Goal: Use online tool/utility: Utilize a website feature to perform a specific function

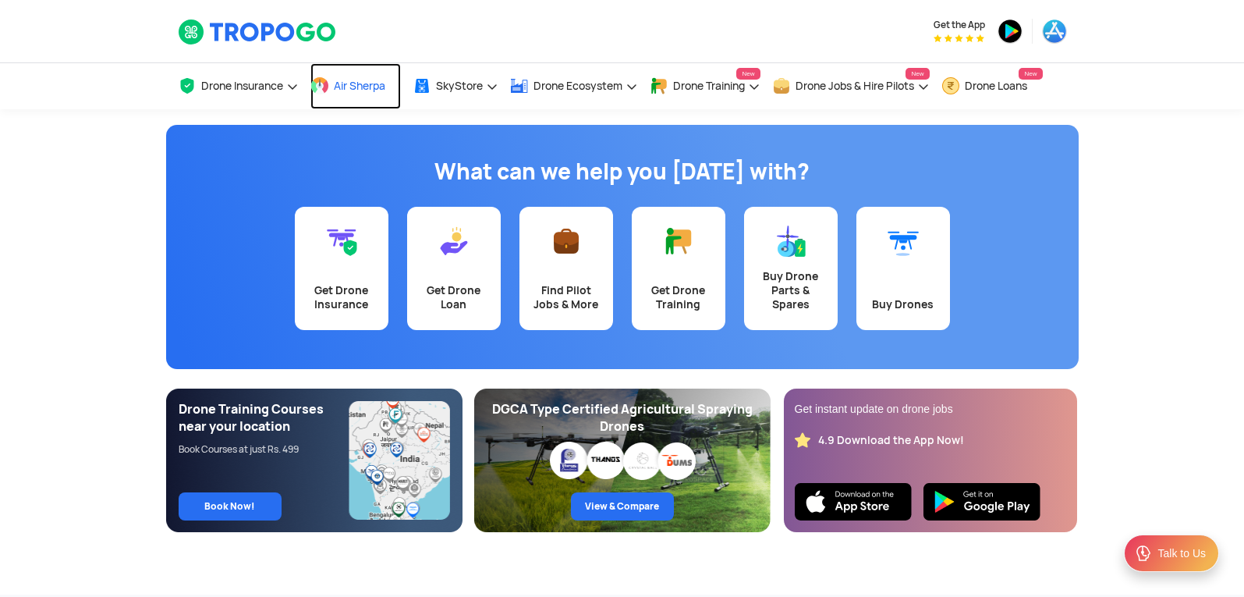
click at [343, 83] on span "Air Sherpa" at bounding box center [359, 86] width 51 height 12
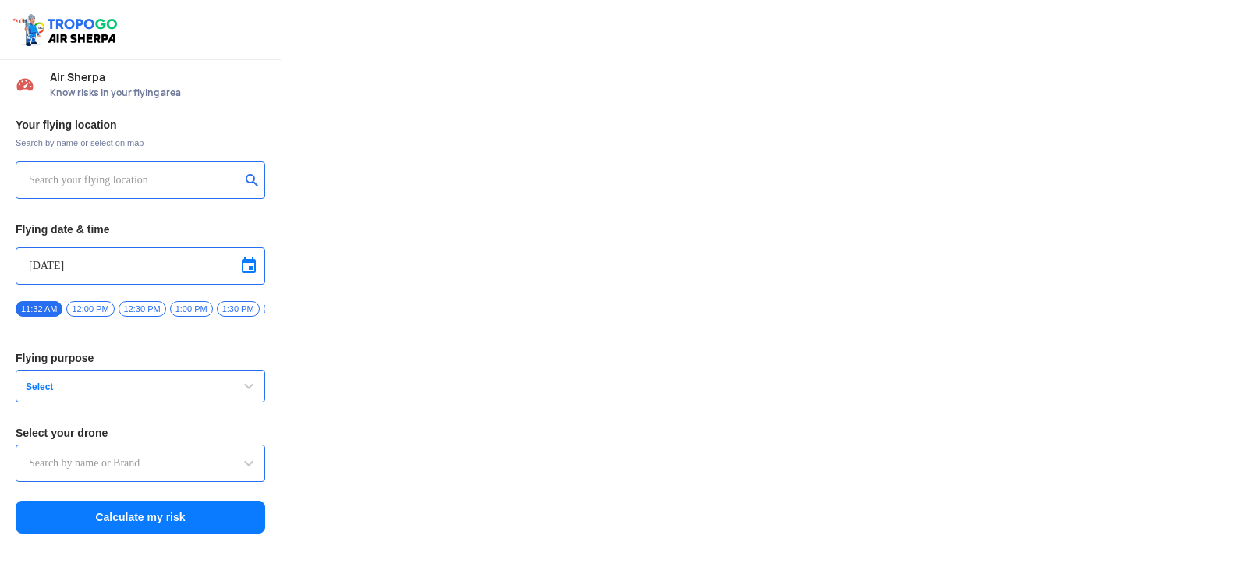
type input "Throttle Dopo"
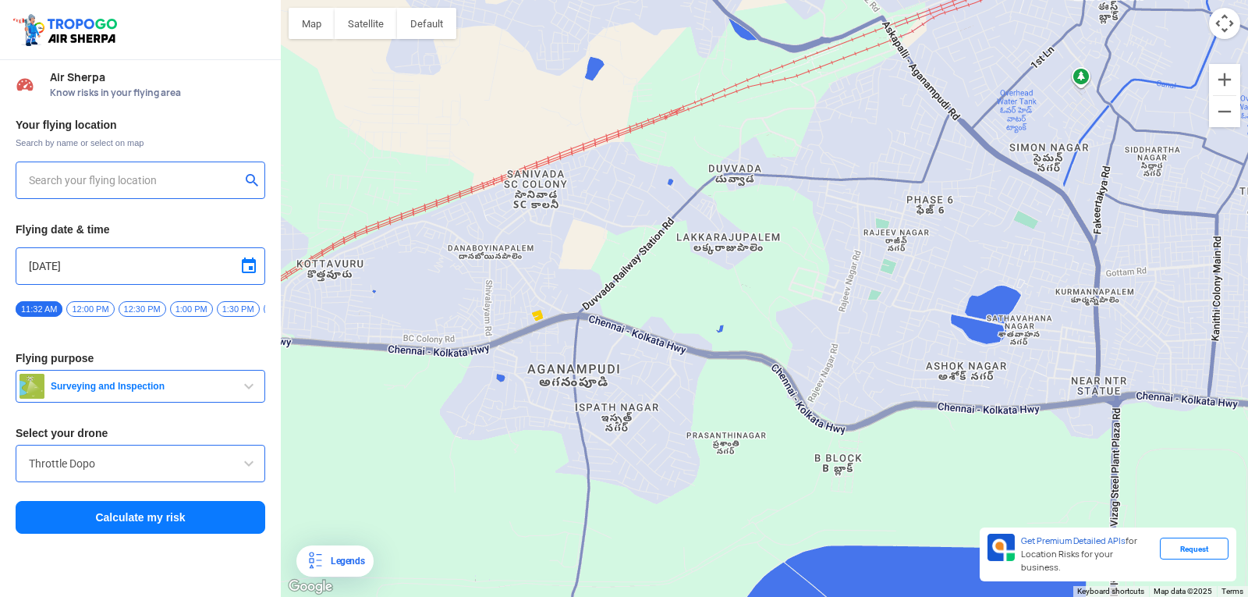
click at [426, 146] on div at bounding box center [764, 298] width 967 height 597
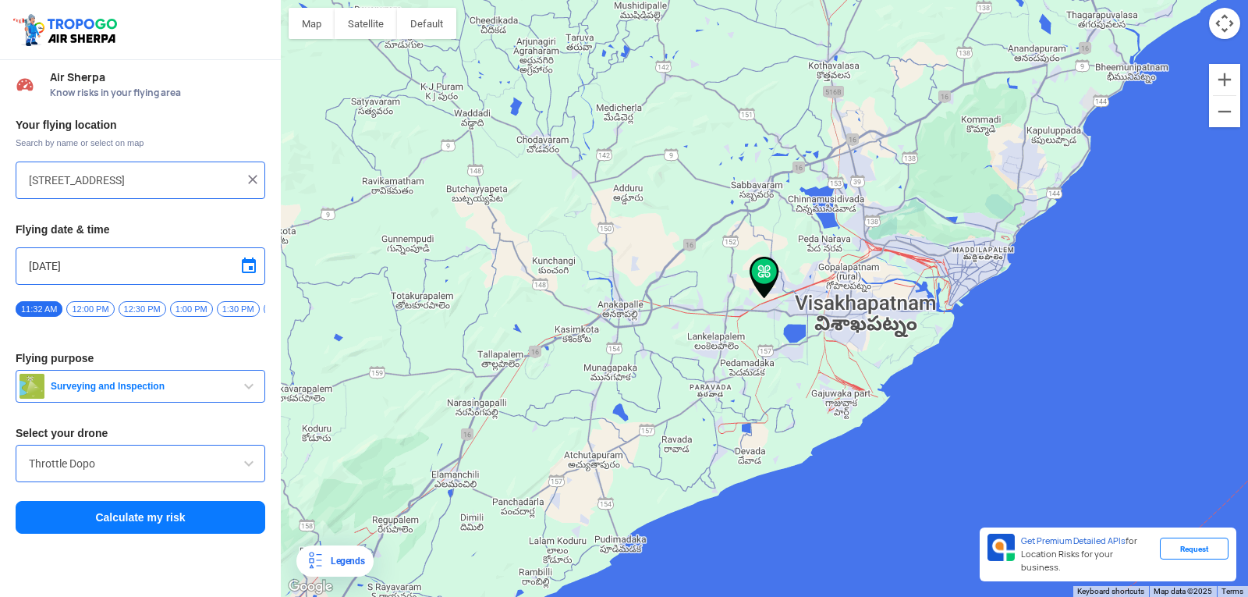
click at [378, 232] on div at bounding box center [764, 298] width 967 height 597
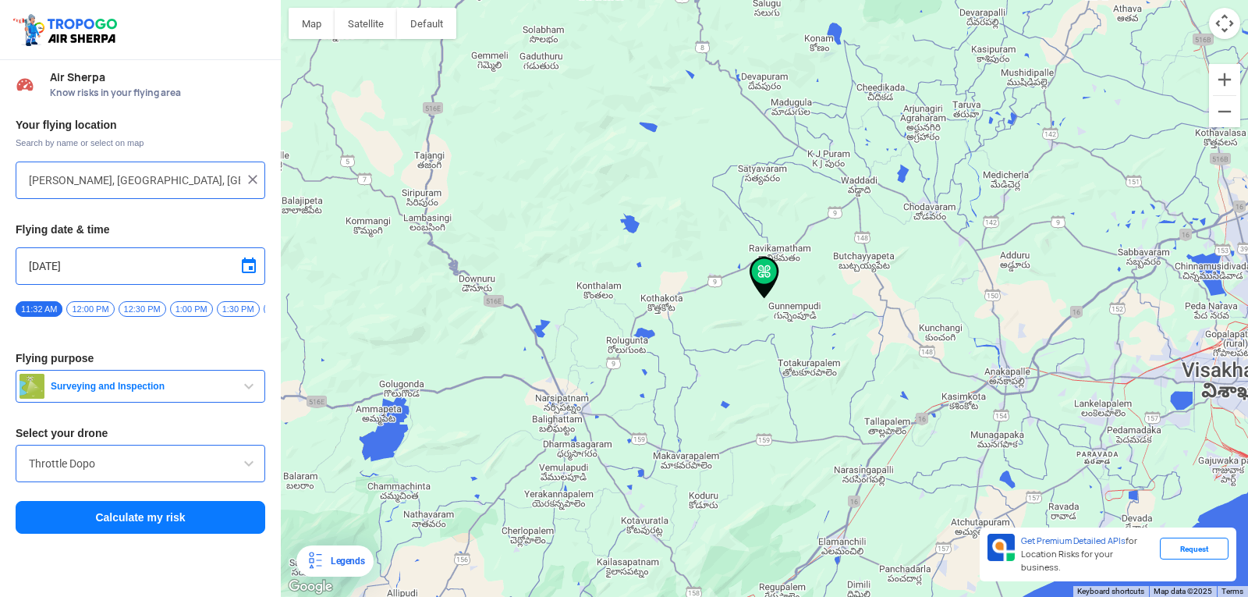
type input "[STREET_ADDRESS]"
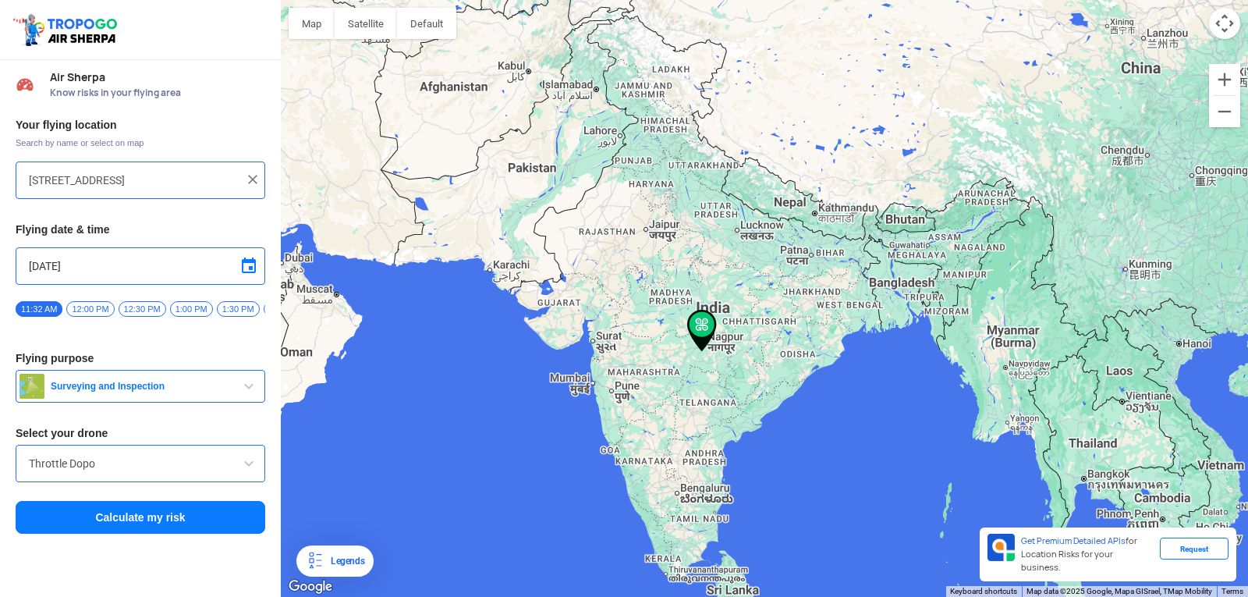
click at [256, 176] on img at bounding box center [253, 180] width 16 height 16
click at [247, 174] on button "submit" at bounding box center [255, 182] width 19 height 16
click at [247, 177] on button "submit" at bounding box center [255, 182] width 19 height 16
click at [35, 183] on input "text" at bounding box center [134, 180] width 211 height 19
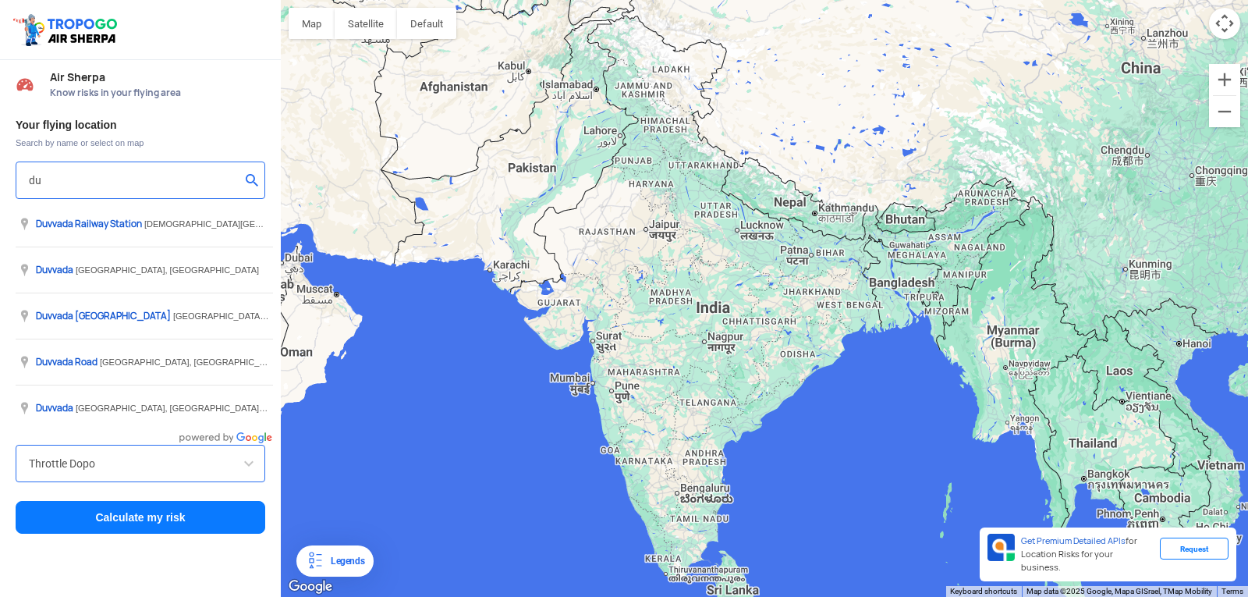
type input "d"
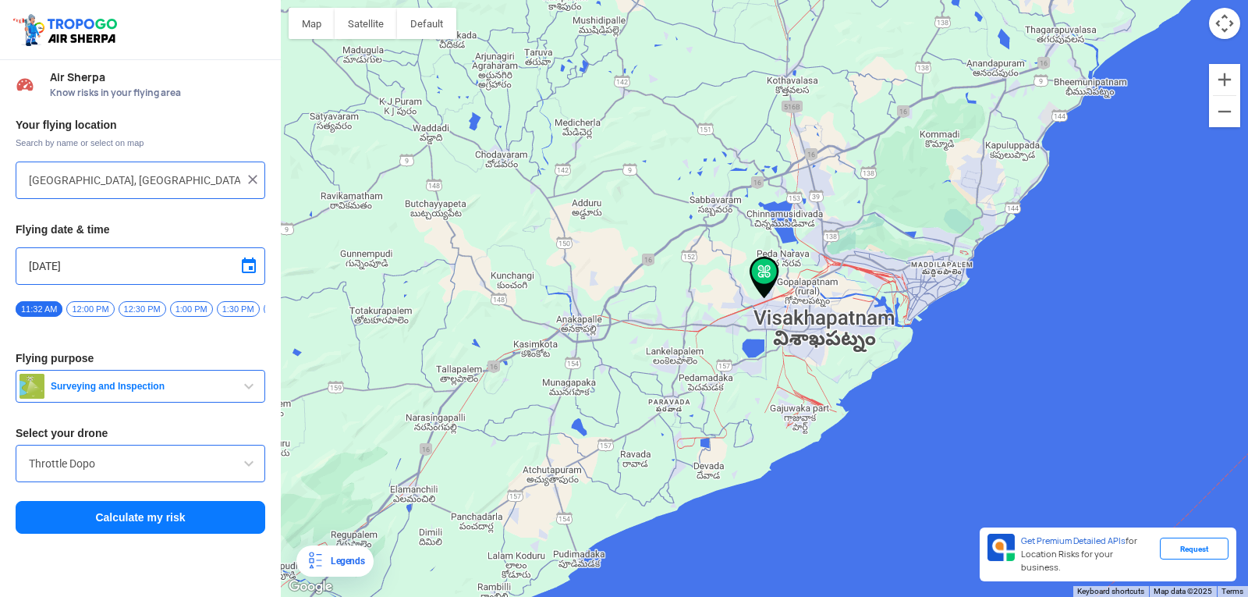
click at [44, 307] on span "11:32 AM" at bounding box center [39, 309] width 47 height 16
click at [95, 525] on button "Calculate my risk" at bounding box center [141, 517] width 250 height 33
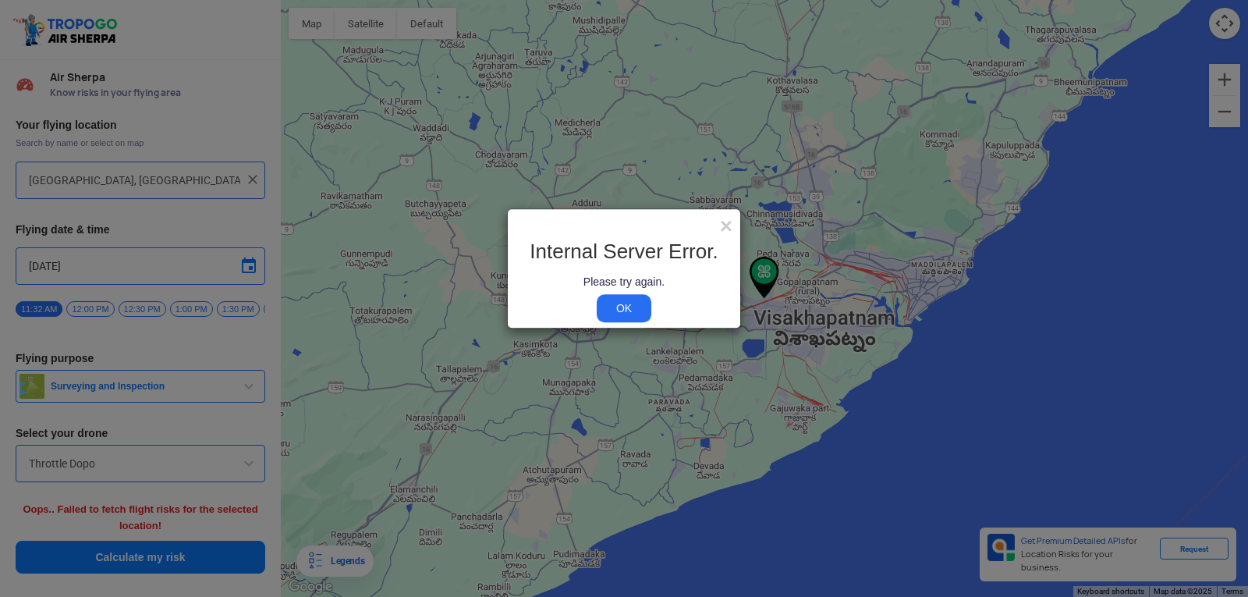
click at [609, 303] on link "OK" at bounding box center [624, 308] width 55 height 28
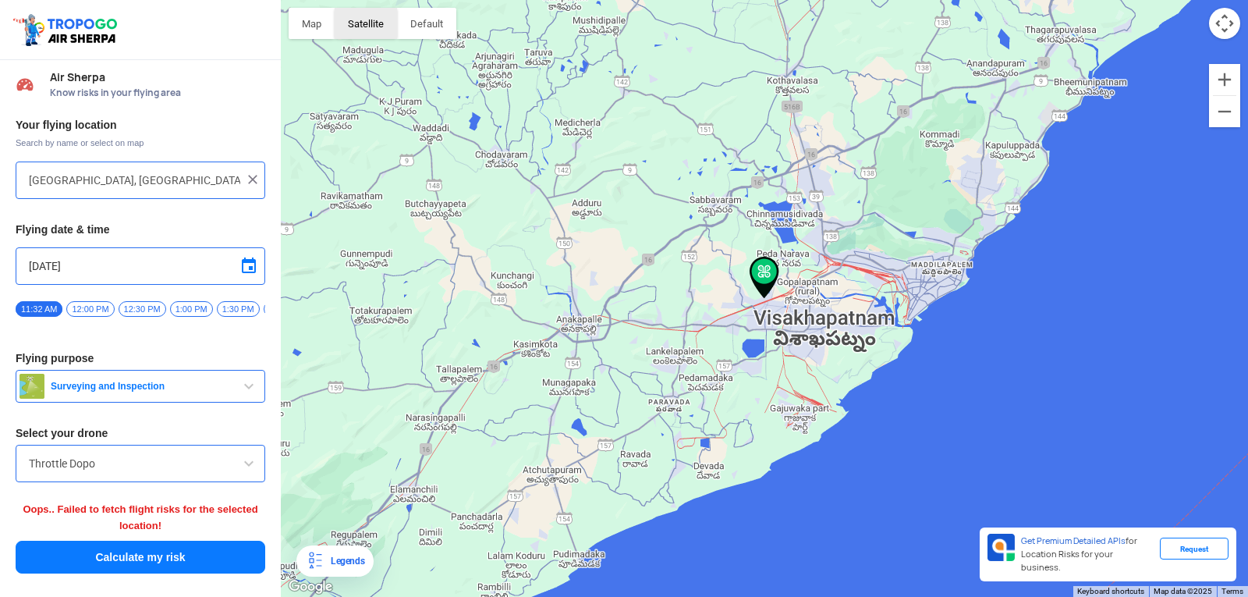
click at [363, 24] on button "Satellite" at bounding box center [366, 23] width 62 height 31
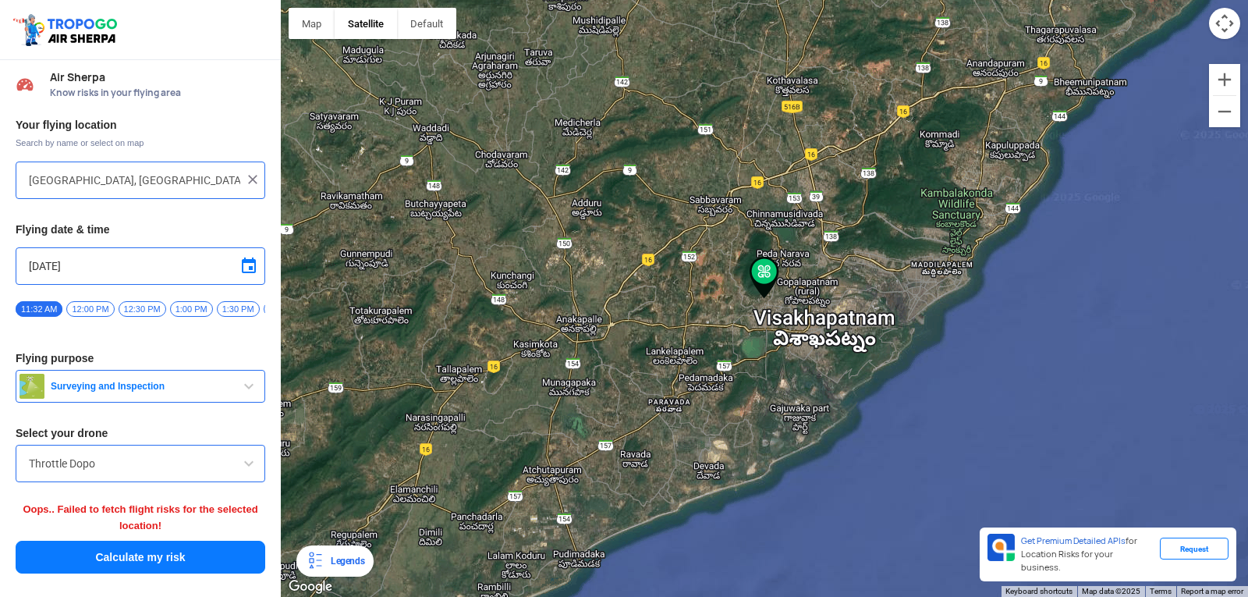
click at [76, 308] on span "12:00 PM" at bounding box center [90, 309] width 48 height 16
click at [768, 303] on div at bounding box center [764, 298] width 967 height 597
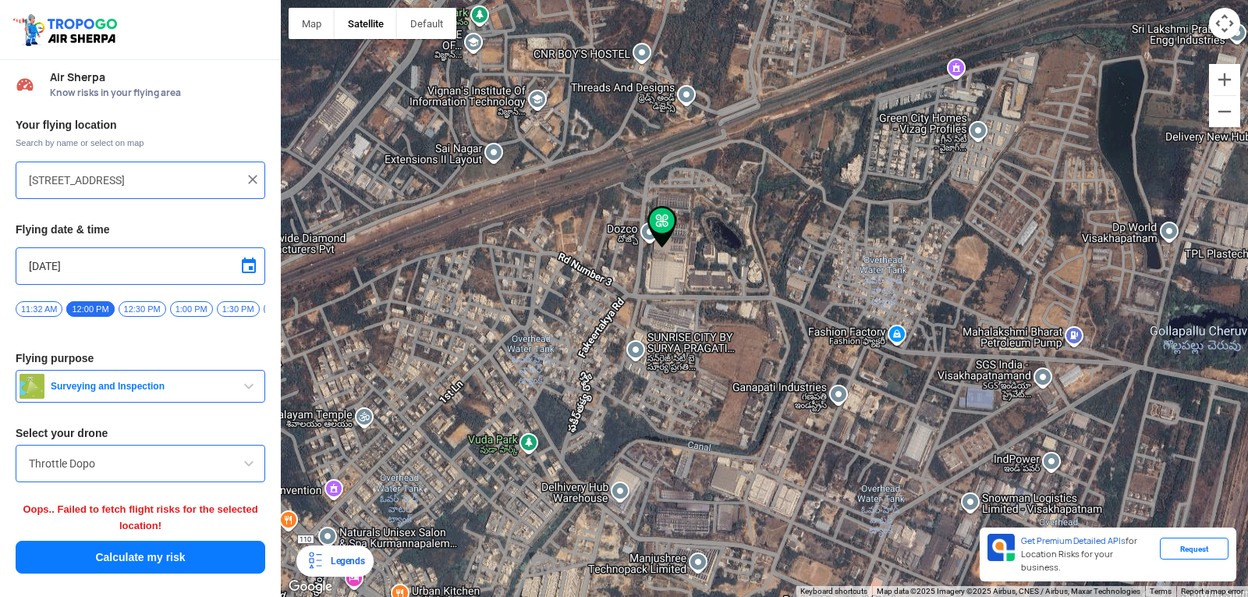
drag, startPoint x: 653, startPoint y: 166, endPoint x: 672, endPoint y: 262, distance: 97.8
click at [672, 262] on div at bounding box center [764, 298] width 967 height 597
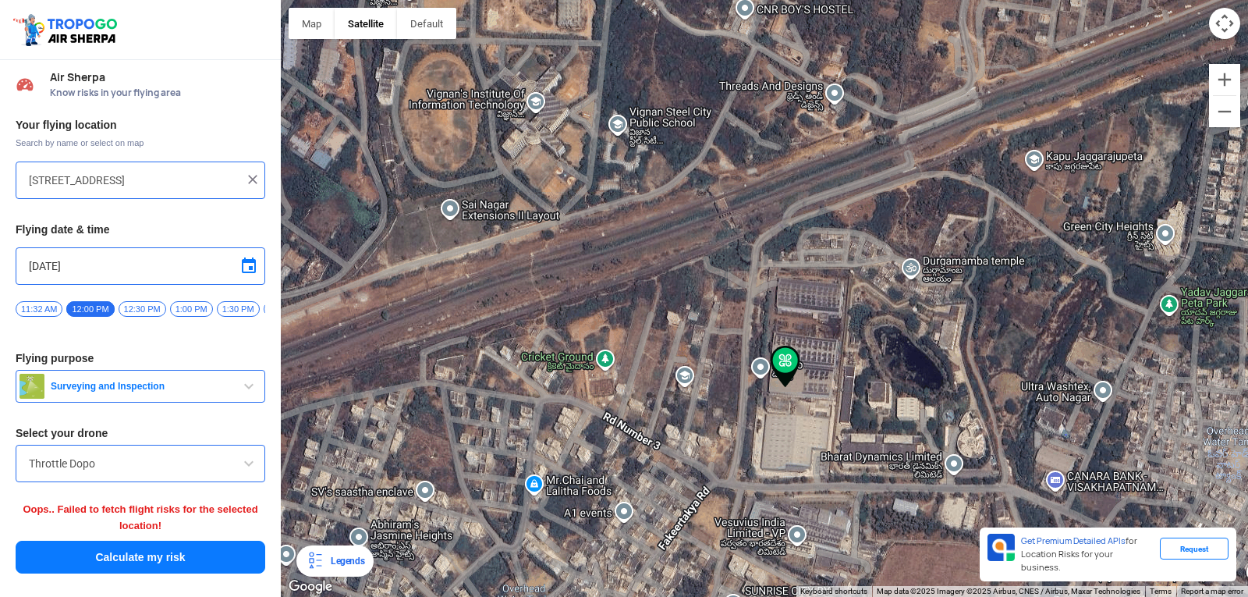
drag, startPoint x: 665, startPoint y: 277, endPoint x: 785, endPoint y: 436, distance: 198.9
click at [785, 436] on div at bounding box center [764, 298] width 967 height 597
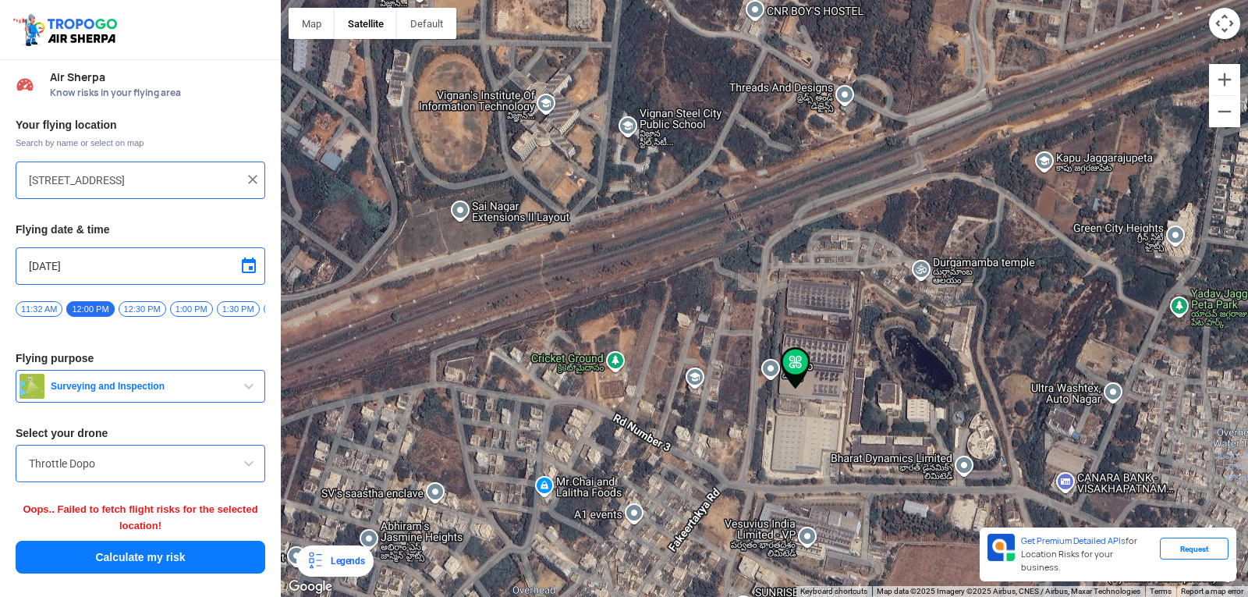
click at [531, 115] on div at bounding box center [764, 298] width 967 height 597
click at [540, 119] on div at bounding box center [764, 298] width 967 height 597
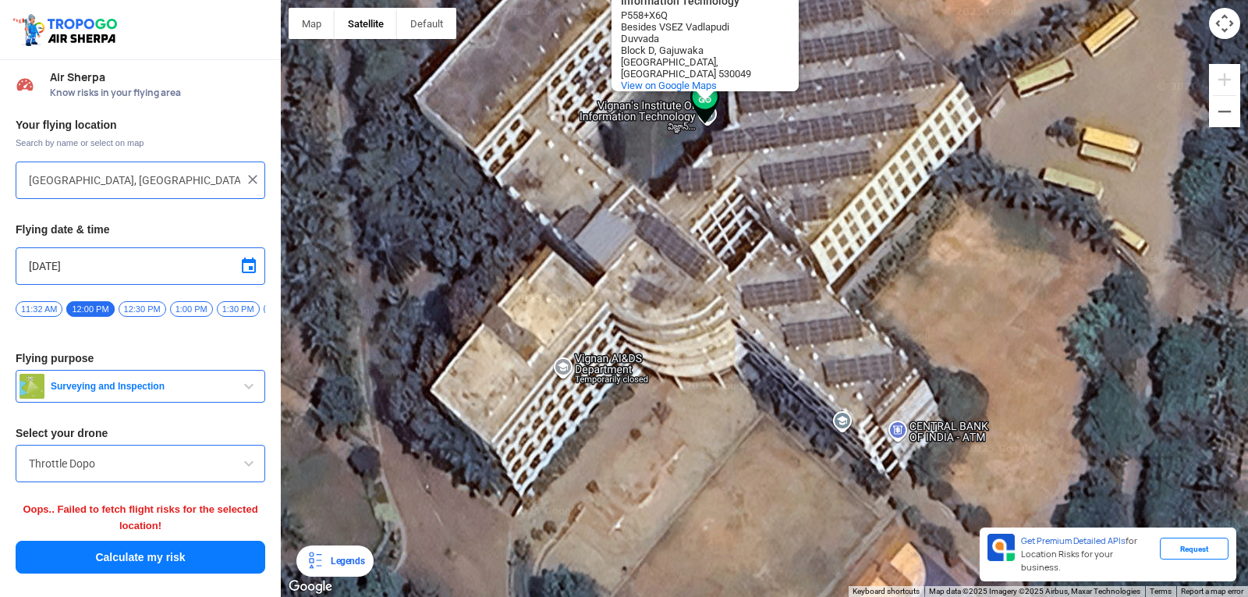
drag, startPoint x: 855, startPoint y: 274, endPoint x: 783, endPoint y: 437, distance: 178.1
click at [793, 443] on div "Vignan's Institute Of Information Technology Vignan's Institute Of Information …" at bounding box center [764, 298] width 967 height 597
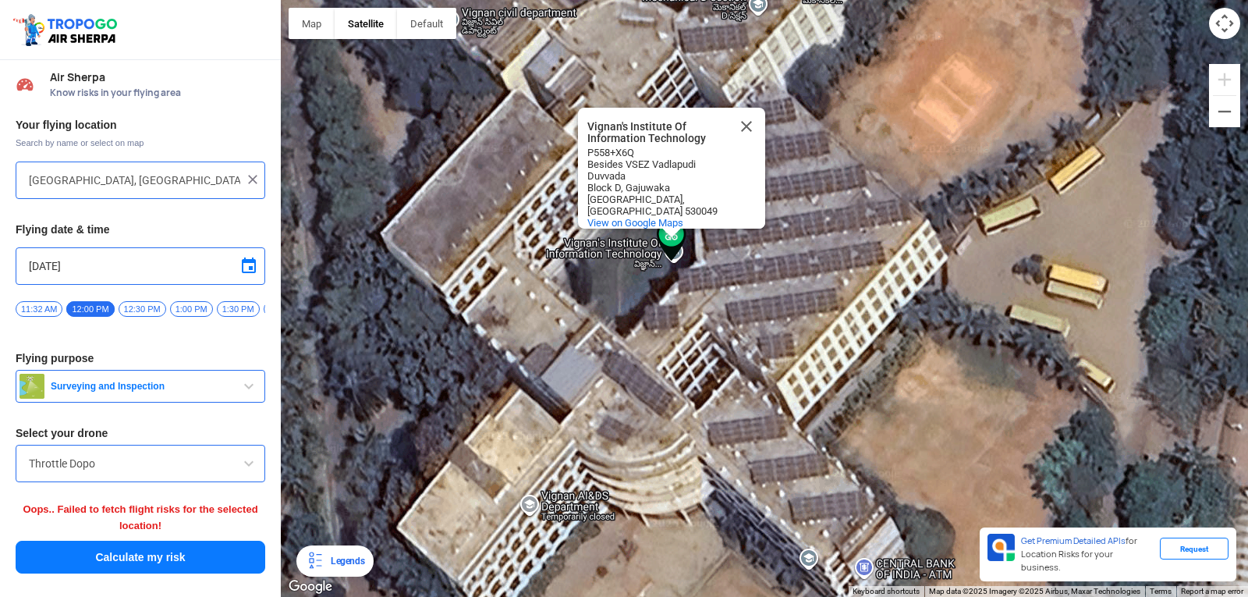
drag, startPoint x: 695, startPoint y: 226, endPoint x: 664, endPoint y: 369, distance: 146.1
click at [664, 369] on div "Vignan's Institute Of Information Technology Vignan's Institute Of Information …" at bounding box center [764, 298] width 967 height 597
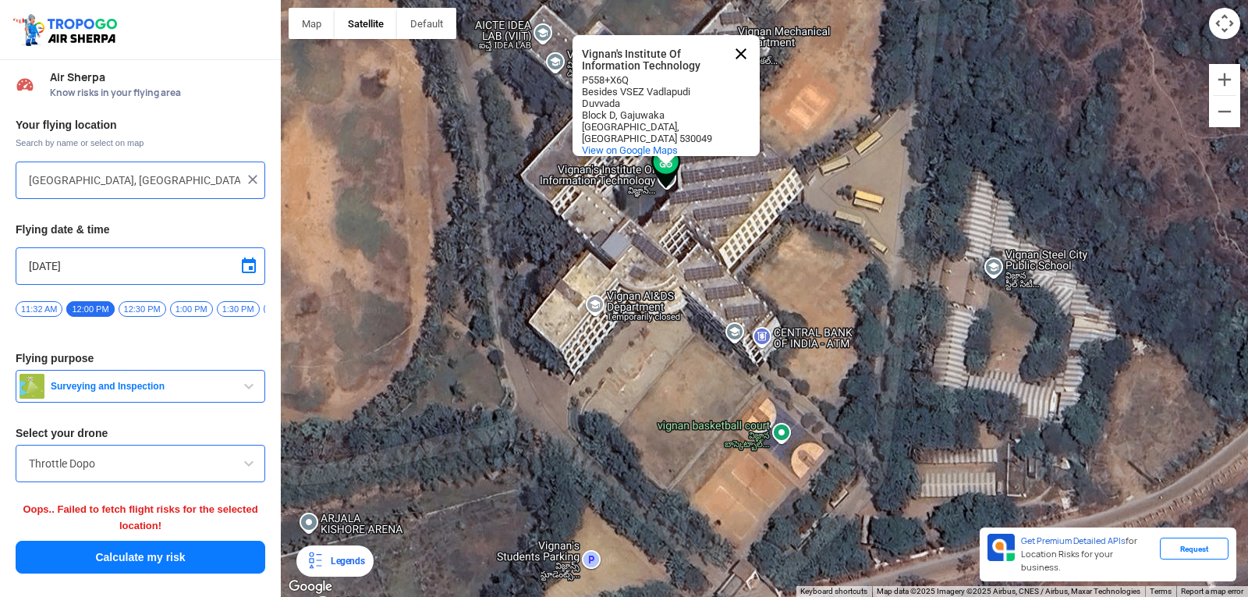
click at [746, 38] on button "Close" at bounding box center [740, 53] width 37 height 37
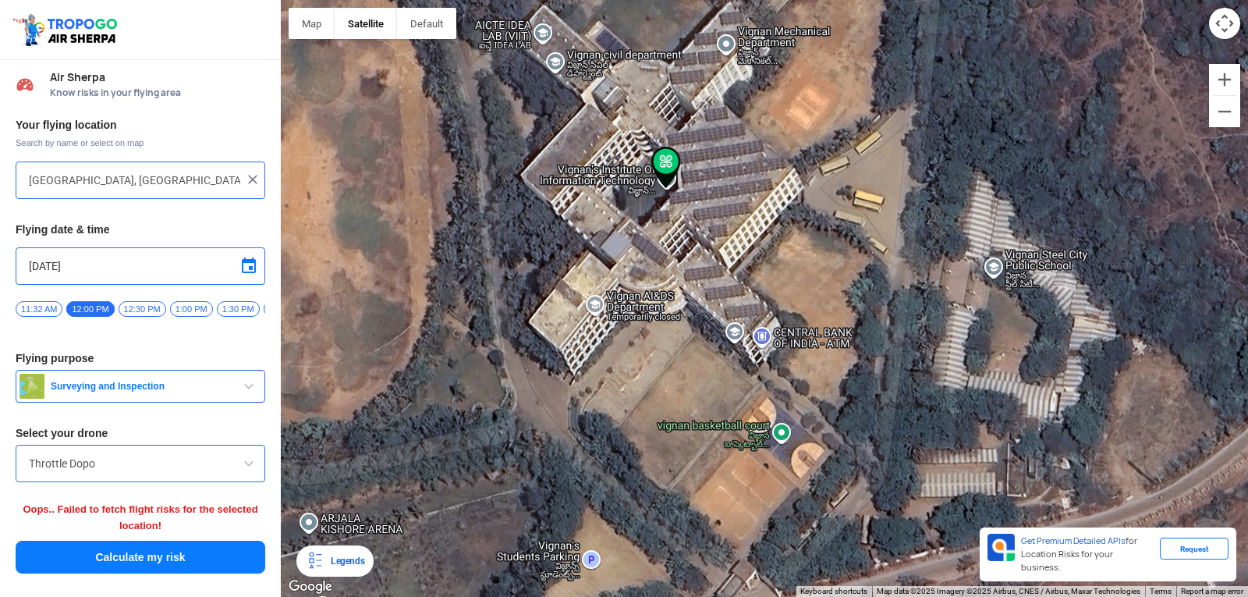
click at [382, 331] on div at bounding box center [764, 298] width 967 height 597
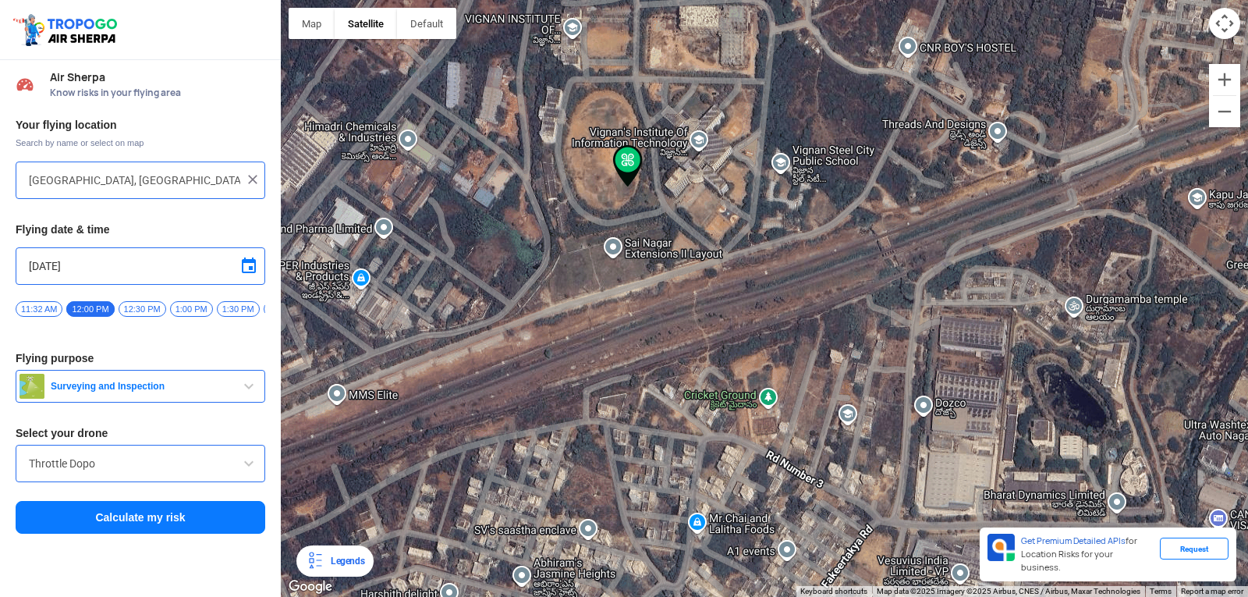
click at [648, 30] on div at bounding box center [764, 298] width 967 height 597
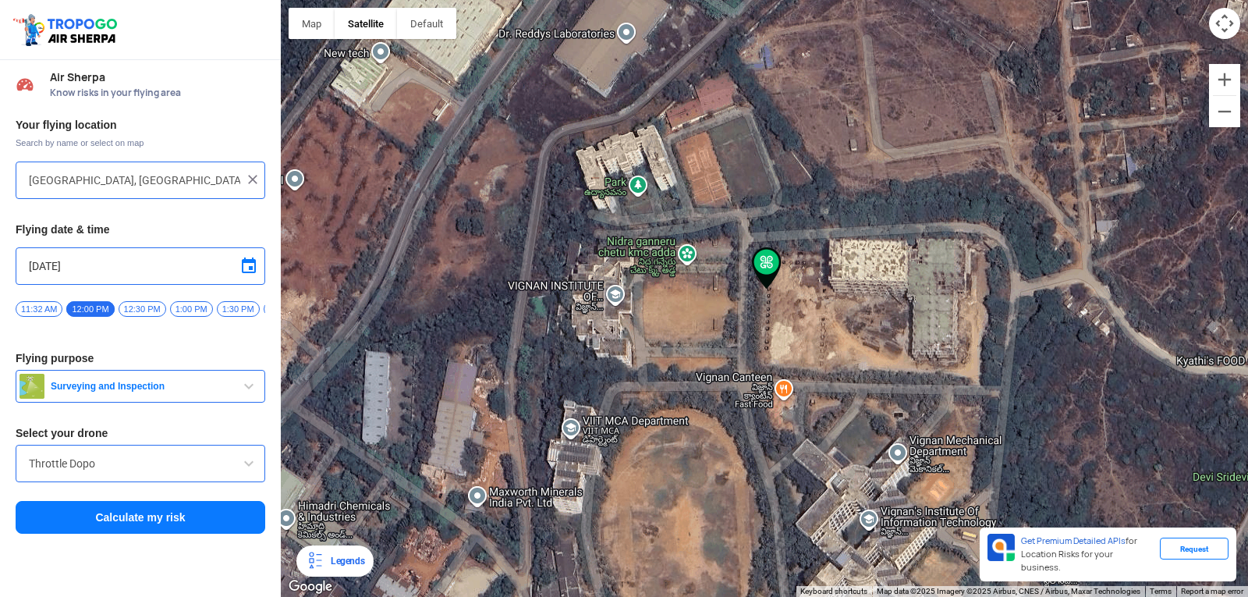
click at [807, 446] on div at bounding box center [764, 298] width 967 height 597
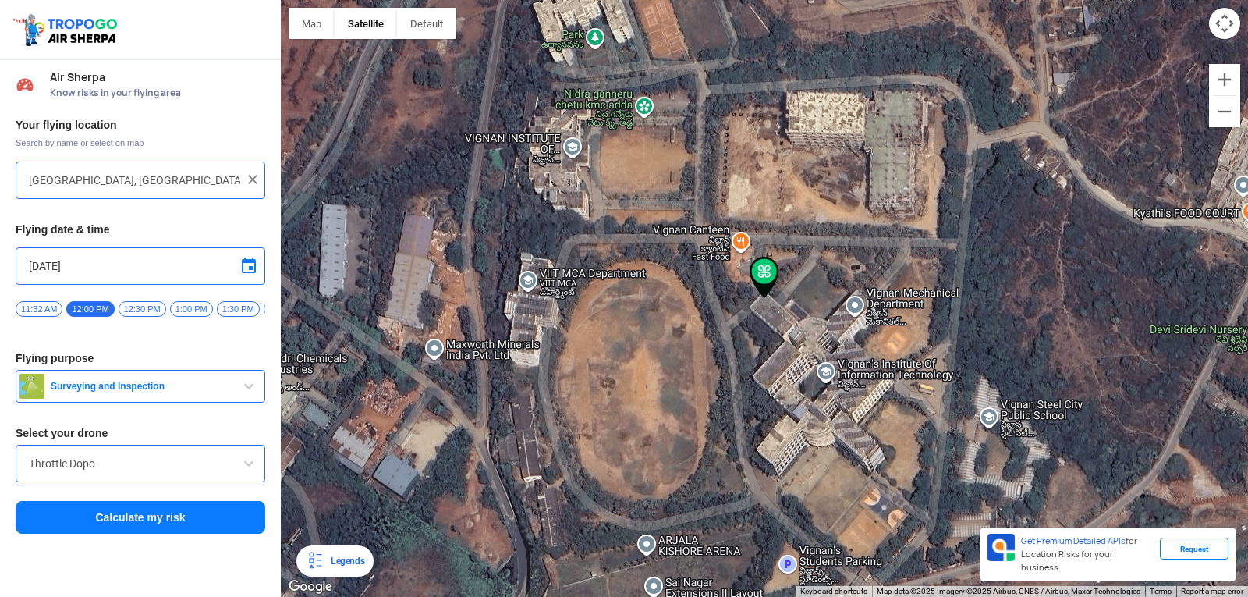
click at [158, 388] on span "Surveying and Inspection" at bounding box center [141, 386] width 195 height 12
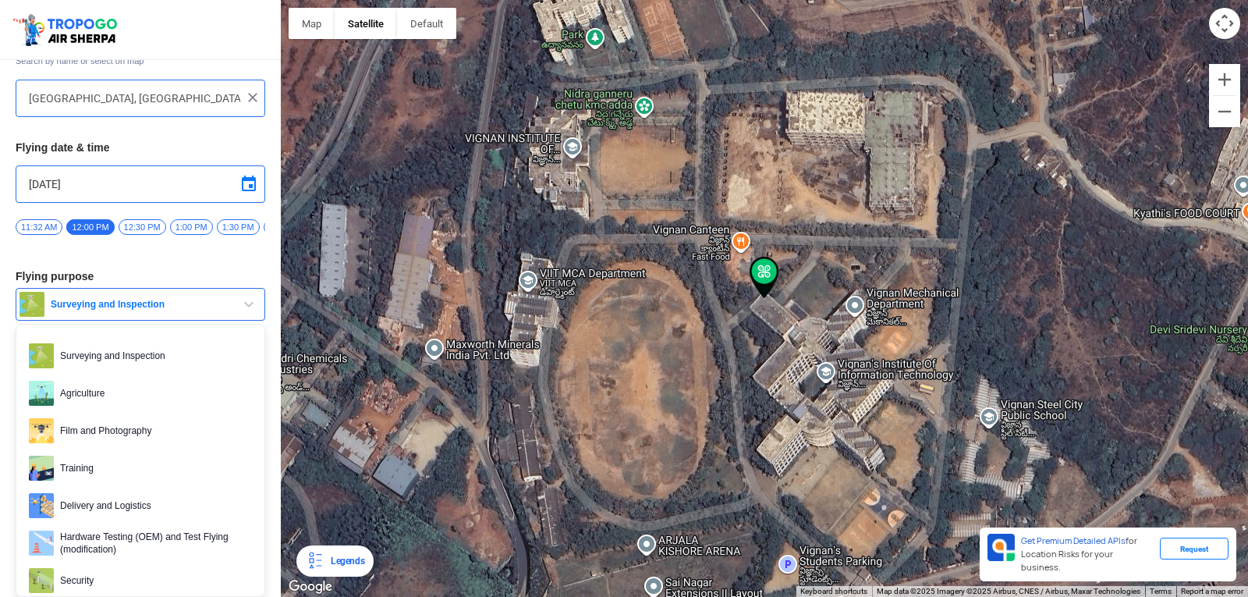
click at [365, 393] on div at bounding box center [764, 298] width 967 height 597
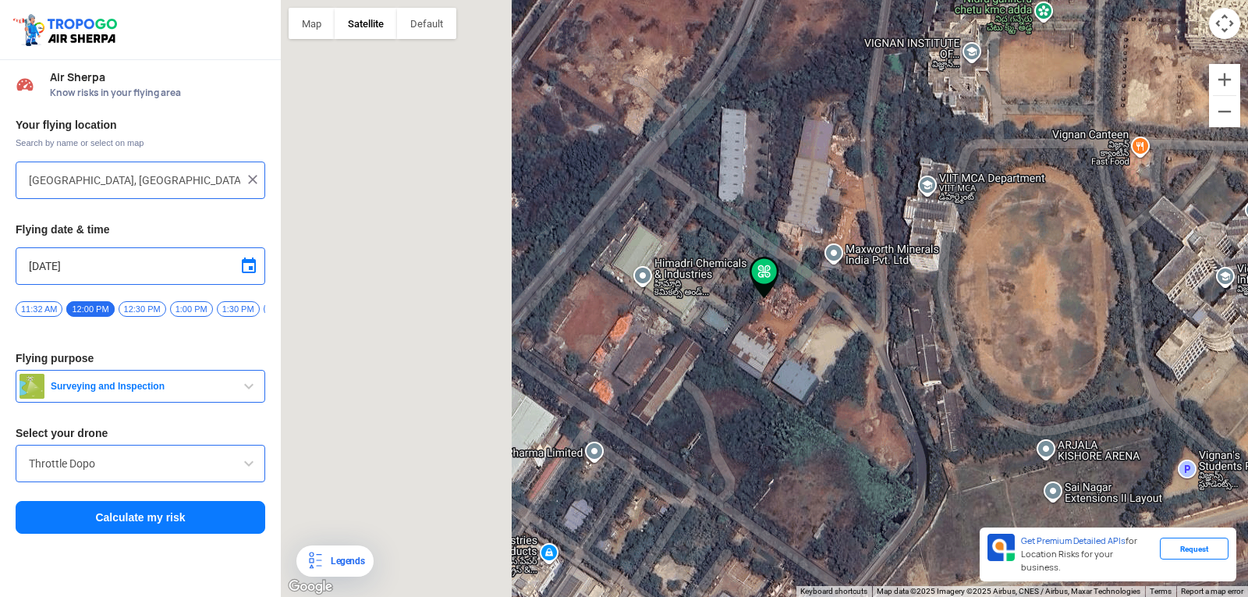
type input "[STREET_ADDRESS]"
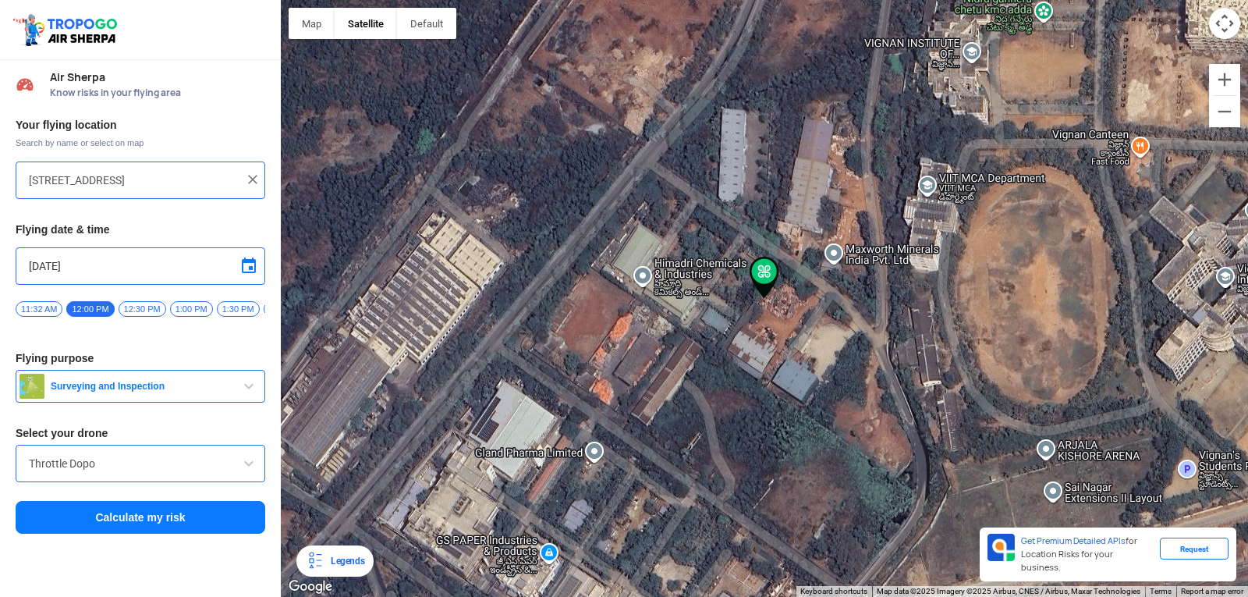
click at [73, 471] on input "Throttle Dopo" at bounding box center [140, 463] width 223 height 19
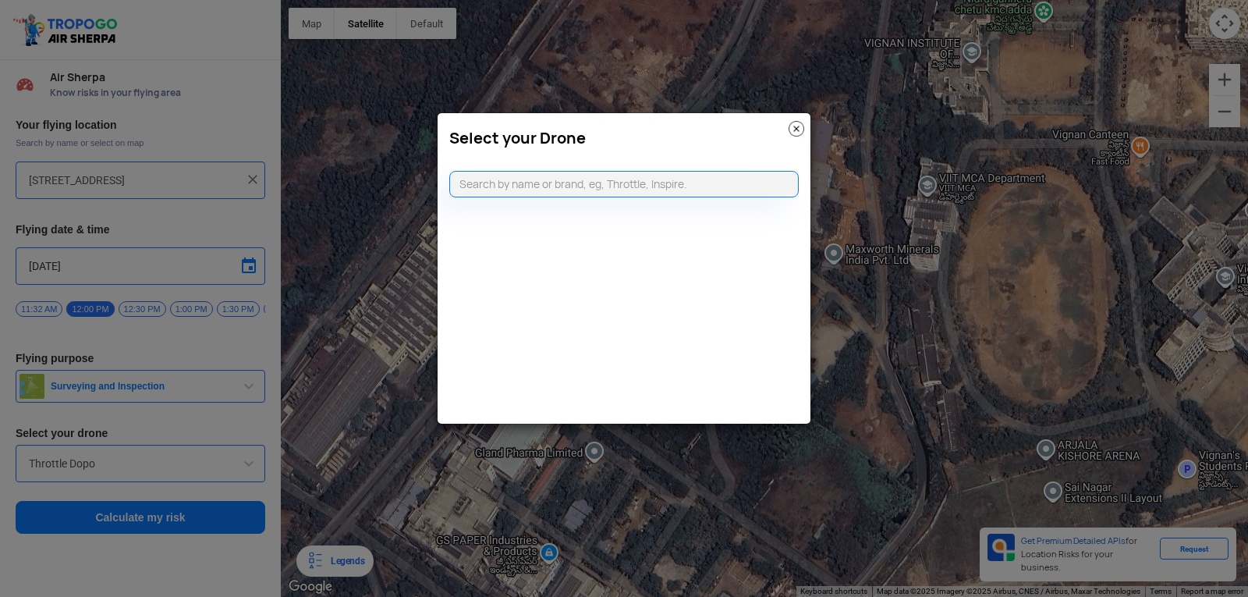
click at [796, 125] on img at bounding box center [797, 129] width 16 height 16
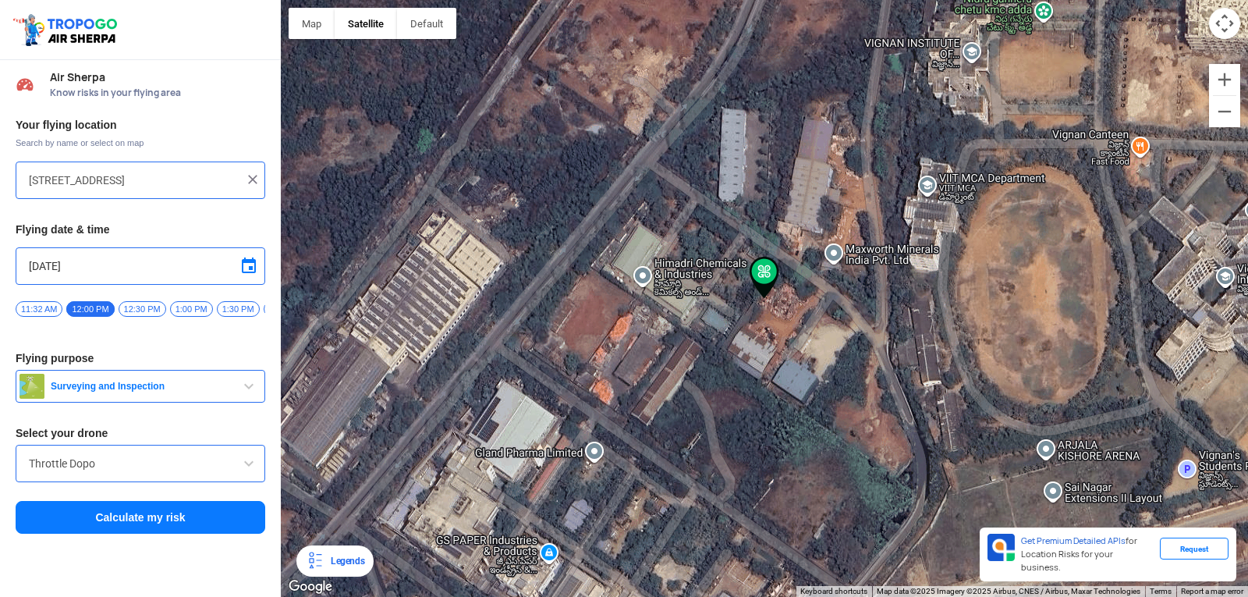
click at [166, 390] on span "Surveying and Inspection" at bounding box center [141, 386] width 195 height 12
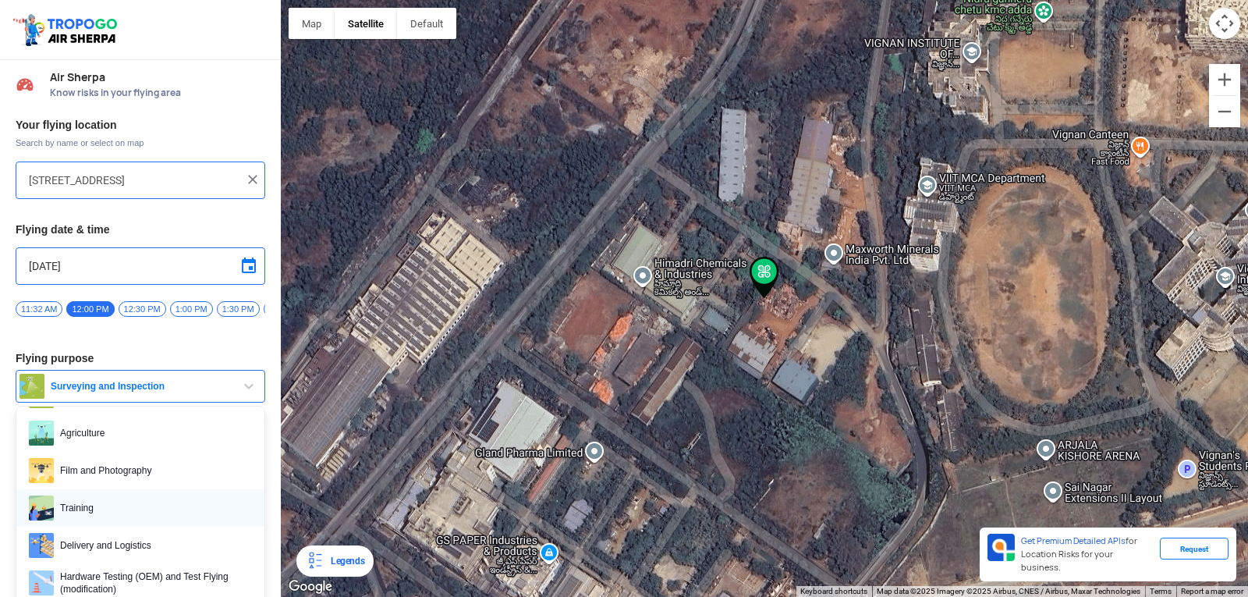
scroll to position [78, 0]
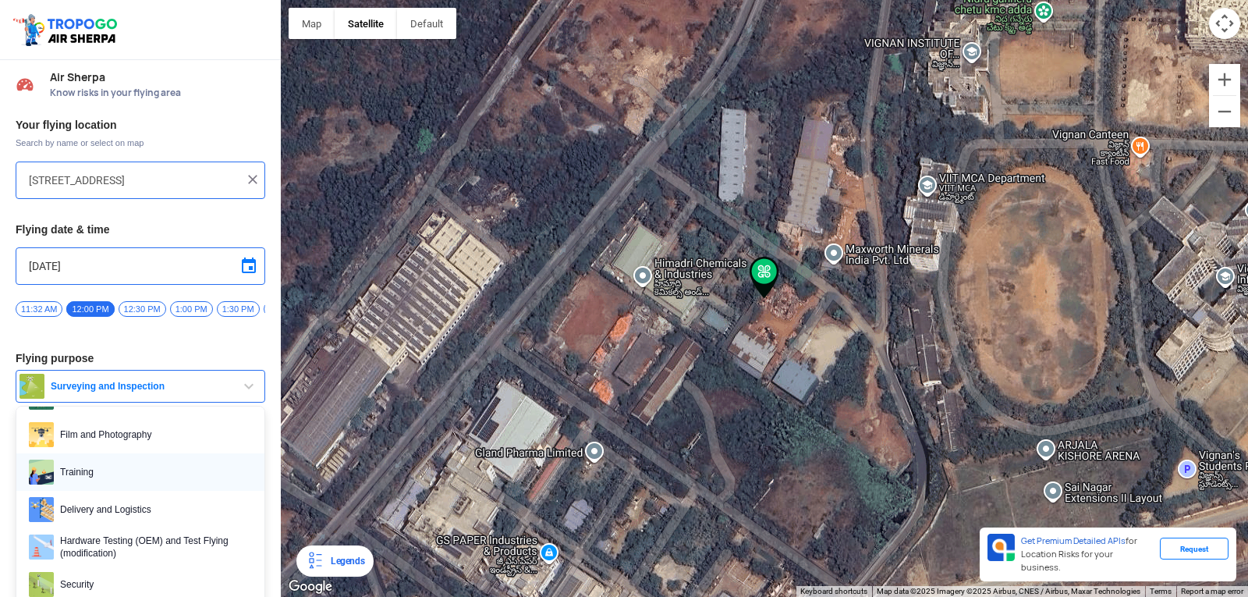
click at [99, 469] on span "Training" at bounding box center [153, 471] width 198 height 25
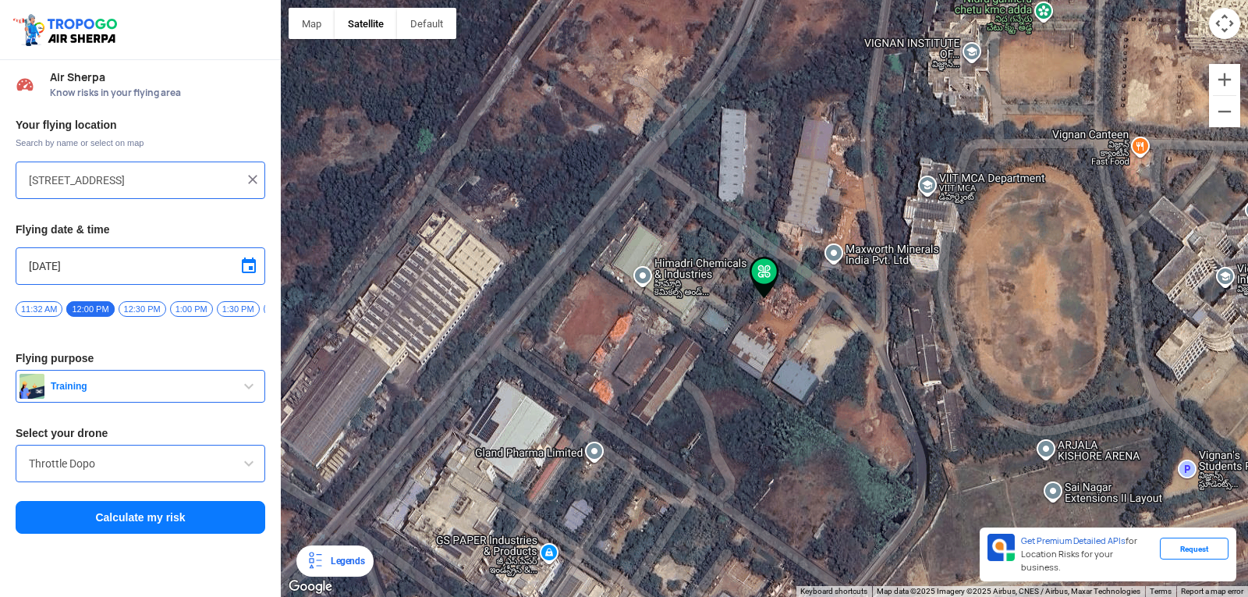
click at [122, 526] on button "Calculate my risk" at bounding box center [141, 517] width 250 height 33
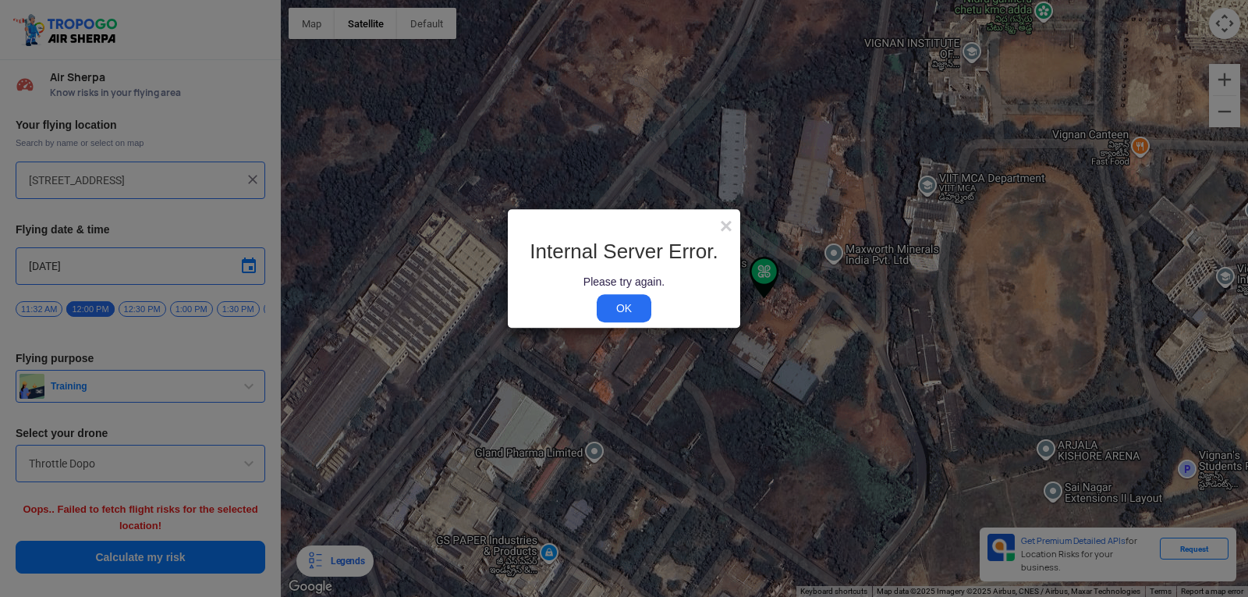
click at [614, 316] on link "OK" at bounding box center [624, 308] width 55 height 28
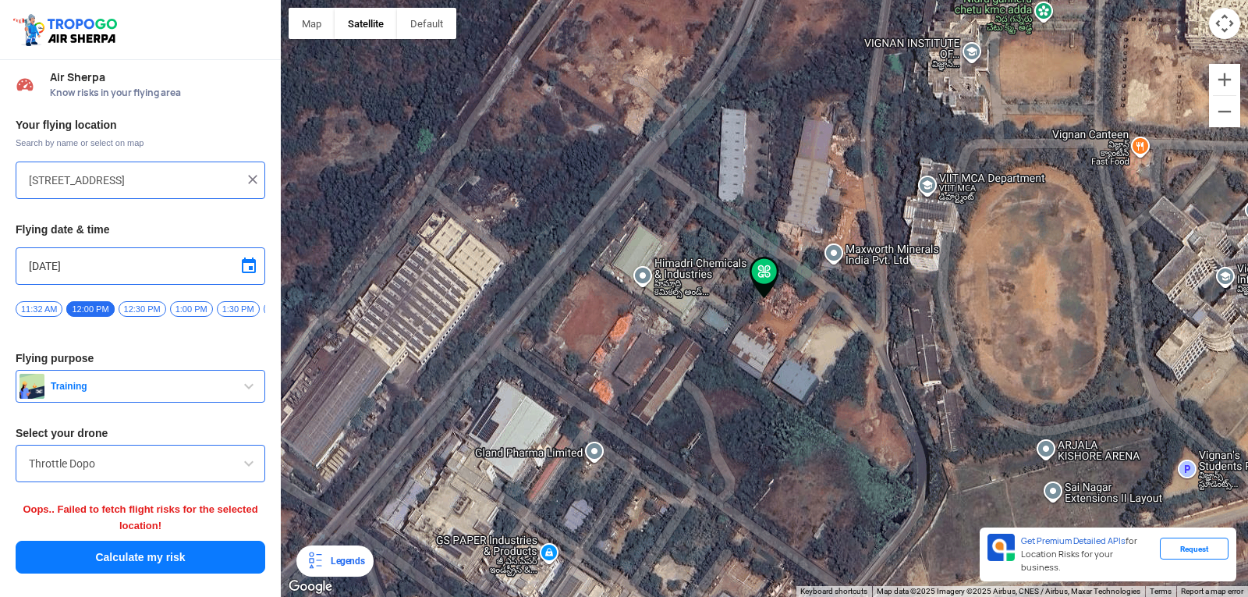
click at [99, 473] on input "Throttle Dopo" at bounding box center [140, 463] width 223 height 19
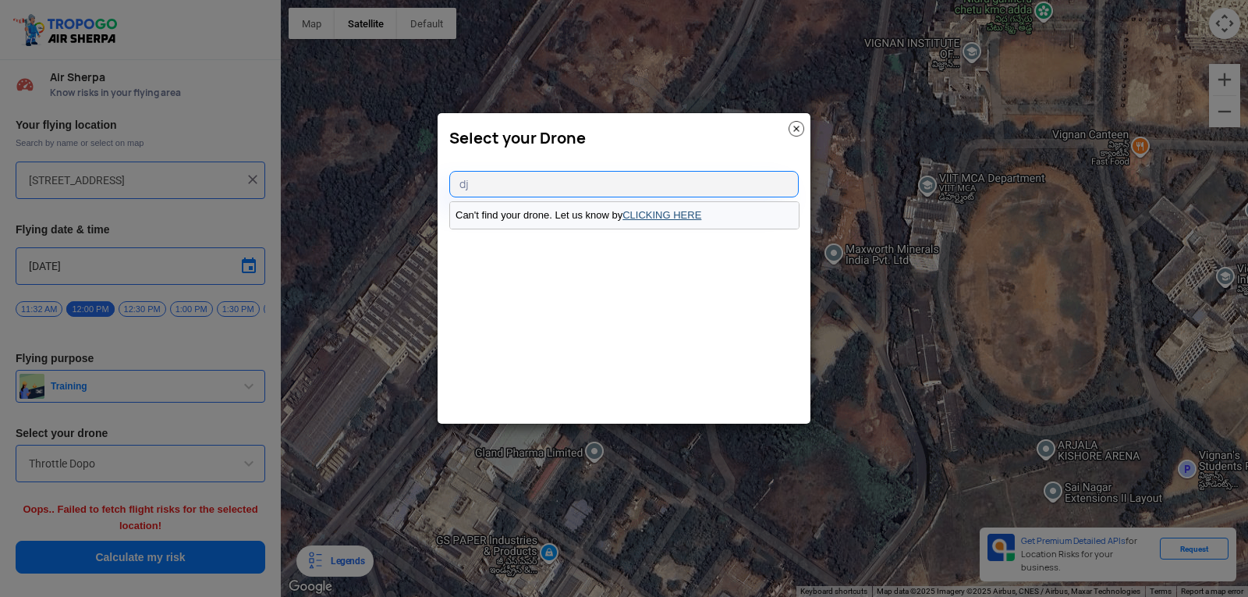
click at [645, 215] on link "CLICKING HERE" at bounding box center [662, 215] width 79 height 12
click at [475, 193] on input "dj" at bounding box center [623, 184] width 349 height 27
type input "d"
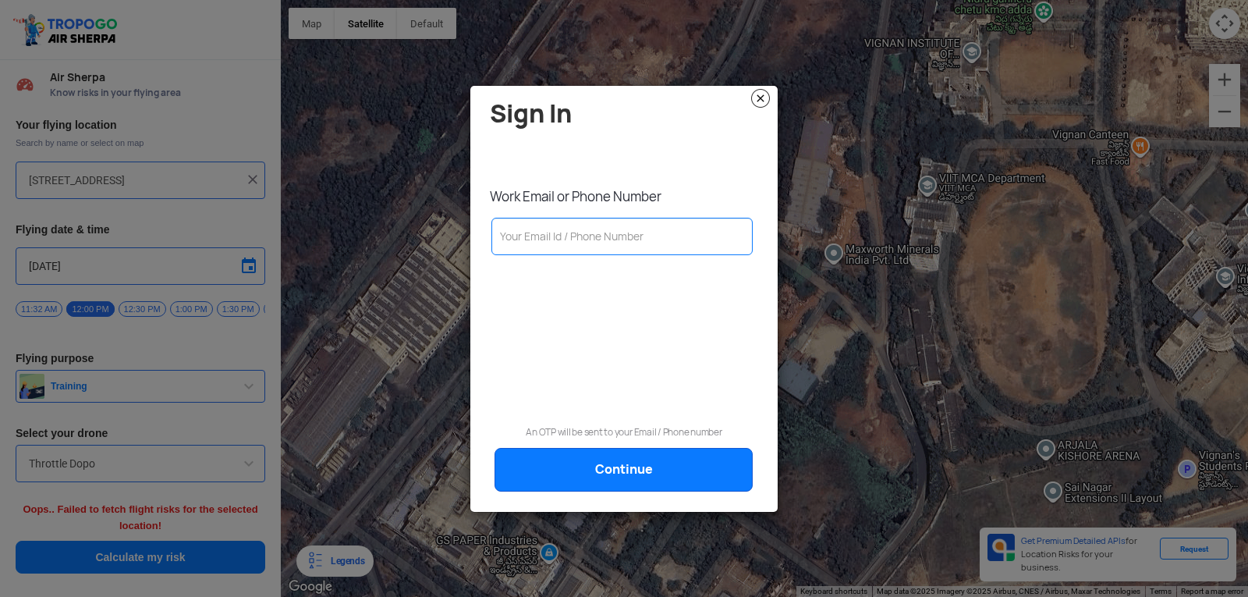
click at [754, 96] on img at bounding box center [760, 98] width 19 height 19
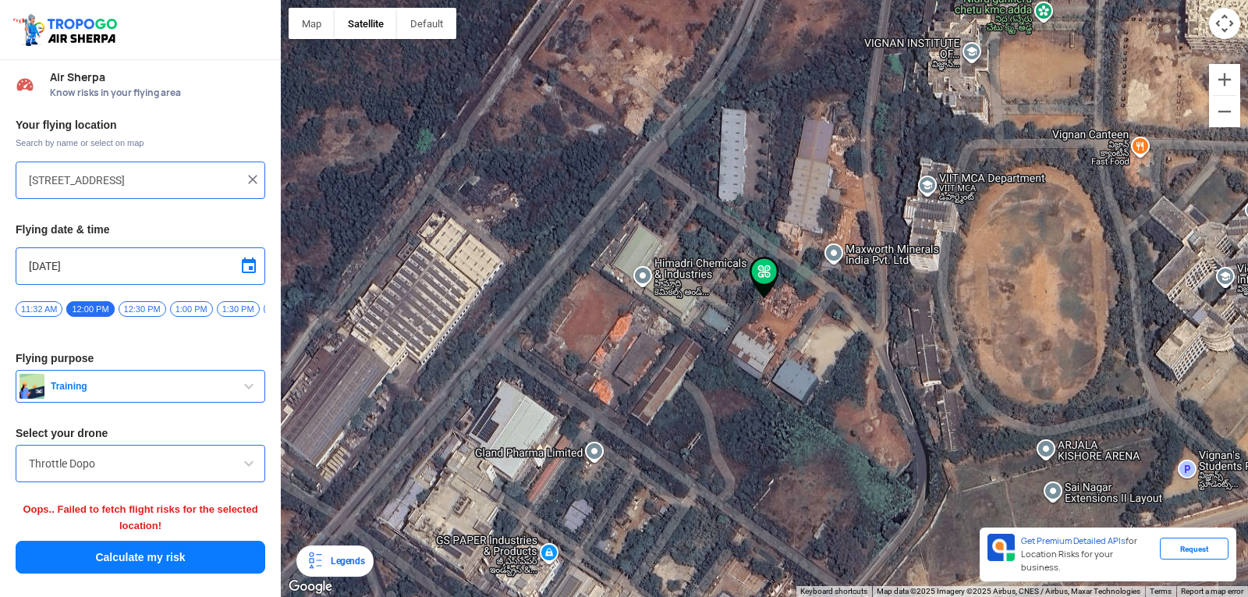
click at [122, 468] on input "Throttle Dopo" at bounding box center [140, 463] width 223 height 19
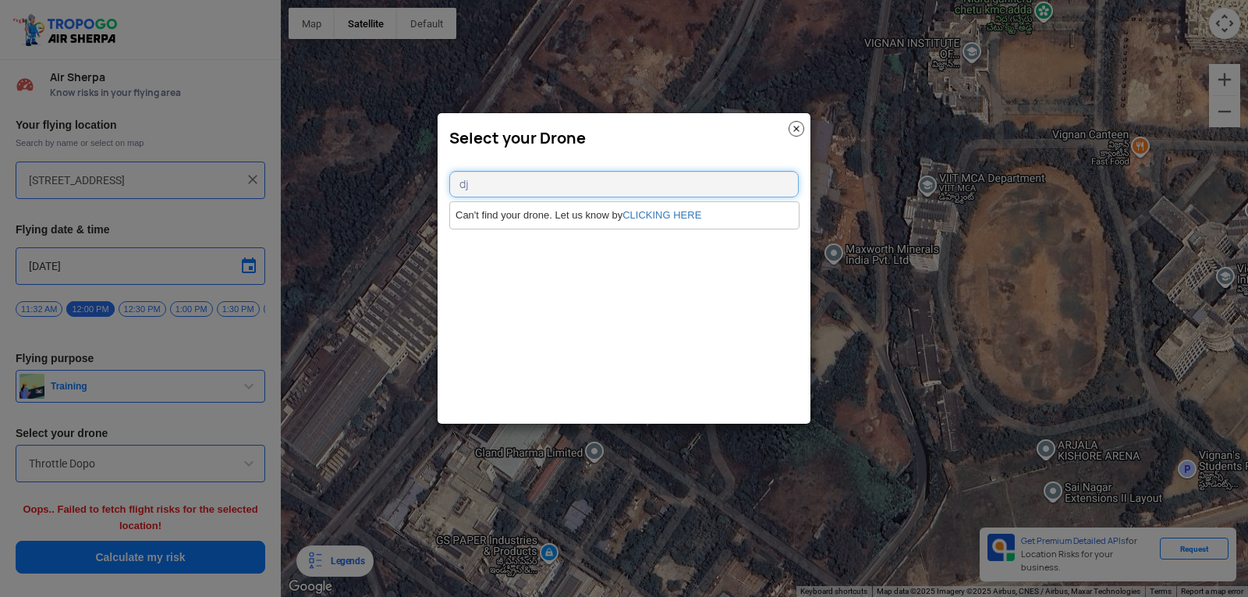
type input "dj"
click at [795, 128] on img at bounding box center [797, 129] width 16 height 16
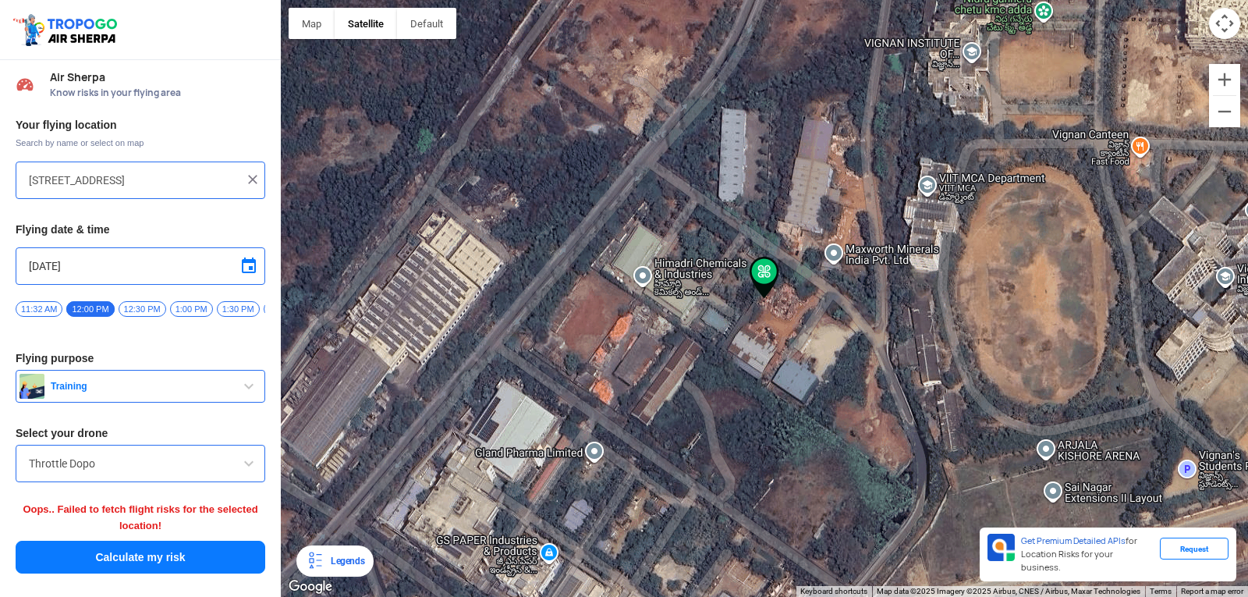
click at [63, 471] on input "Throttle Dopo" at bounding box center [140, 463] width 223 height 19
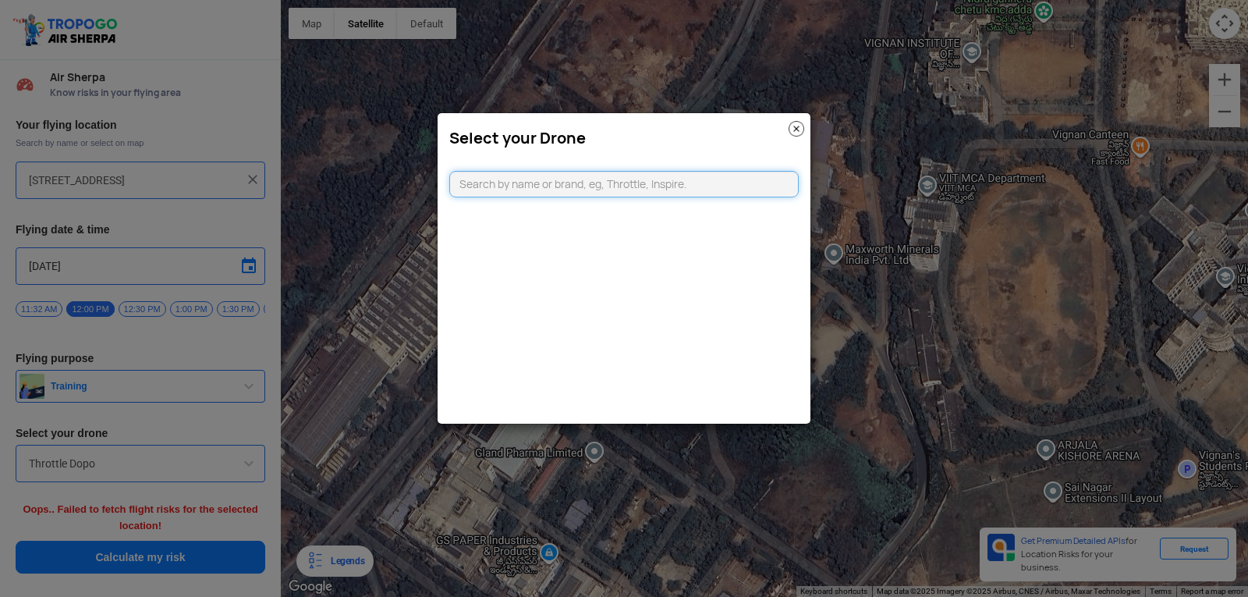
click at [506, 190] on input "text" at bounding box center [623, 184] width 349 height 27
type input "dj"
click at [632, 214] on link "CLICKING HERE" at bounding box center [662, 215] width 79 height 12
click at [633, 213] on link "CLICKING HERE" at bounding box center [662, 215] width 79 height 12
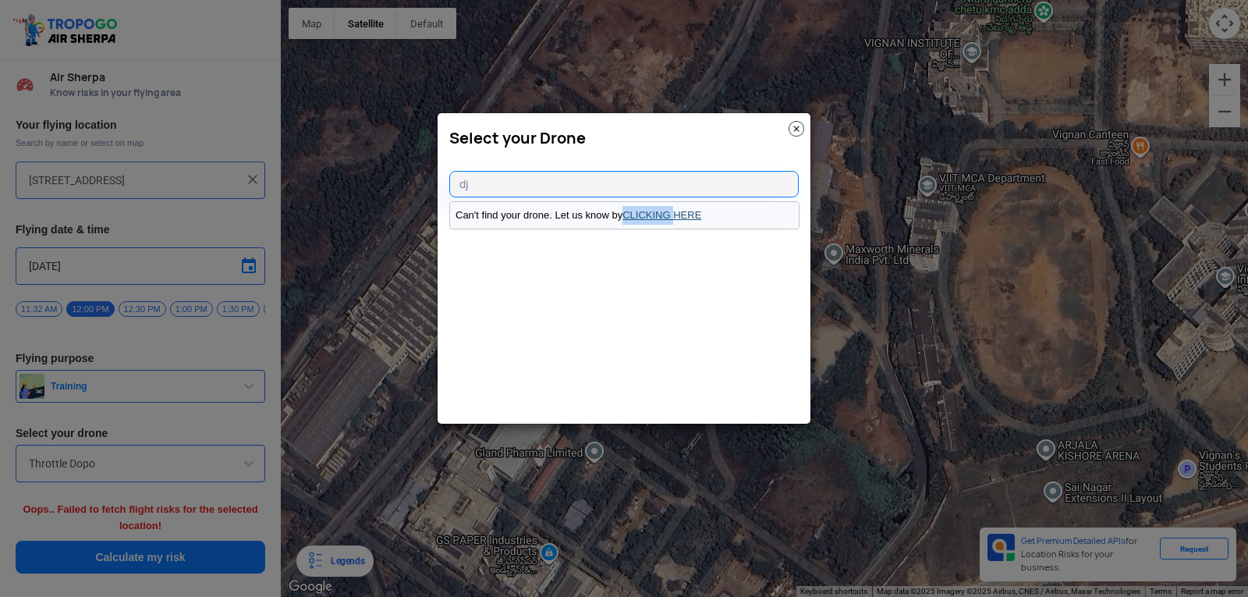
click at [638, 210] on link "CLICKING HERE" at bounding box center [662, 215] width 79 height 12
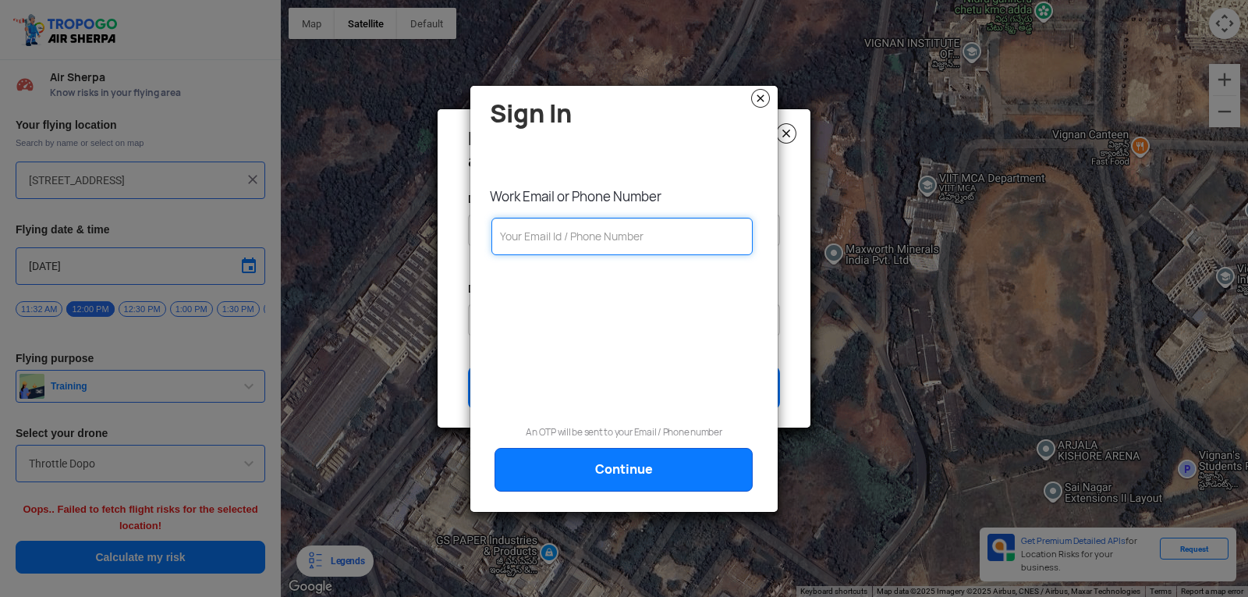
click at [534, 225] on input "text" at bounding box center [621, 236] width 261 height 37
click at [758, 92] on img at bounding box center [760, 98] width 19 height 19
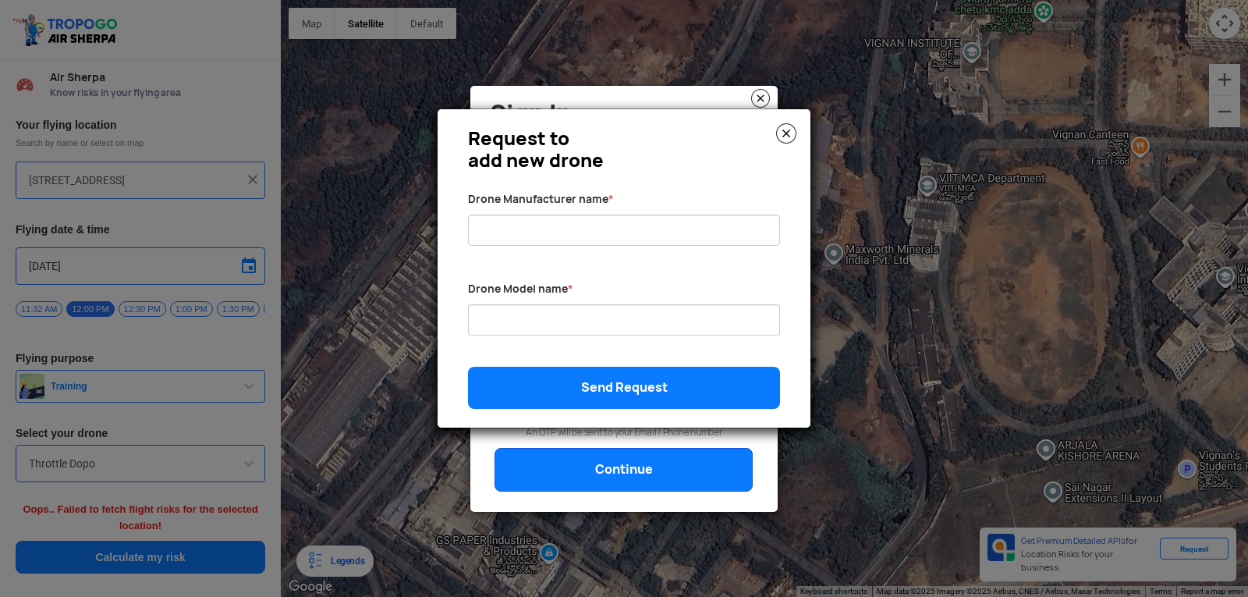
click at [789, 130] on img at bounding box center [786, 133] width 20 height 20
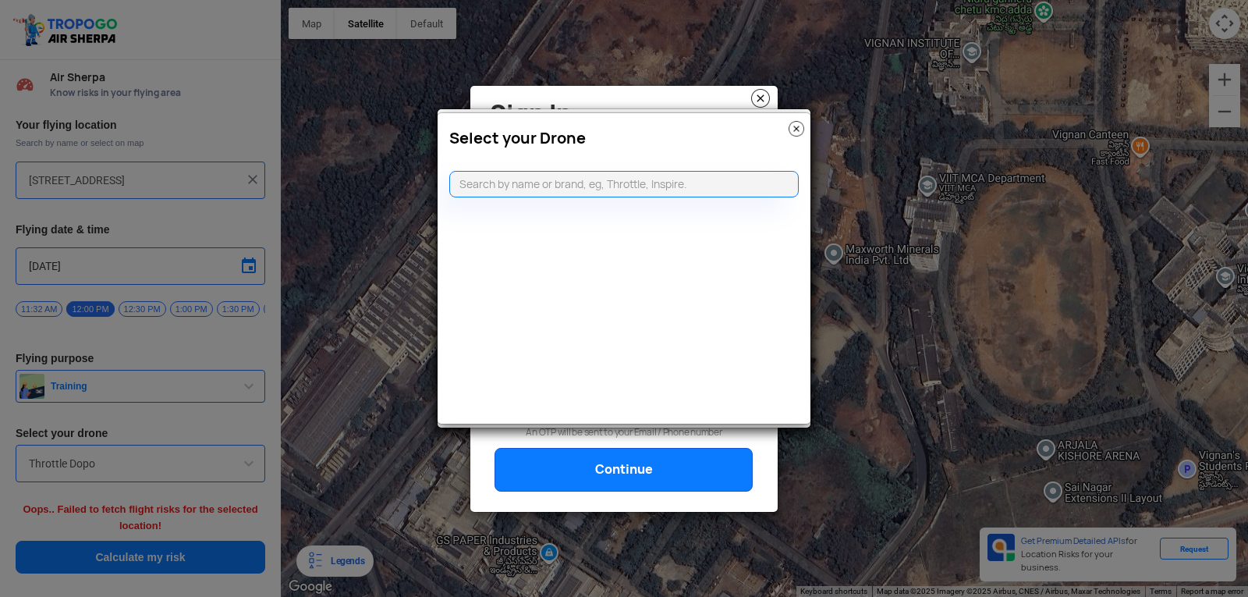
click at [753, 93] on modal-container "Select your Drone" at bounding box center [624, 298] width 1248 height 597
click at [796, 119] on div "Select your Drone" at bounding box center [624, 134] width 373 height 42
click at [796, 126] on img at bounding box center [797, 129] width 16 height 16
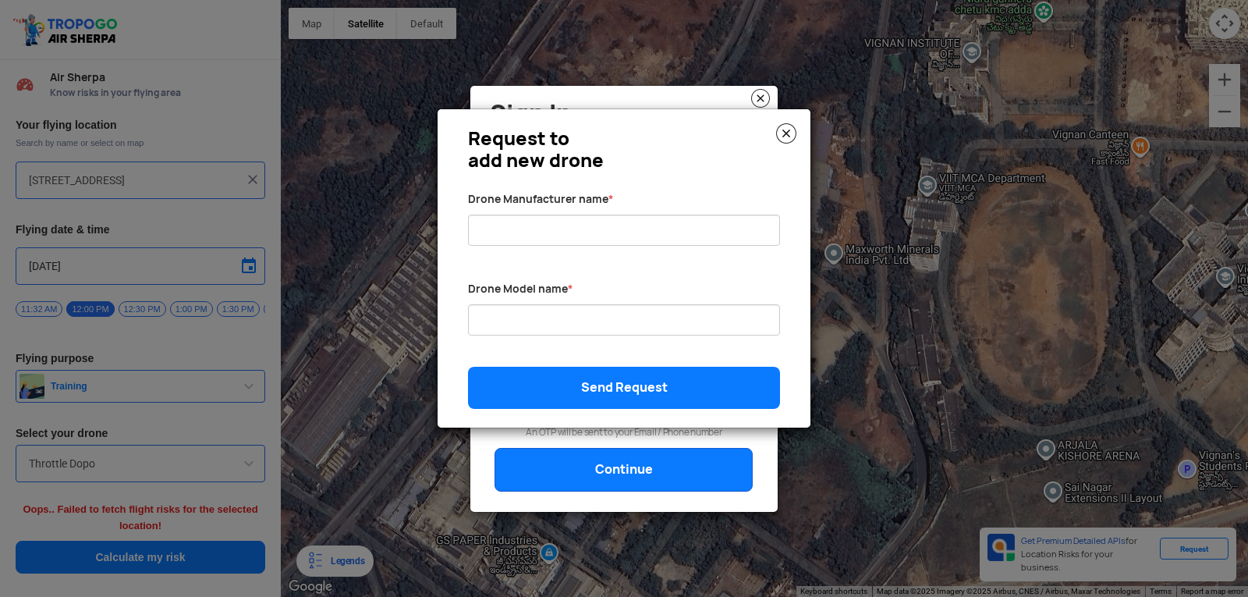
click at [784, 129] on img at bounding box center [786, 133] width 20 height 20
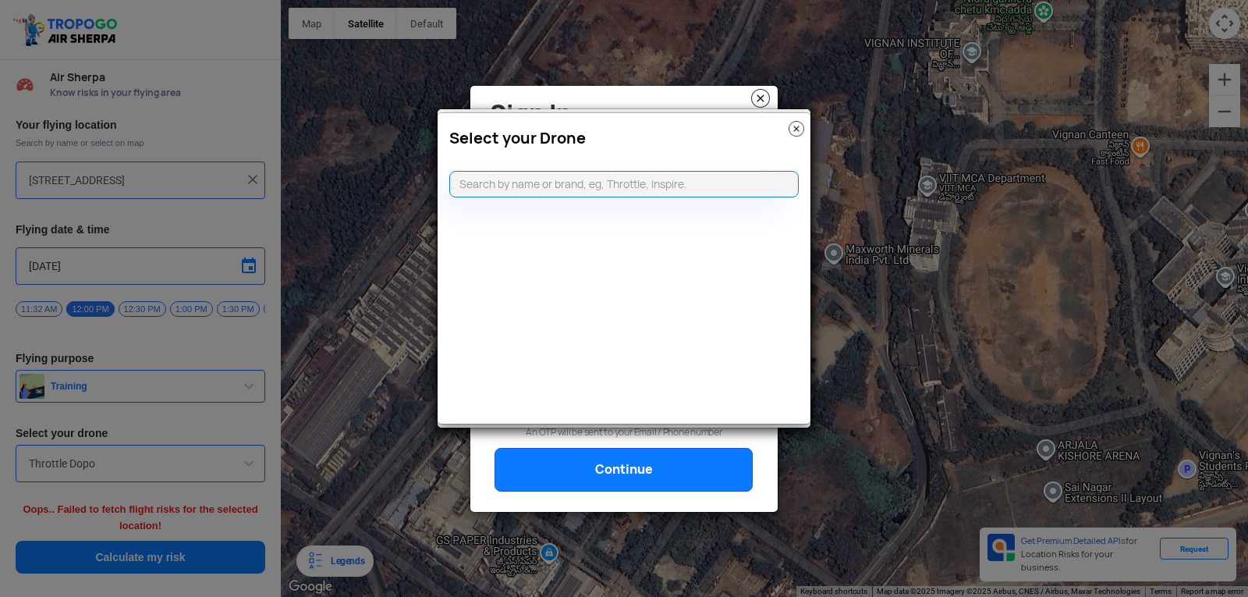
click at [795, 126] on img at bounding box center [797, 129] width 16 height 16
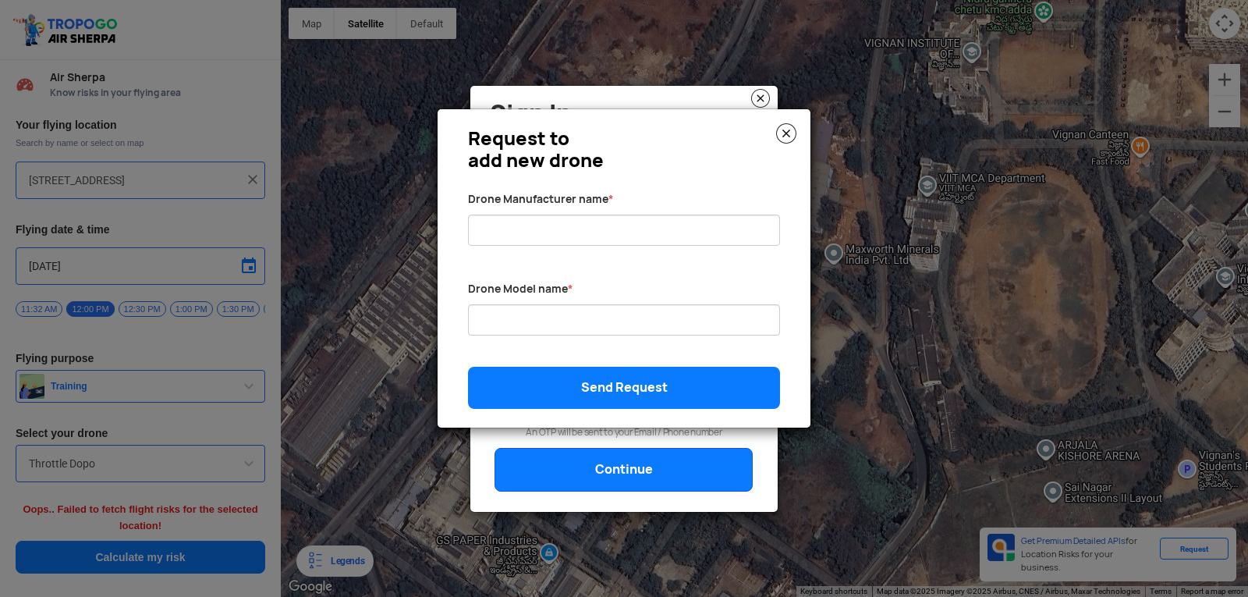
click at [783, 128] on img at bounding box center [786, 133] width 20 height 20
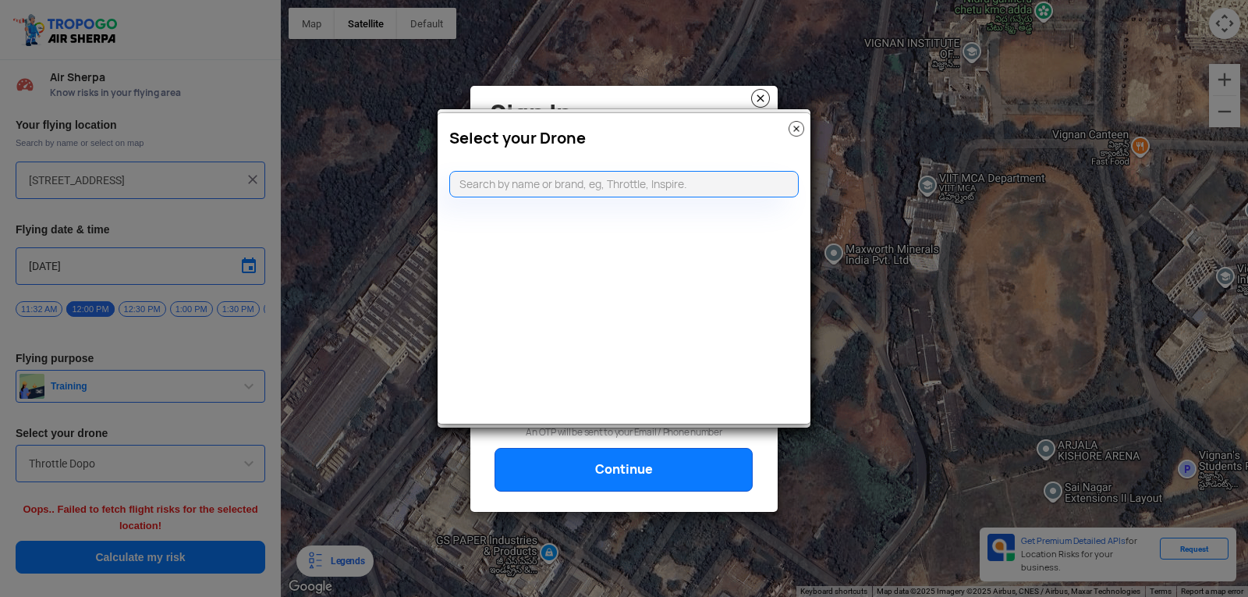
click at [796, 125] on img at bounding box center [797, 129] width 16 height 16
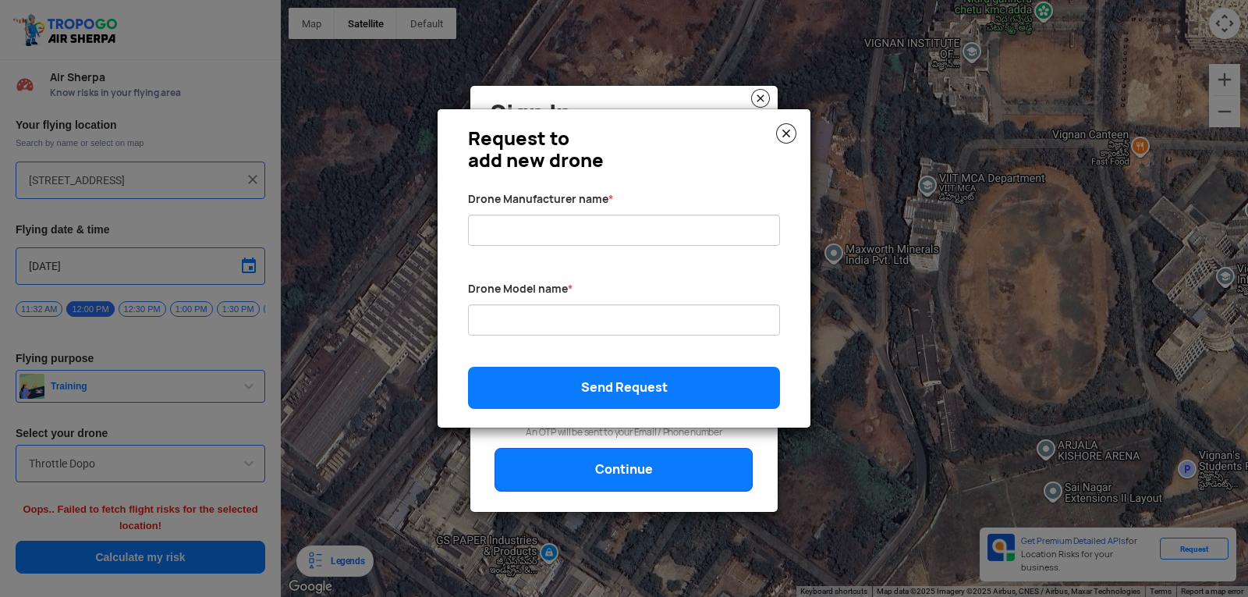
click at [789, 127] on img at bounding box center [786, 133] width 20 height 20
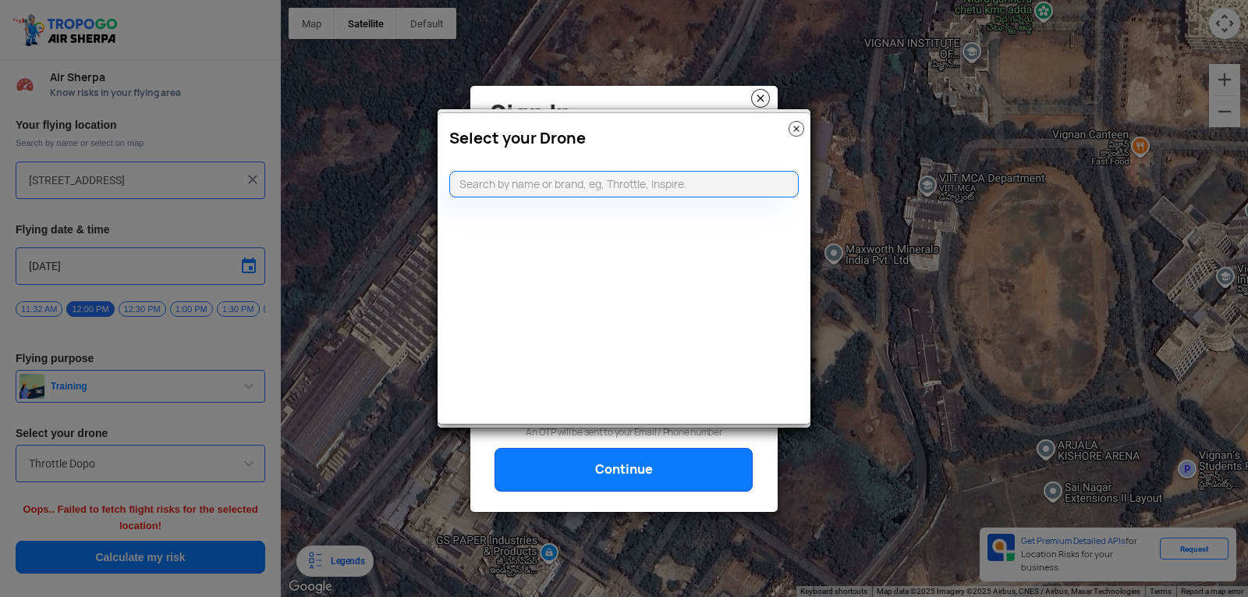
click at [789, 127] on img at bounding box center [797, 129] width 16 height 16
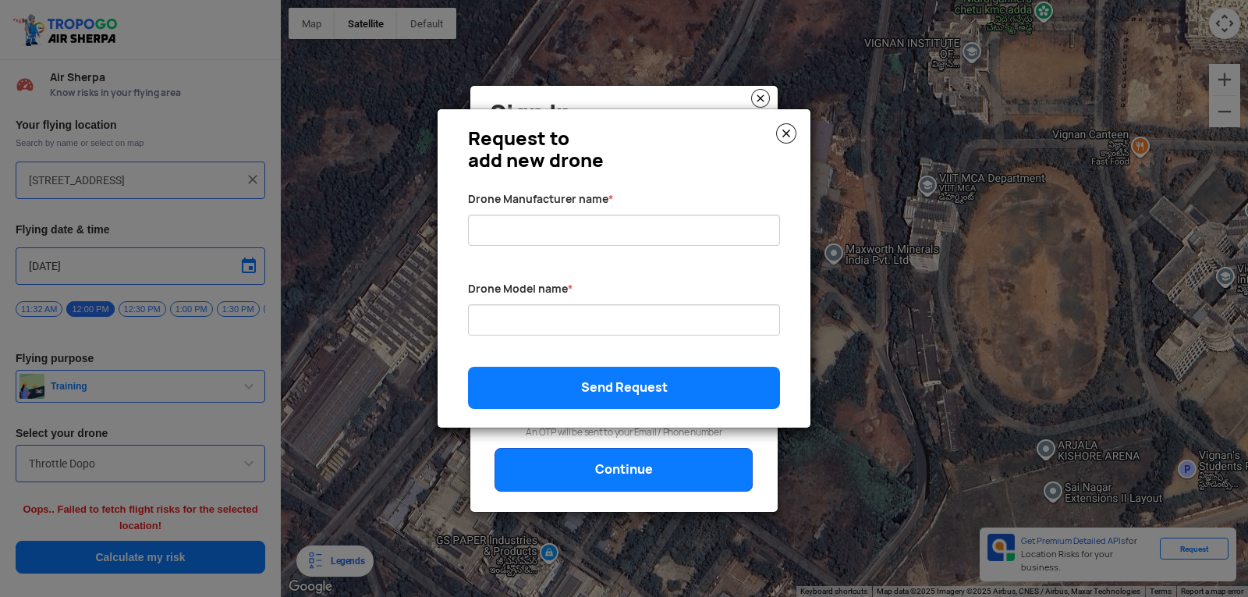
click at [789, 127] on img at bounding box center [786, 133] width 20 height 20
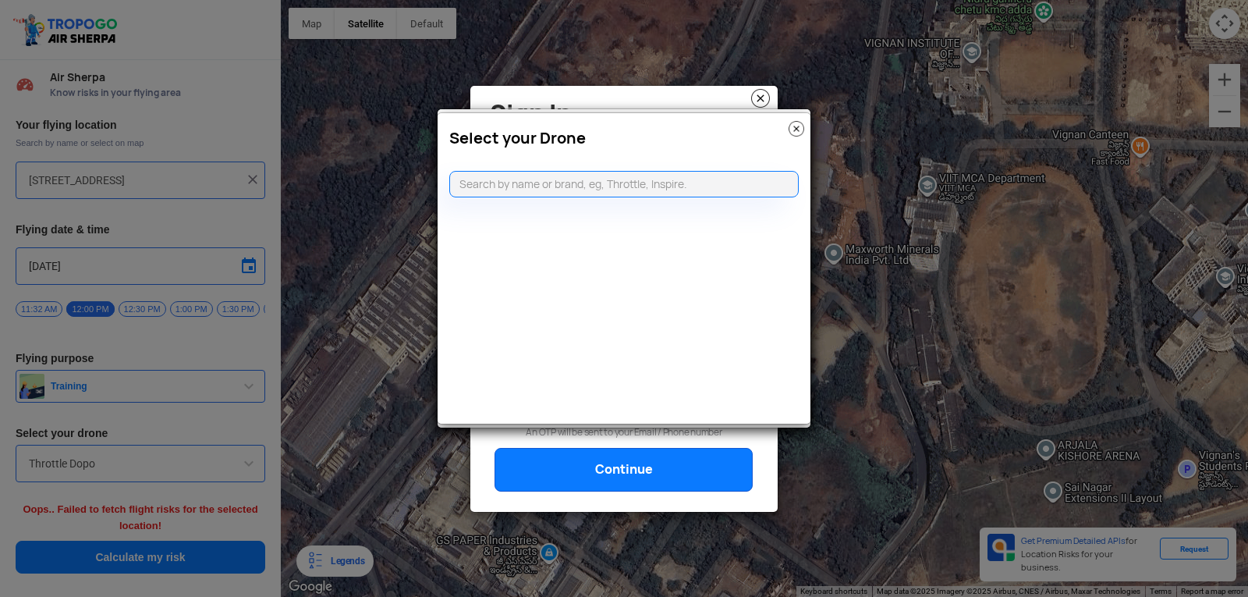
click at [359, 232] on modal-container "Select your Drone" at bounding box center [624, 298] width 1248 height 597
drag, startPoint x: 333, startPoint y: 250, endPoint x: 797, endPoint y: 129, distance: 479.6
click at [797, 129] on img at bounding box center [797, 129] width 16 height 16
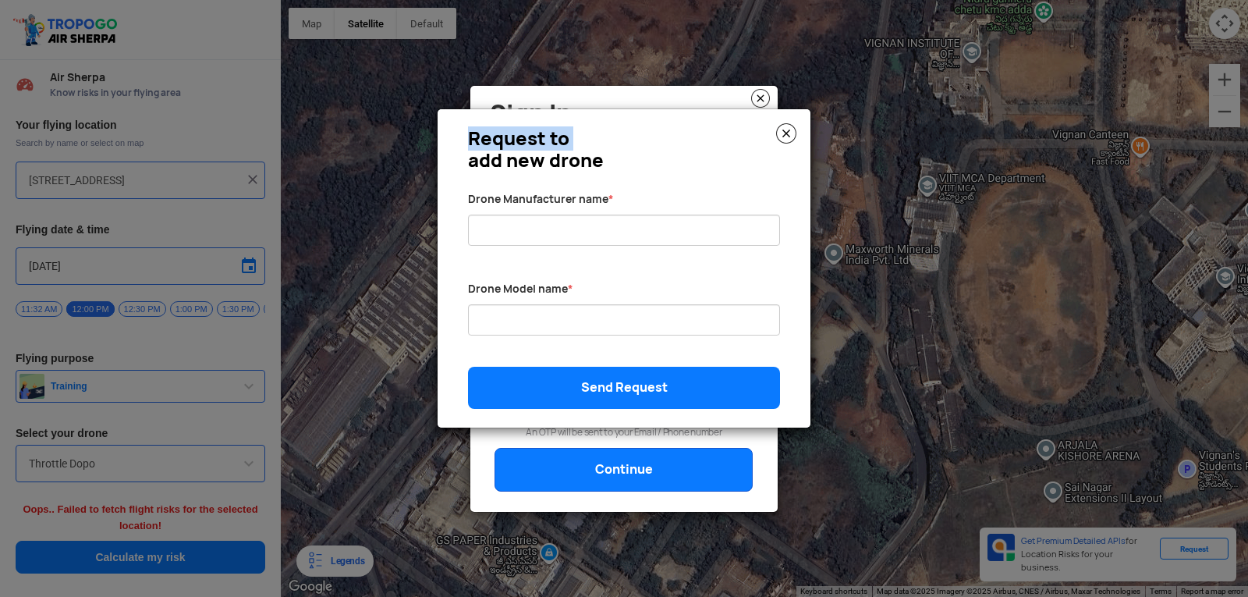
click at [797, 129] on div "Request to add new drone Drone Manufacturer name * Drone Model name * Send Requ…" at bounding box center [624, 268] width 373 height 318
click at [784, 132] on img at bounding box center [786, 133] width 20 height 20
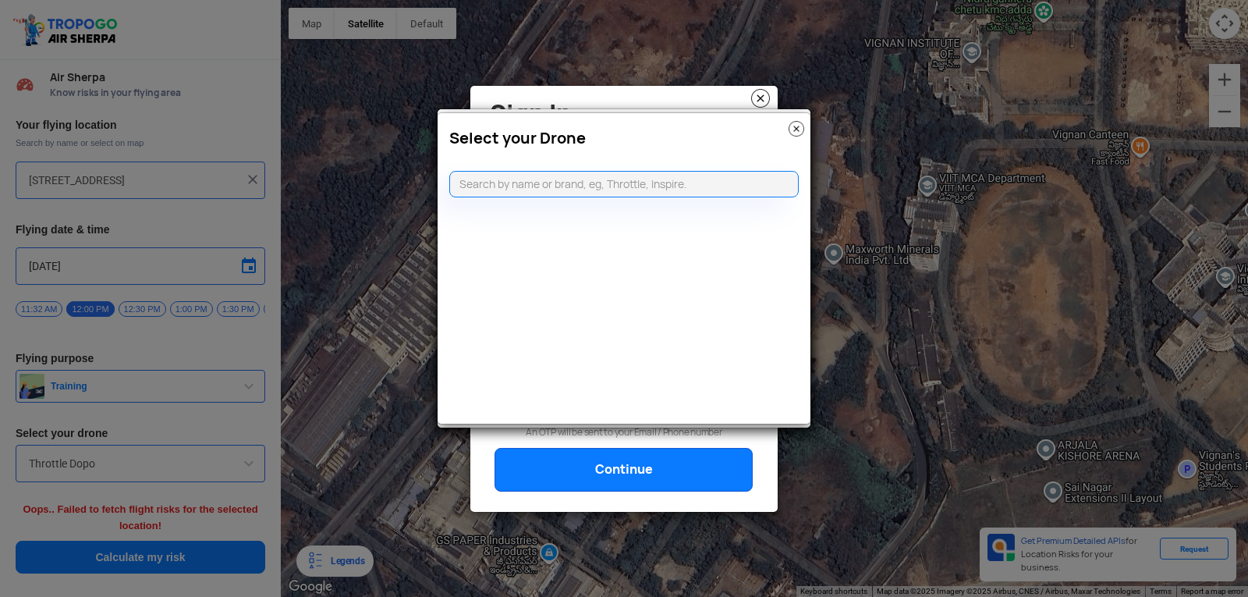
click at [793, 122] on img at bounding box center [797, 129] width 16 height 16
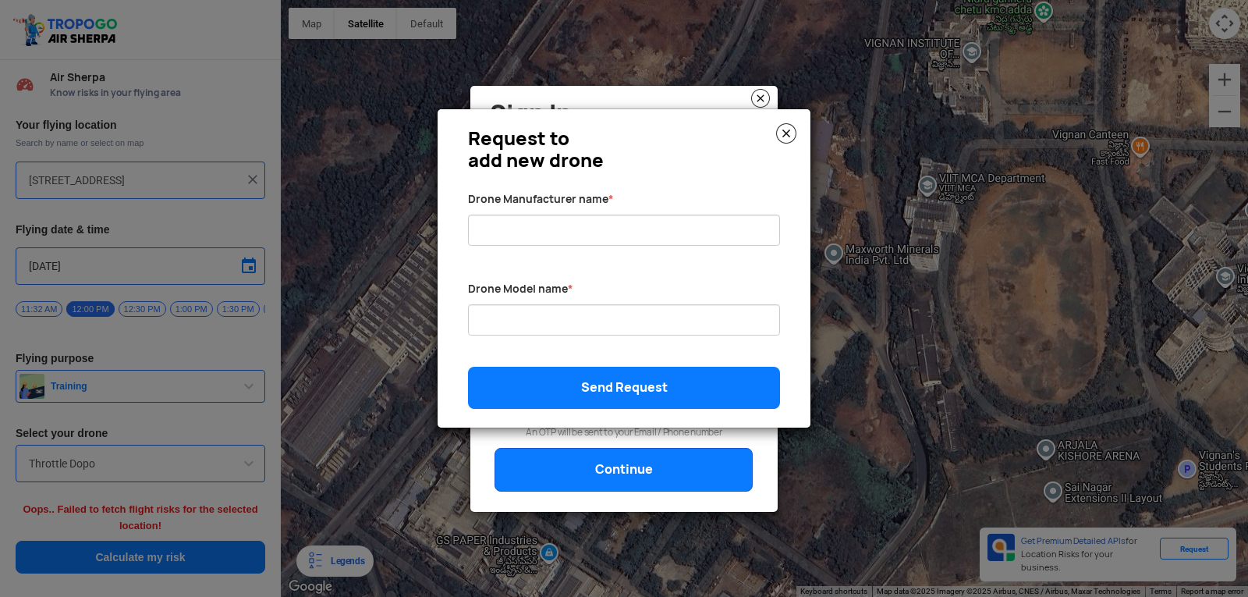
click at [787, 131] on img at bounding box center [786, 133] width 20 height 20
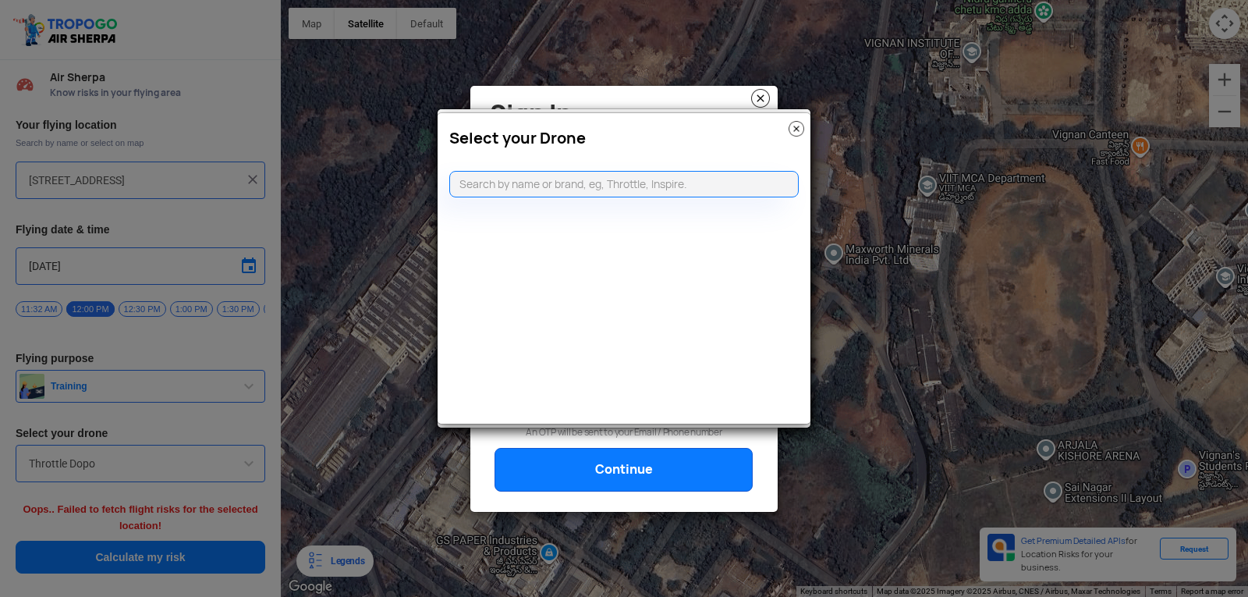
click at [796, 128] on img at bounding box center [797, 129] width 16 height 16
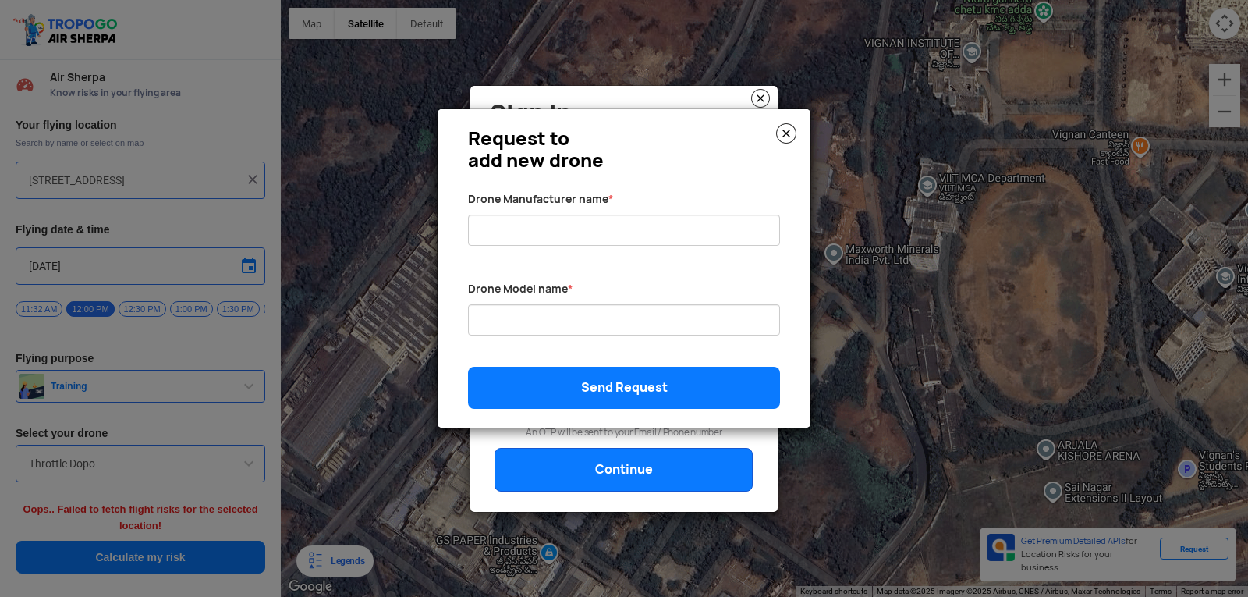
click at [772, 131] on h3 "Request to add new drone" at bounding box center [624, 150] width 312 height 44
click at [787, 136] on img at bounding box center [786, 133] width 20 height 20
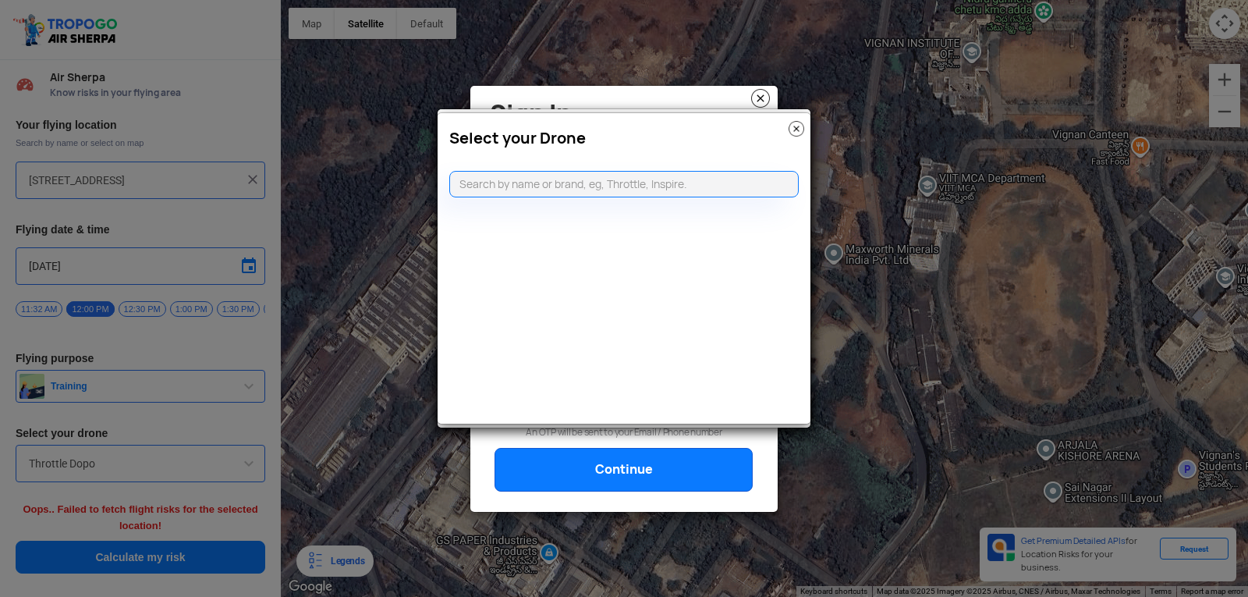
click at [794, 123] on img at bounding box center [797, 129] width 16 height 16
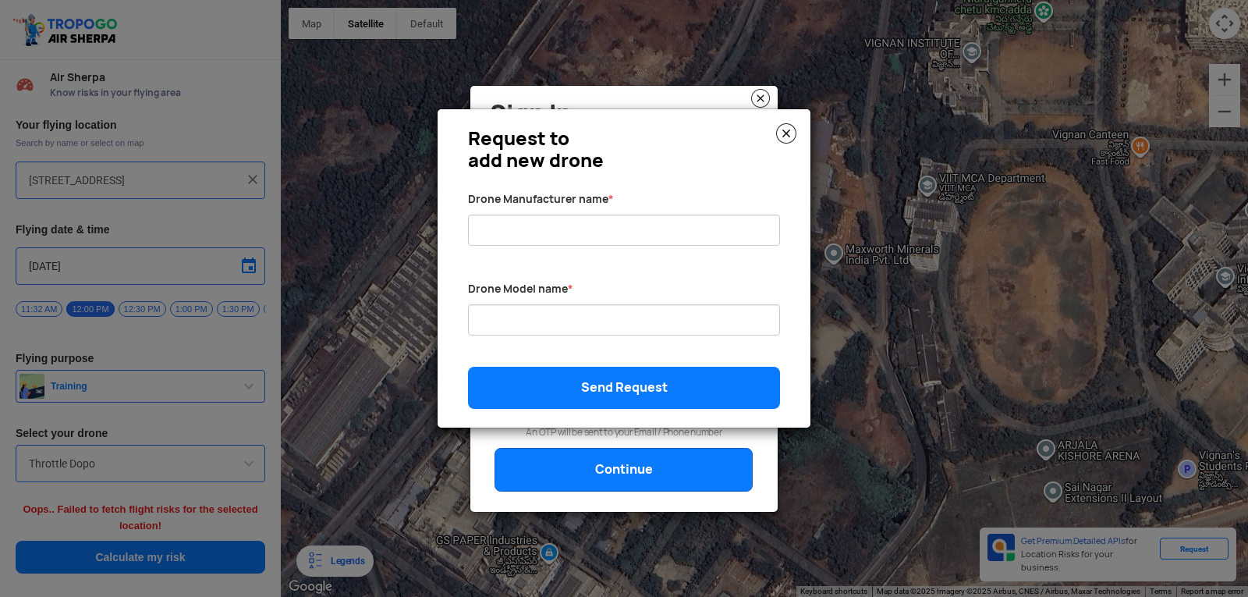
click at [789, 126] on img at bounding box center [786, 133] width 20 height 20
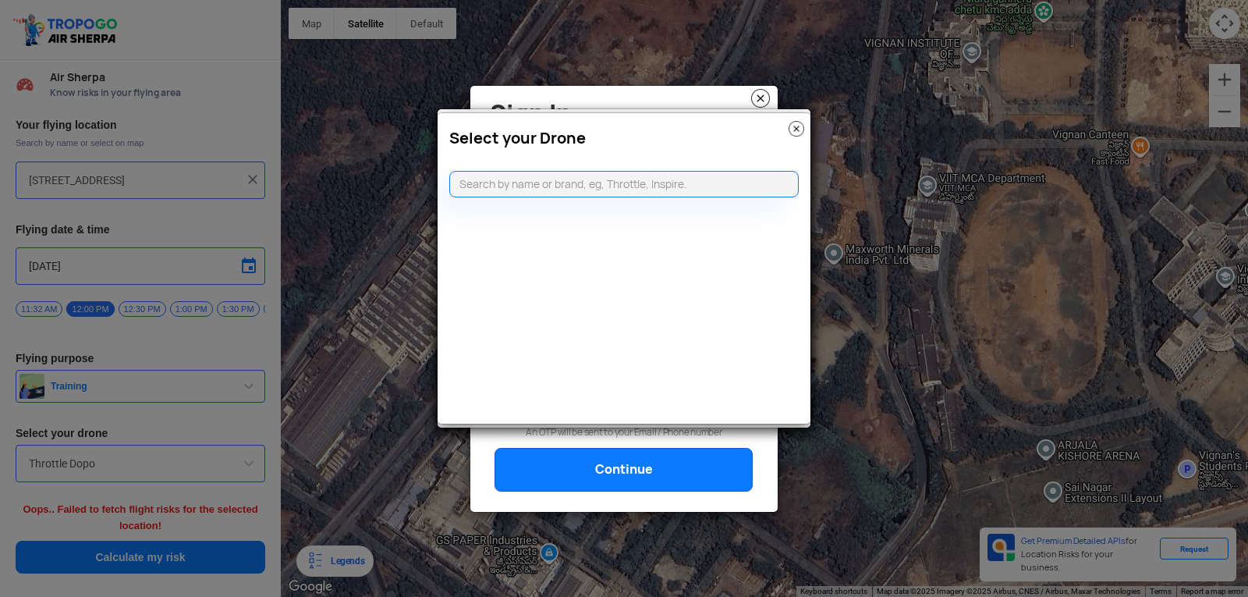
click at [792, 122] on img at bounding box center [797, 129] width 16 height 16
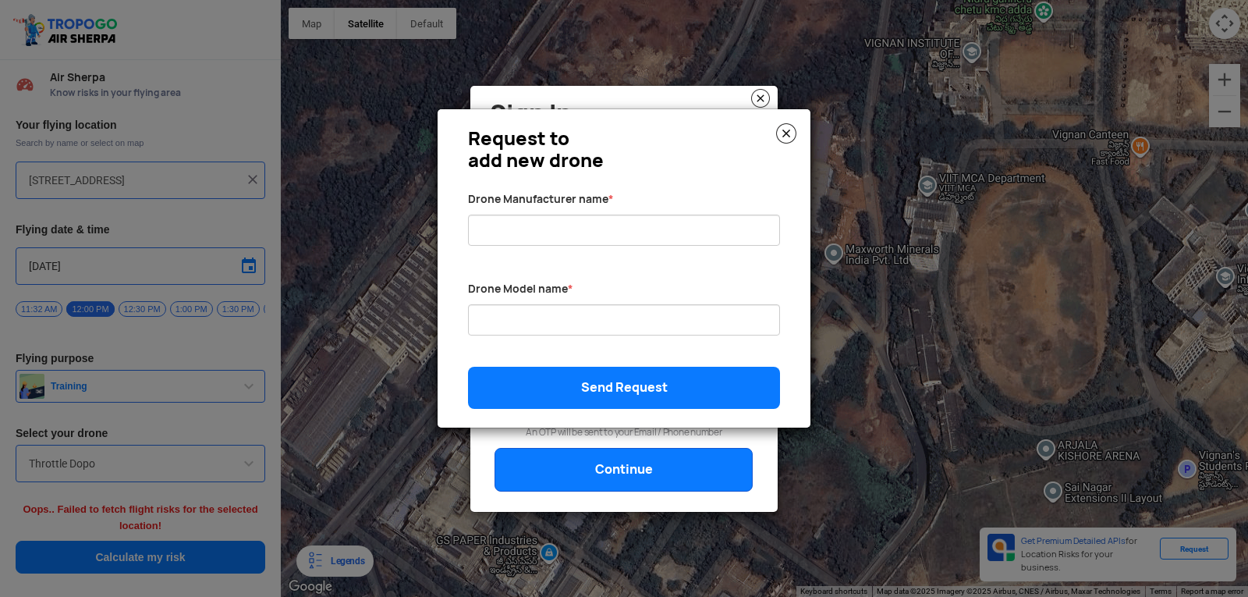
click at [783, 129] on img at bounding box center [786, 133] width 20 height 20
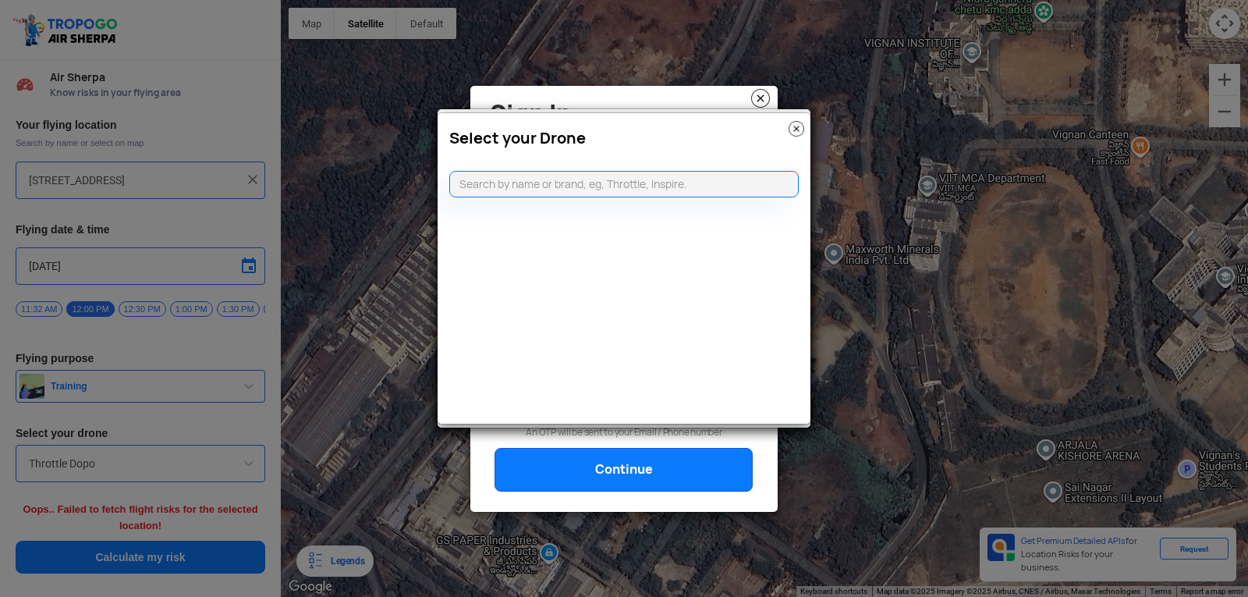
click at [796, 124] on img at bounding box center [797, 129] width 16 height 16
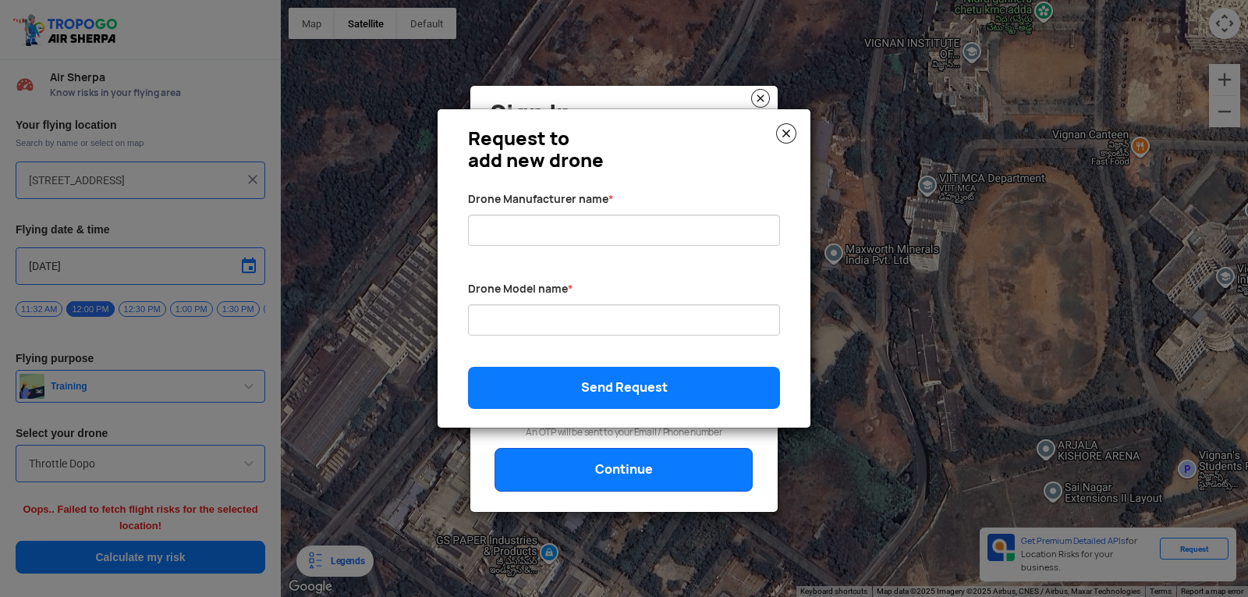
click at [796, 124] on img at bounding box center [786, 133] width 20 height 20
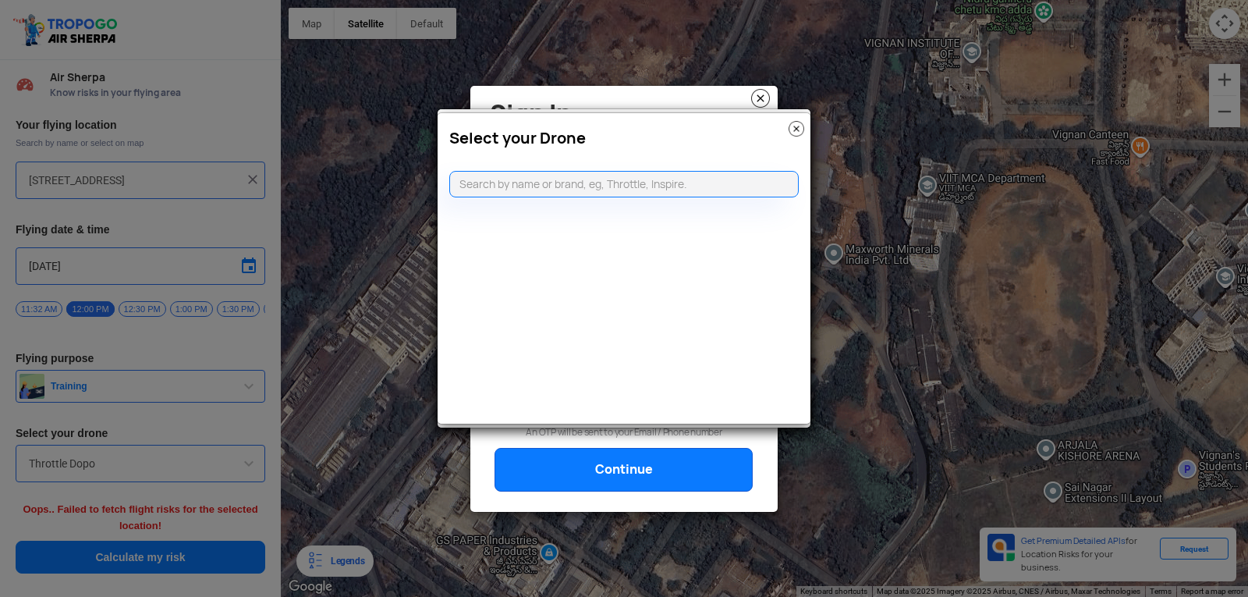
click at [800, 128] on img at bounding box center [797, 129] width 16 height 16
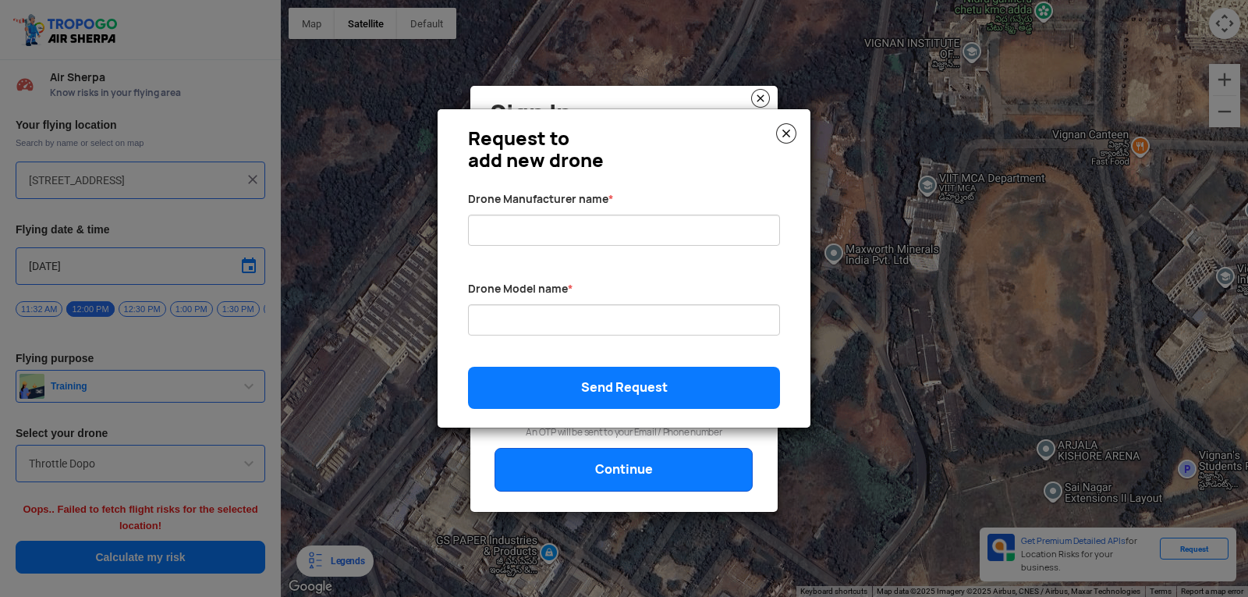
click at [783, 132] on img at bounding box center [786, 133] width 20 height 20
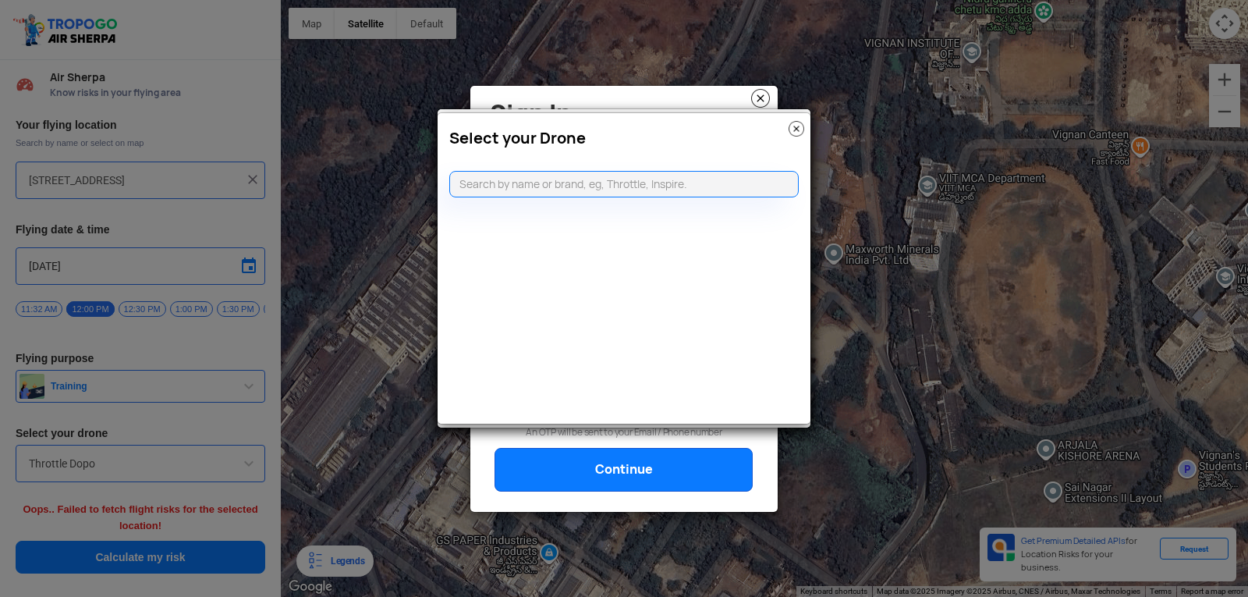
click at [797, 126] on img at bounding box center [797, 129] width 16 height 16
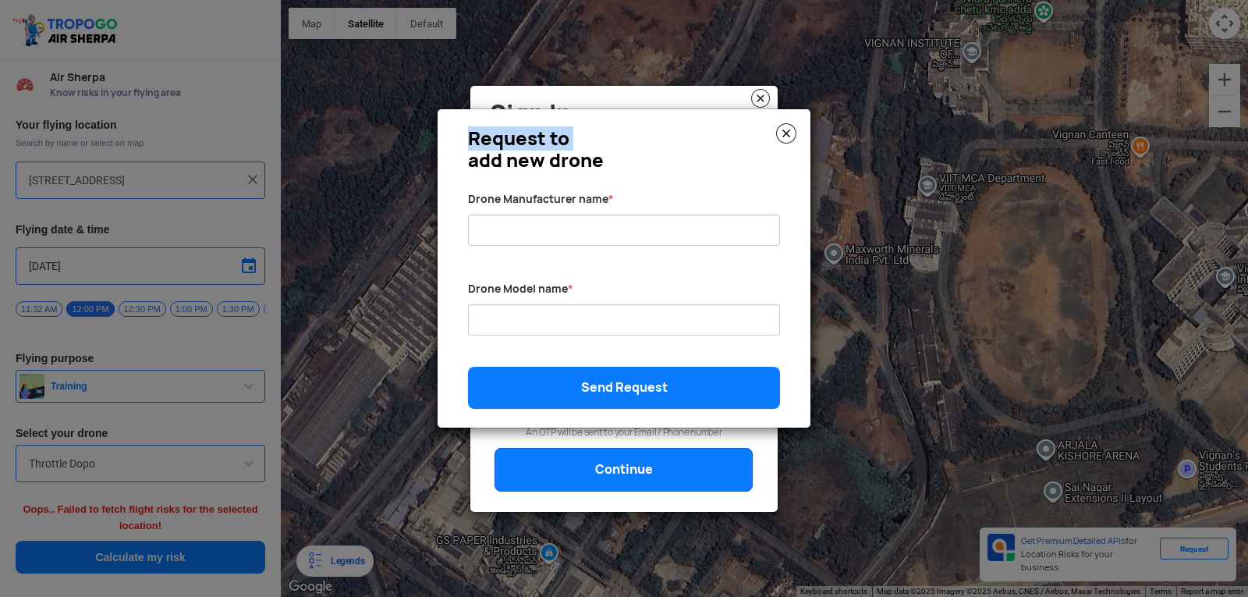
click at [797, 126] on div "Request to add new drone Drone Manufacturer name * Drone Model name * Send Requ…" at bounding box center [624, 268] width 373 height 318
click at [789, 132] on img at bounding box center [786, 133] width 20 height 20
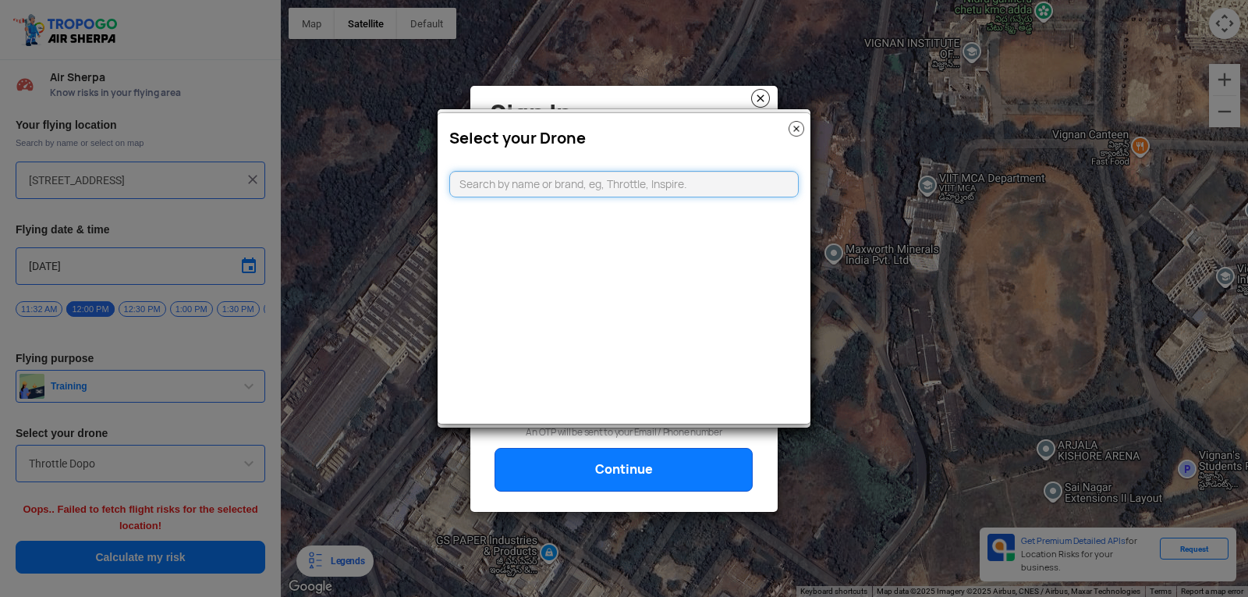
click at [614, 190] on input "text" at bounding box center [623, 184] width 349 height 27
click at [760, 93] on modal-container "Select your Drone" at bounding box center [624, 298] width 1248 height 597
click at [786, 121] on div "Select your Drone" at bounding box center [624, 134] width 373 height 42
click at [790, 124] on img at bounding box center [797, 129] width 16 height 16
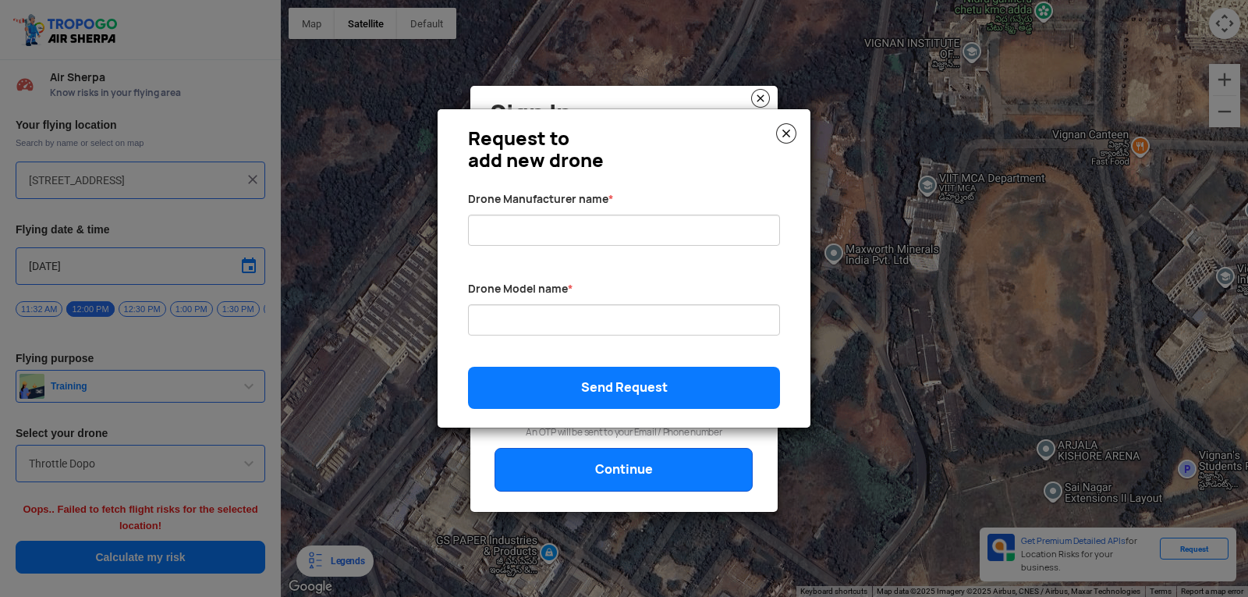
click at [780, 130] on img at bounding box center [786, 133] width 20 height 20
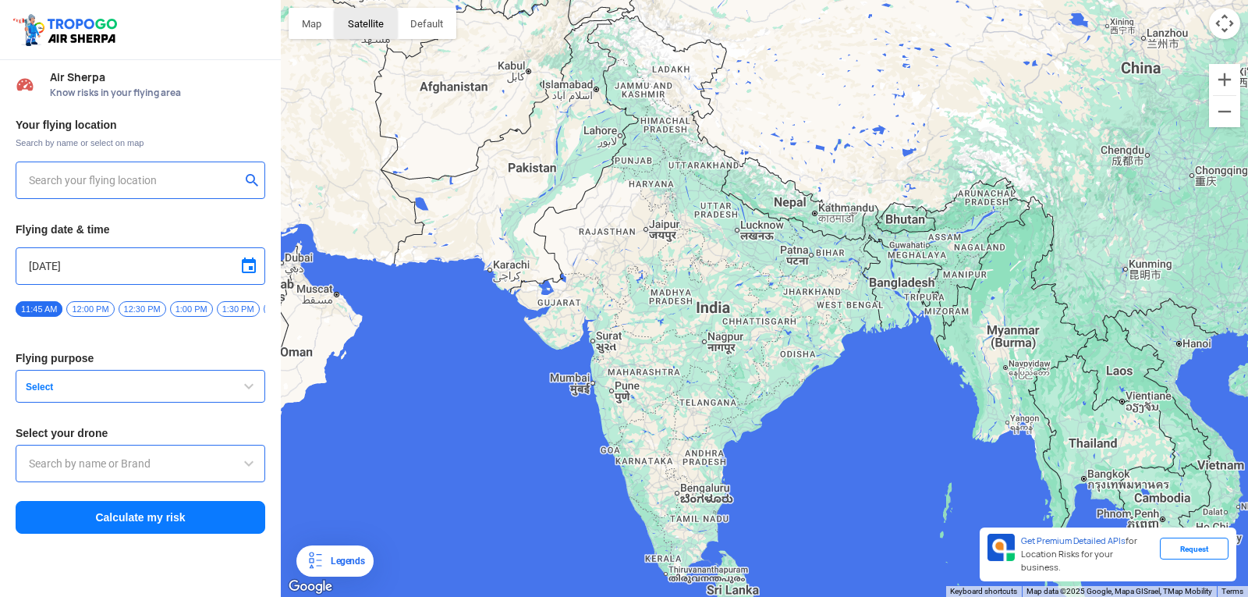
click at [350, 30] on button "Satellite" at bounding box center [366, 23] width 62 height 31
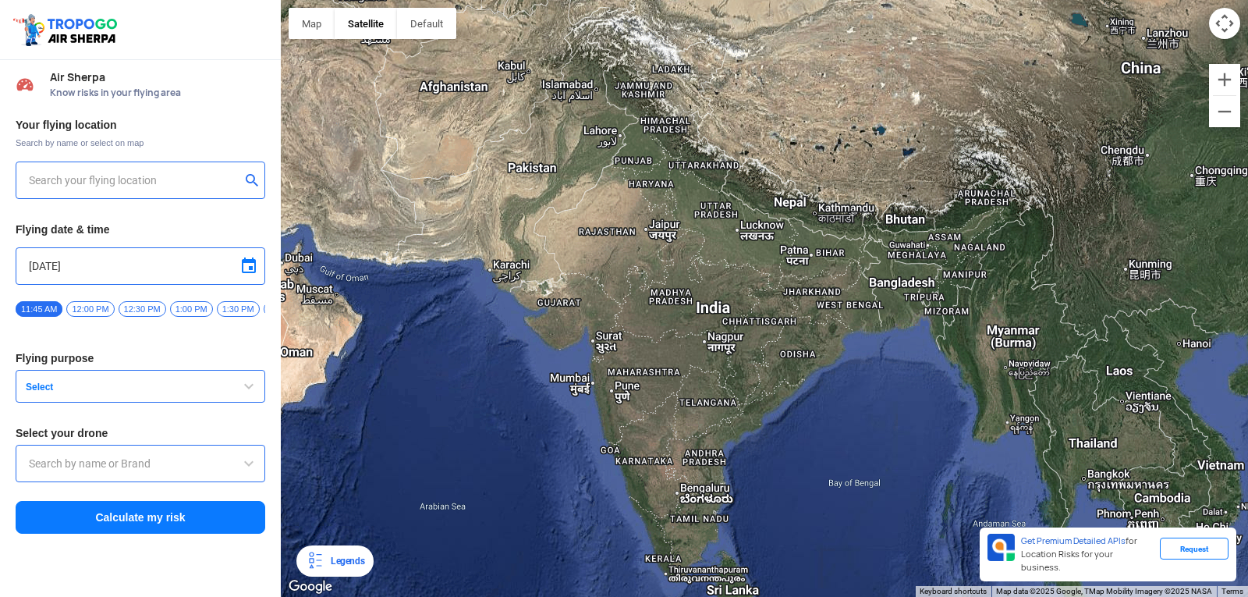
click at [161, 176] on input "text" at bounding box center [134, 180] width 211 height 19
click at [137, 335] on div "Your flying location Search by name or select on map Block D, Visakhapatnam, An…" at bounding box center [140, 326] width 281 height 433
click at [58, 388] on span "Select" at bounding box center [117, 387] width 195 height 12
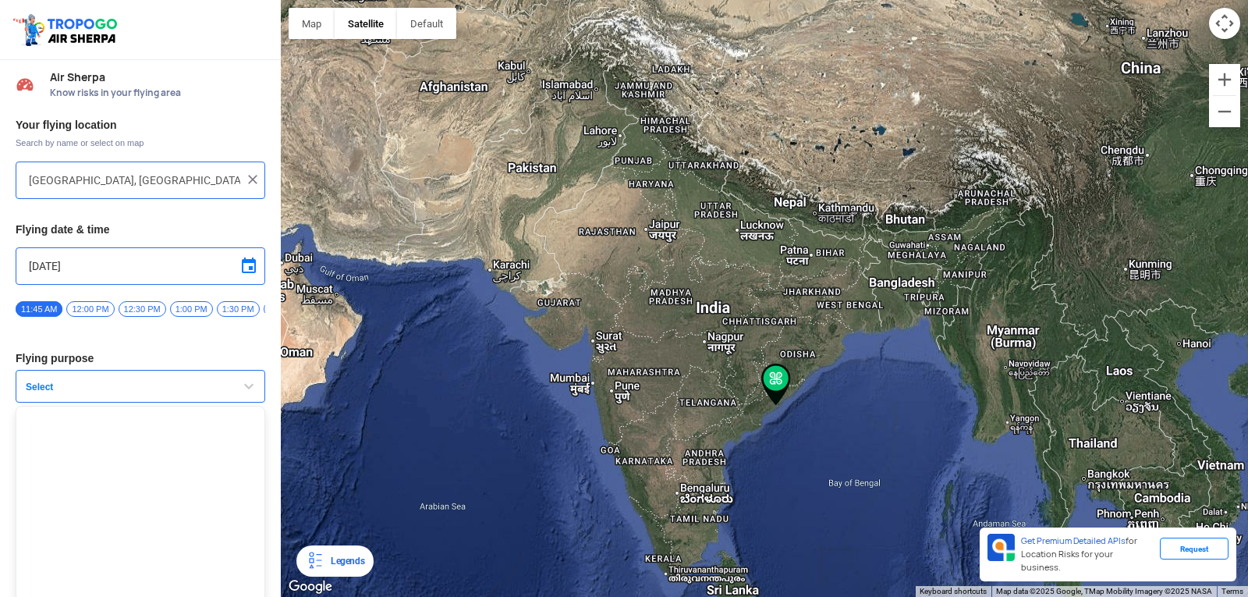
click at [38, 388] on span "Select" at bounding box center [117, 387] width 195 height 12
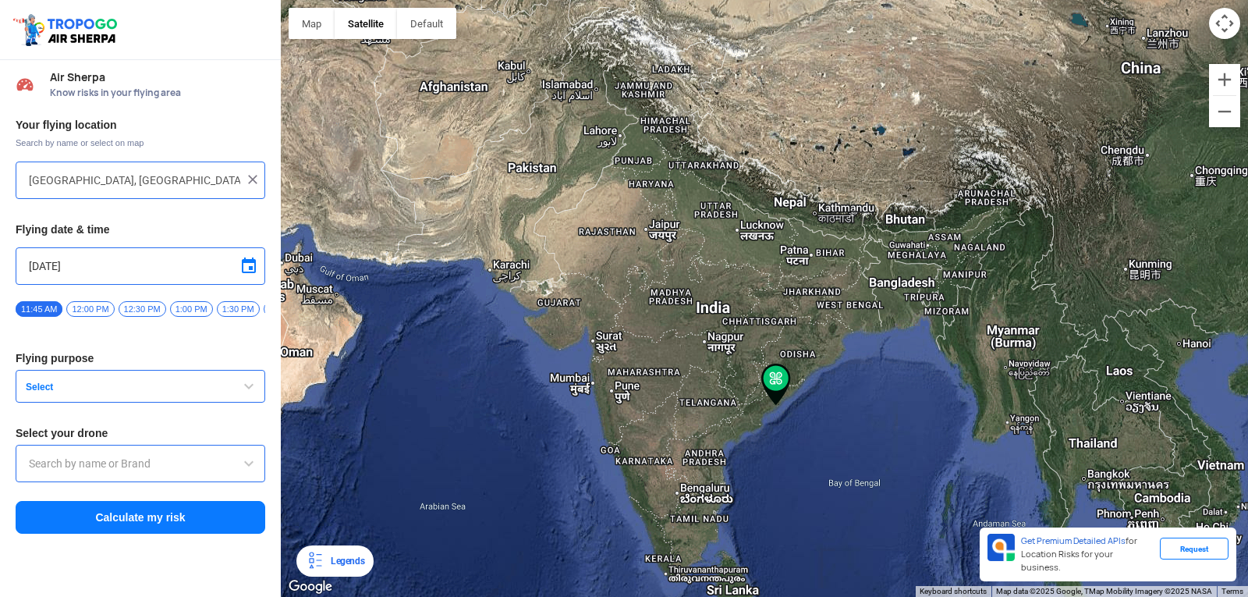
click at [43, 382] on button "Select" at bounding box center [141, 386] width 250 height 33
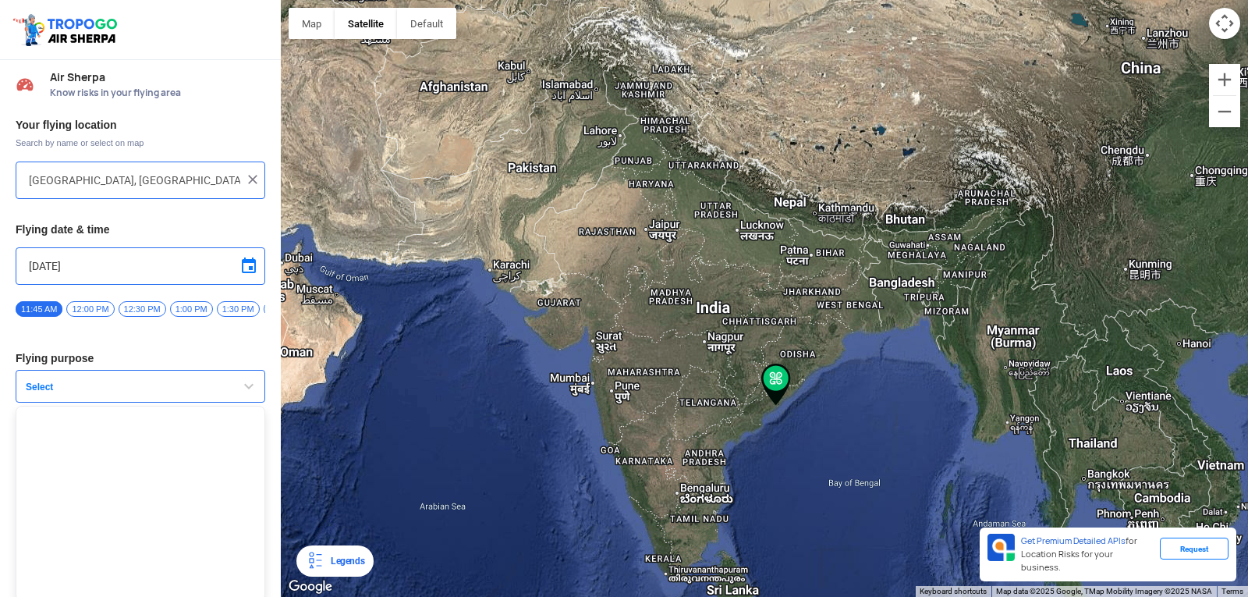
click at [243, 393] on span "button" at bounding box center [248, 386] width 19 height 19
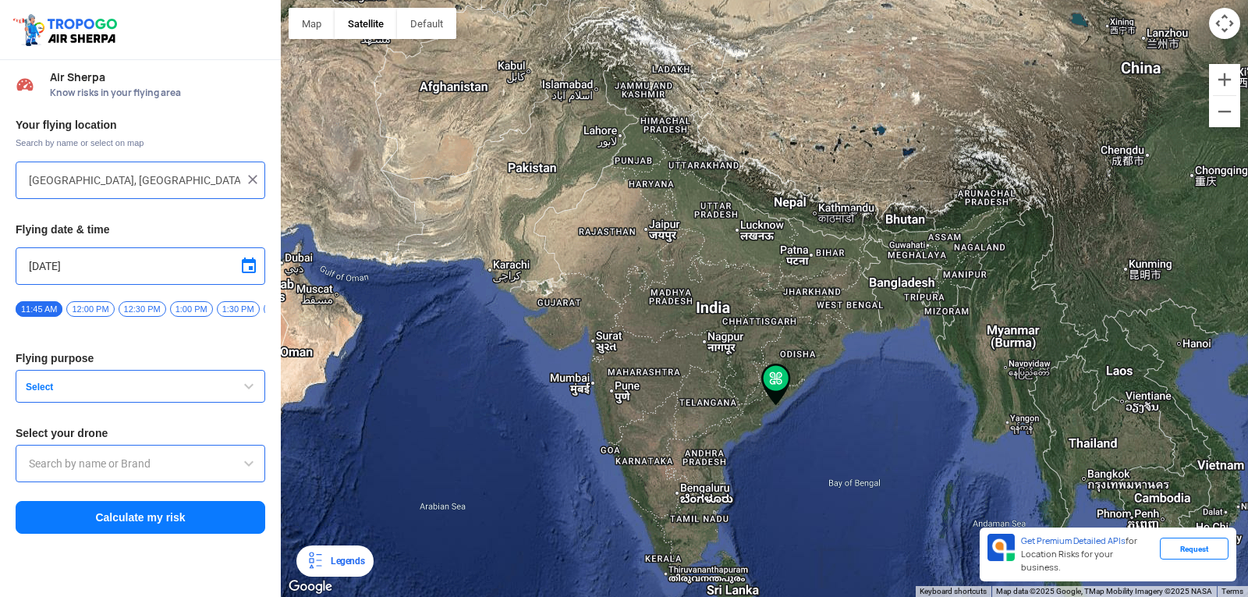
click at [250, 390] on span "button" at bounding box center [248, 386] width 19 height 19
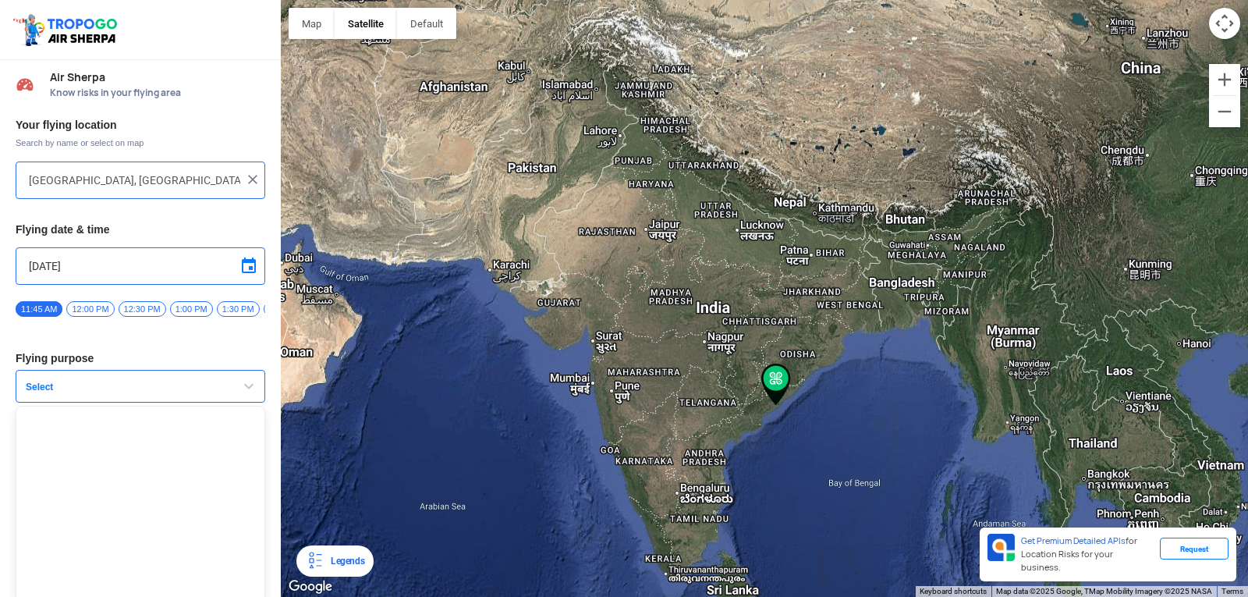
click at [243, 390] on span "button" at bounding box center [248, 386] width 19 height 19
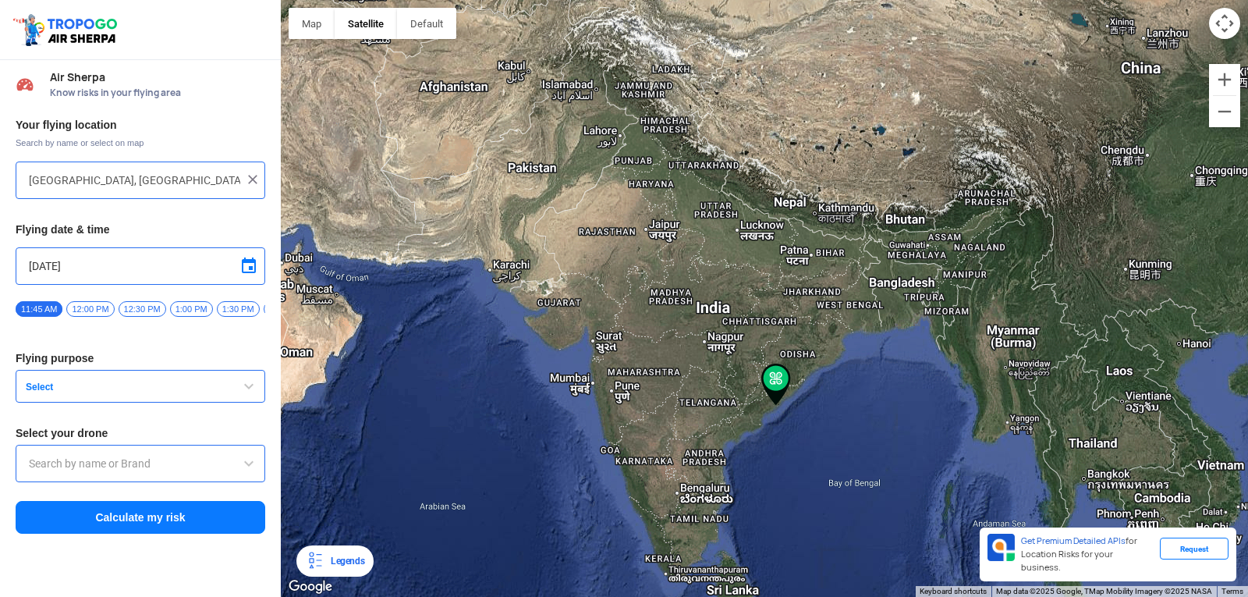
click at [43, 384] on button "Select" at bounding box center [141, 386] width 250 height 33
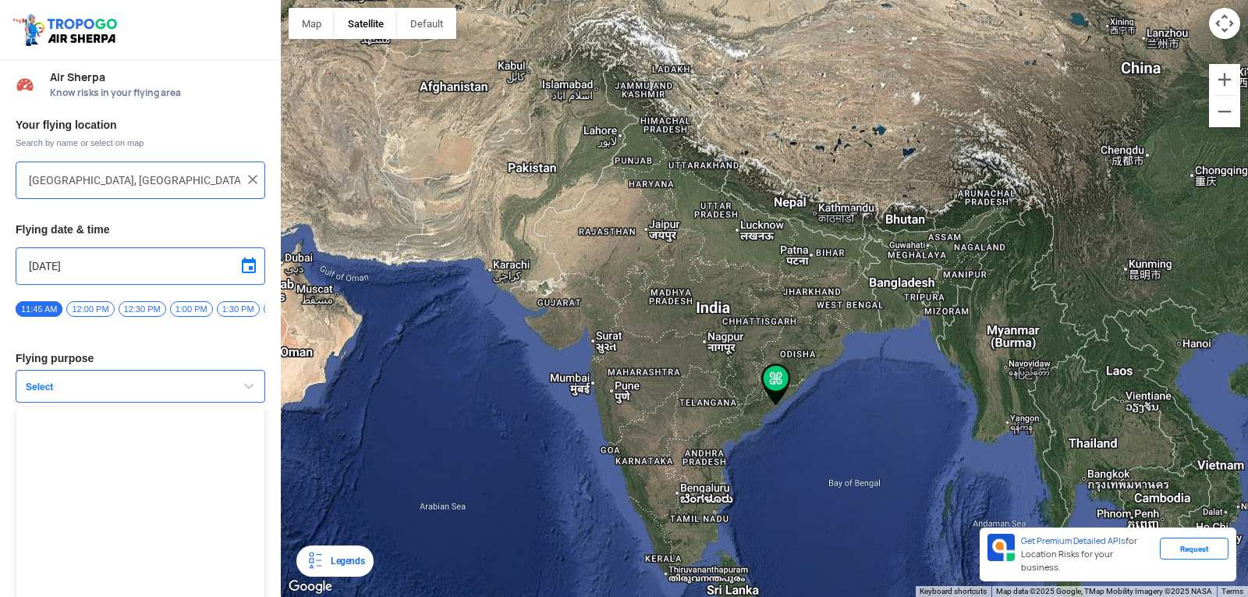
click at [243, 394] on span "button" at bounding box center [248, 386] width 19 height 19
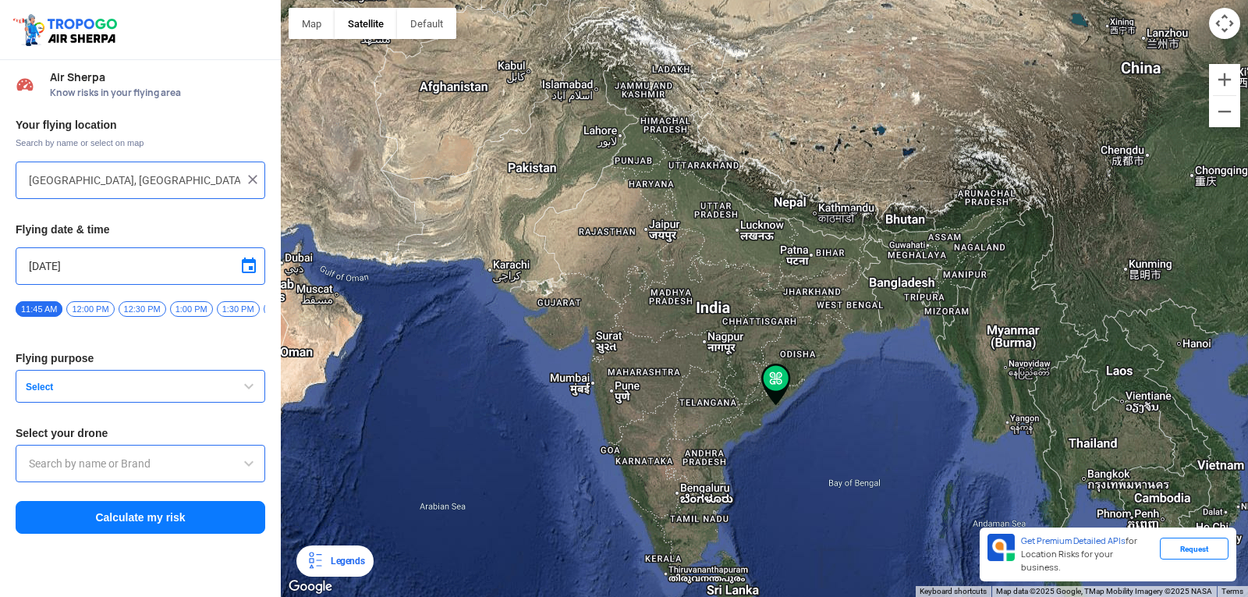
click at [44, 393] on span "Select" at bounding box center [117, 387] width 195 height 12
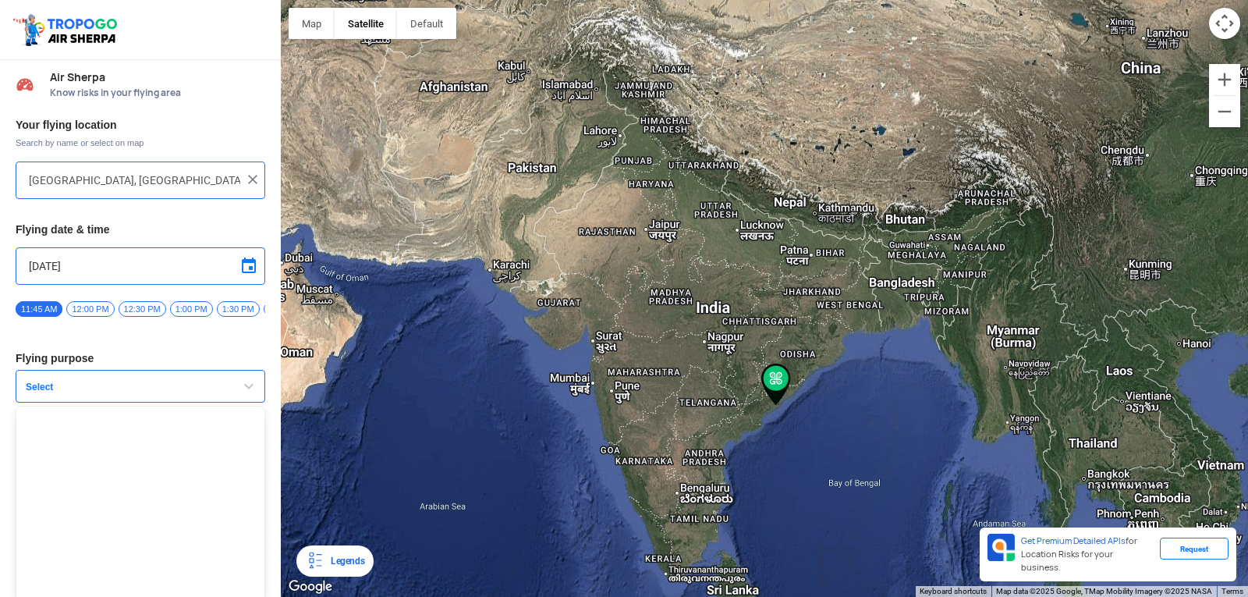
click at [44, 393] on span "Select" at bounding box center [117, 387] width 195 height 12
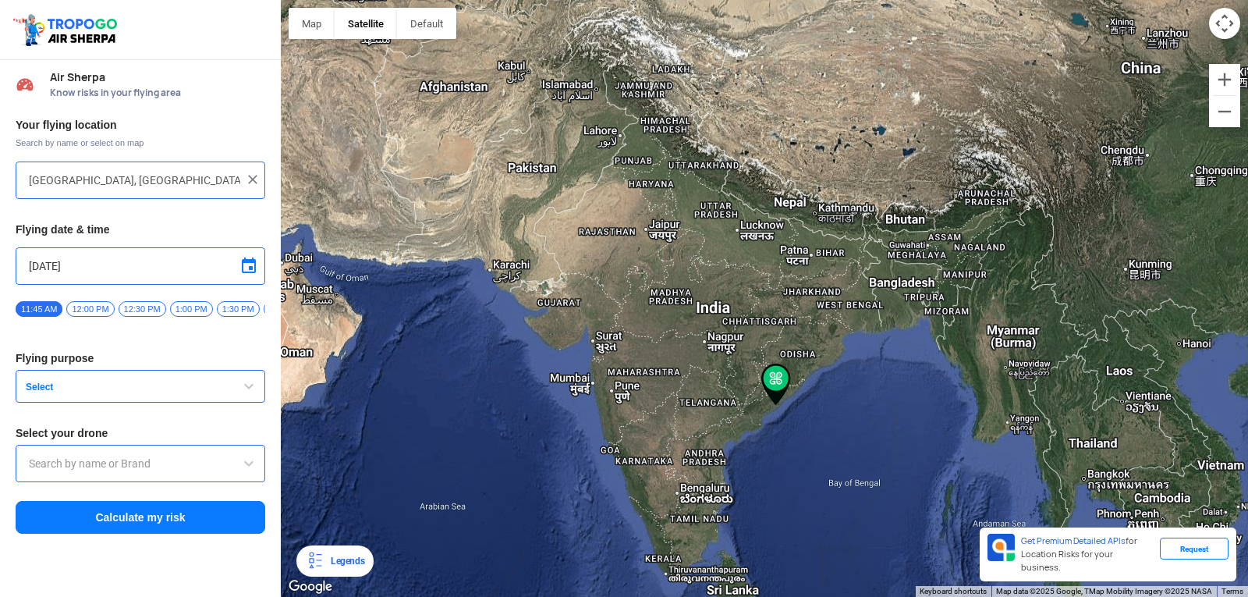
click at [44, 393] on span "Select" at bounding box center [117, 387] width 195 height 12
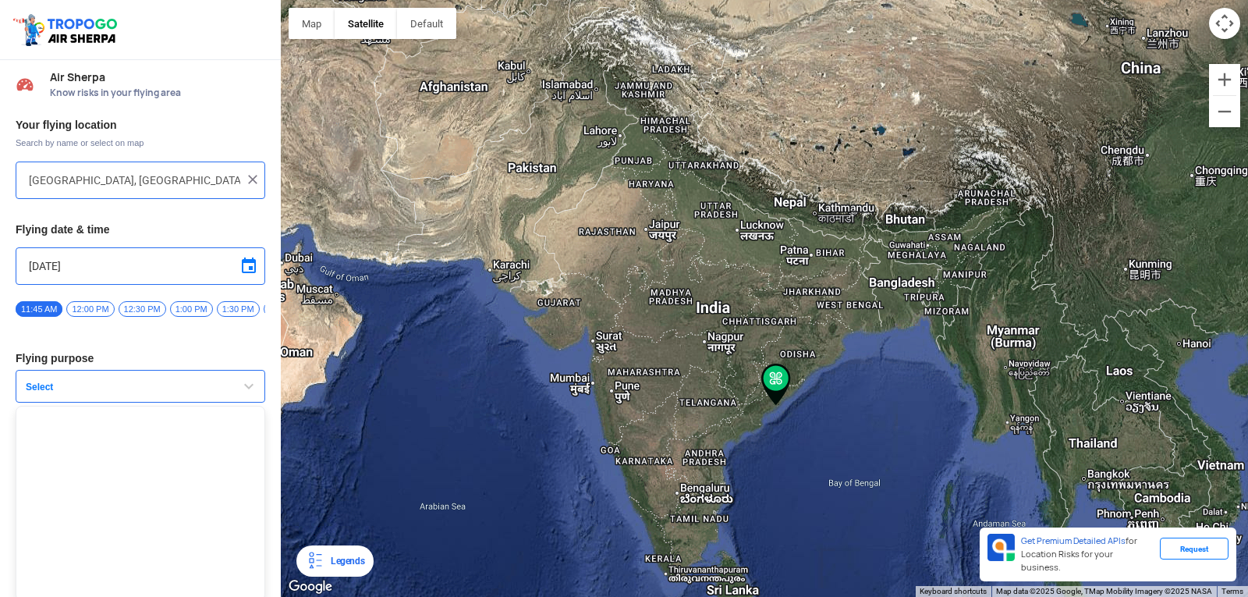
click at [44, 393] on span "Select" at bounding box center [117, 387] width 195 height 12
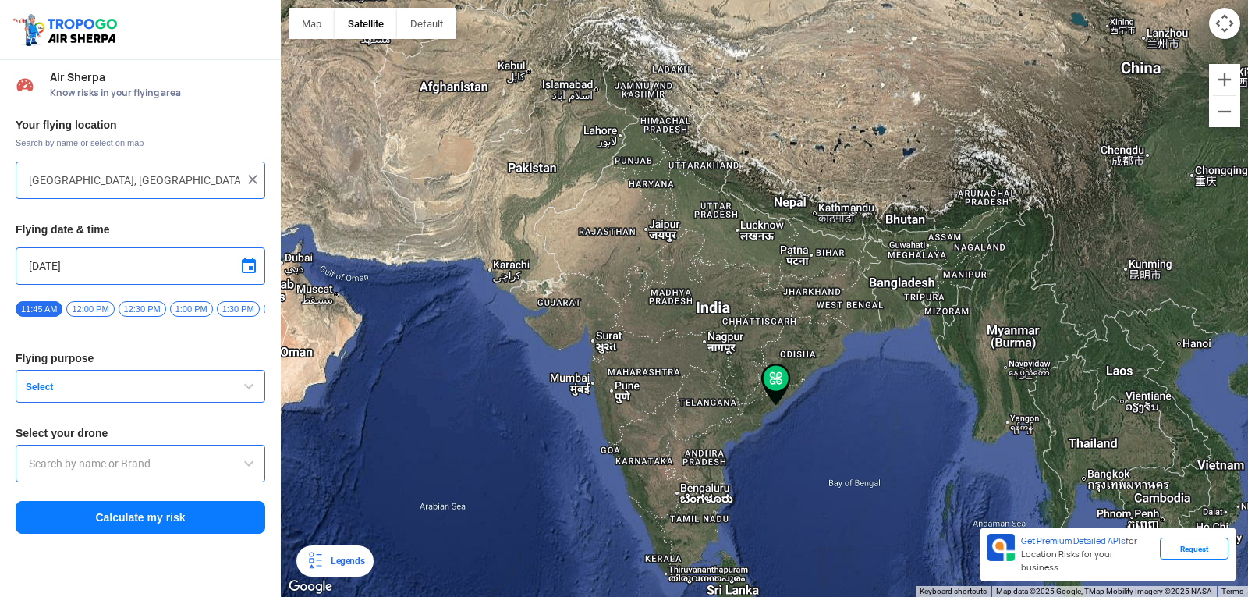
click at [44, 393] on span "Select" at bounding box center [117, 387] width 195 height 12
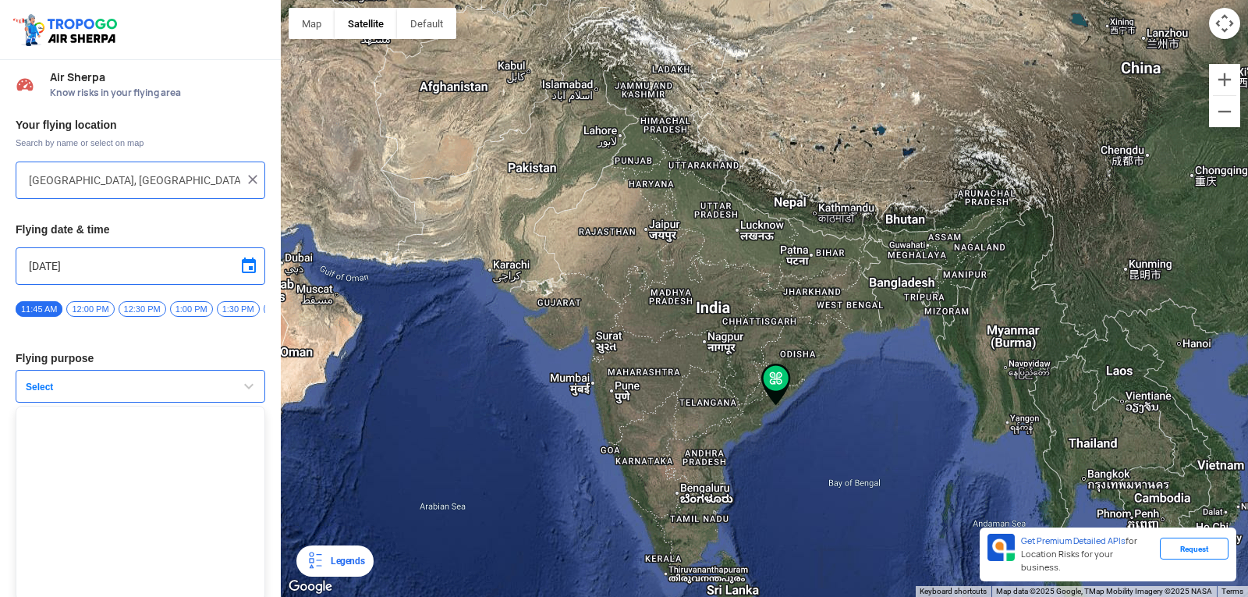
drag, startPoint x: 44, startPoint y: 394, endPoint x: 419, endPoint y: 400, distance: 375.3
click at [419, 400] on div at bounding box center [764, 298] width 967 height 597
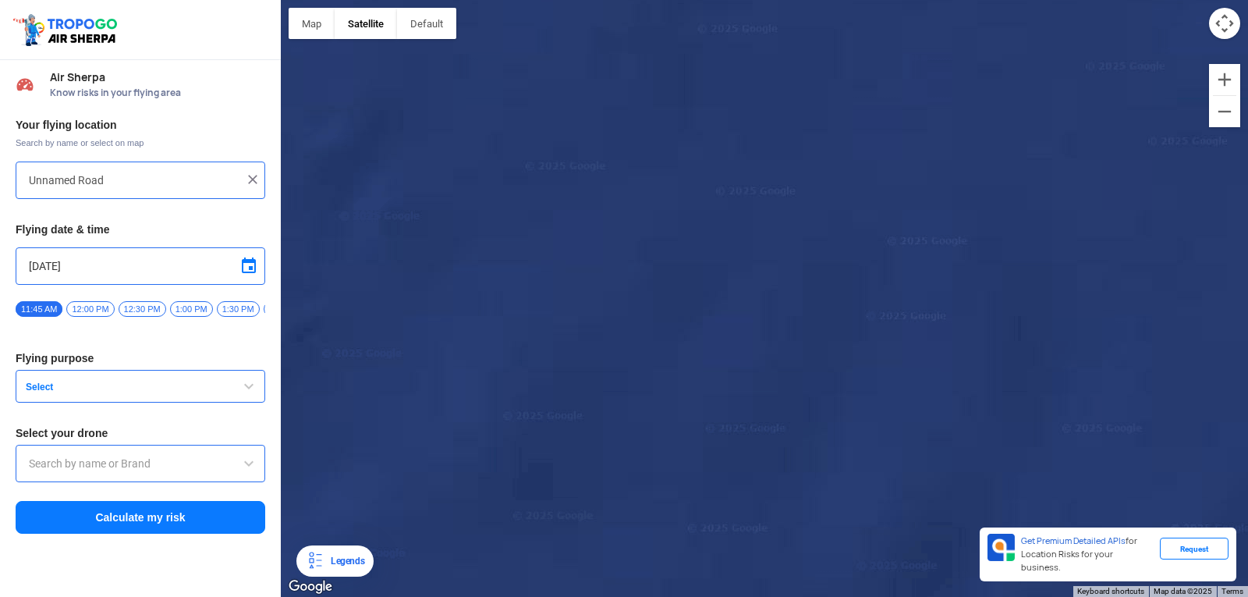
click at [253, 389] on span "button" at bounding box center [248, 386] width 19 height 19
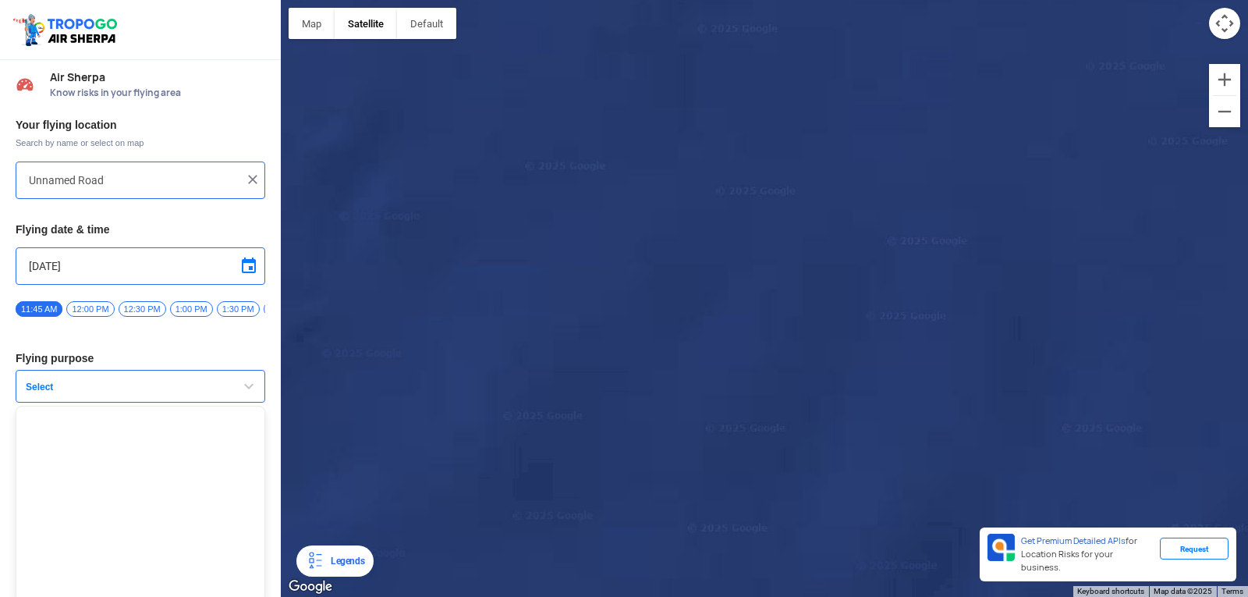
click at [253, 389] on span "button" at bounding box center [248, 386] width 19 height 19
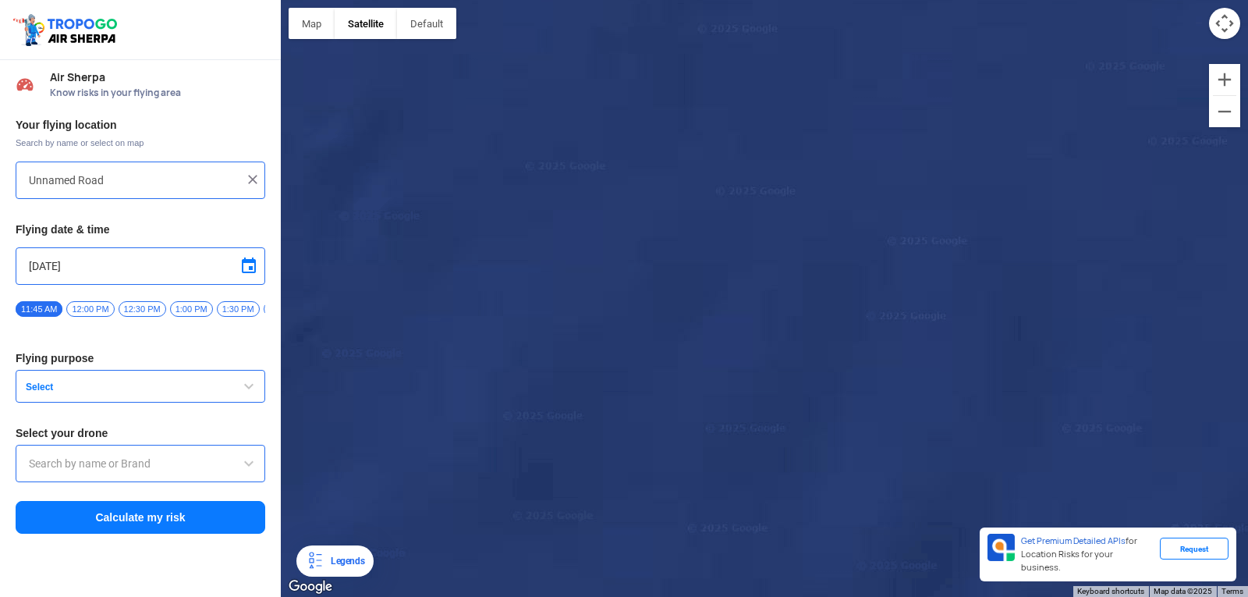
click at [253, 389] on span "button" at bounding box center [248, 386] width 19 height 19
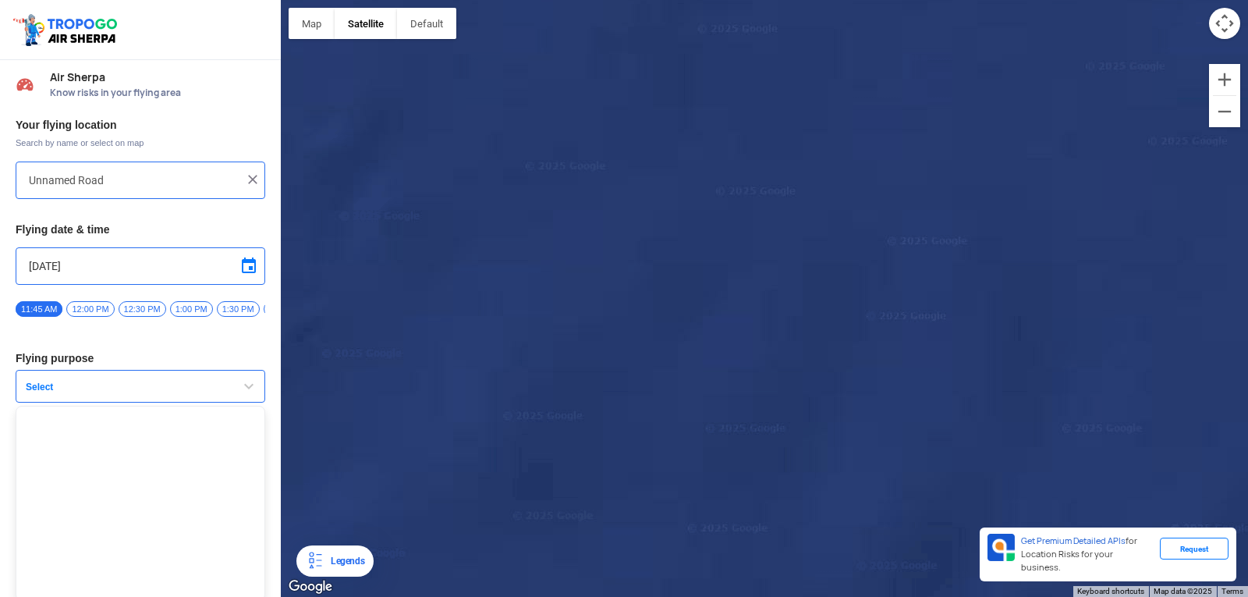
click at [253, 389] on span "button" at bounding box center [248, 386] width 19 height 19
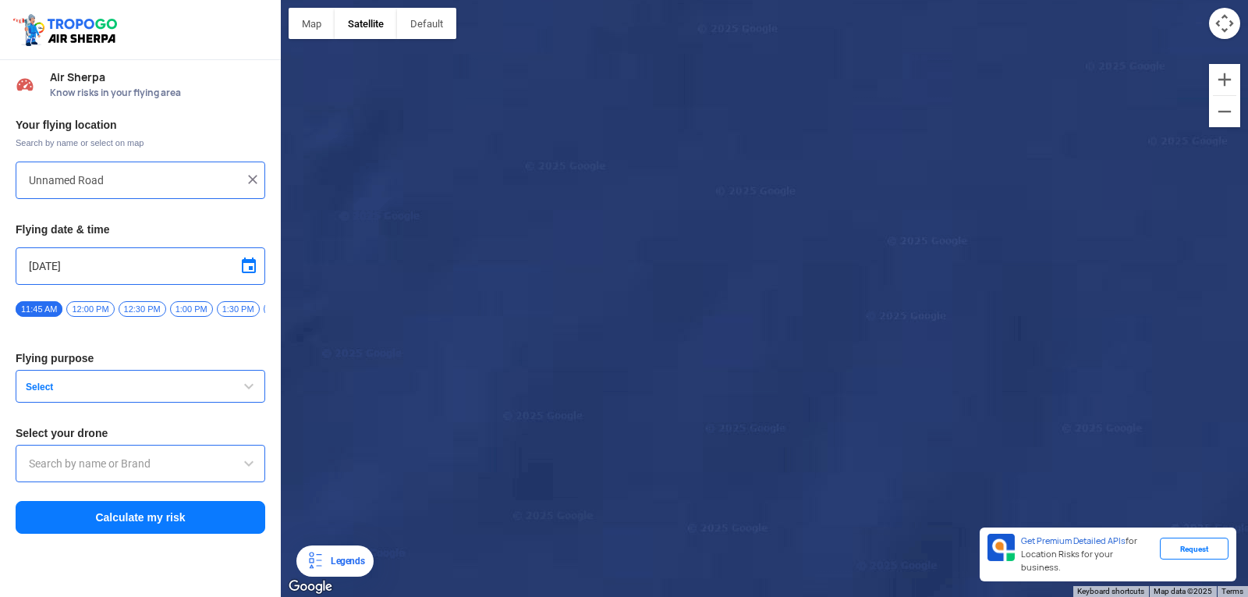
click at [253, 389] on span "button" at bounding box center [248, 386] width 19 height 19
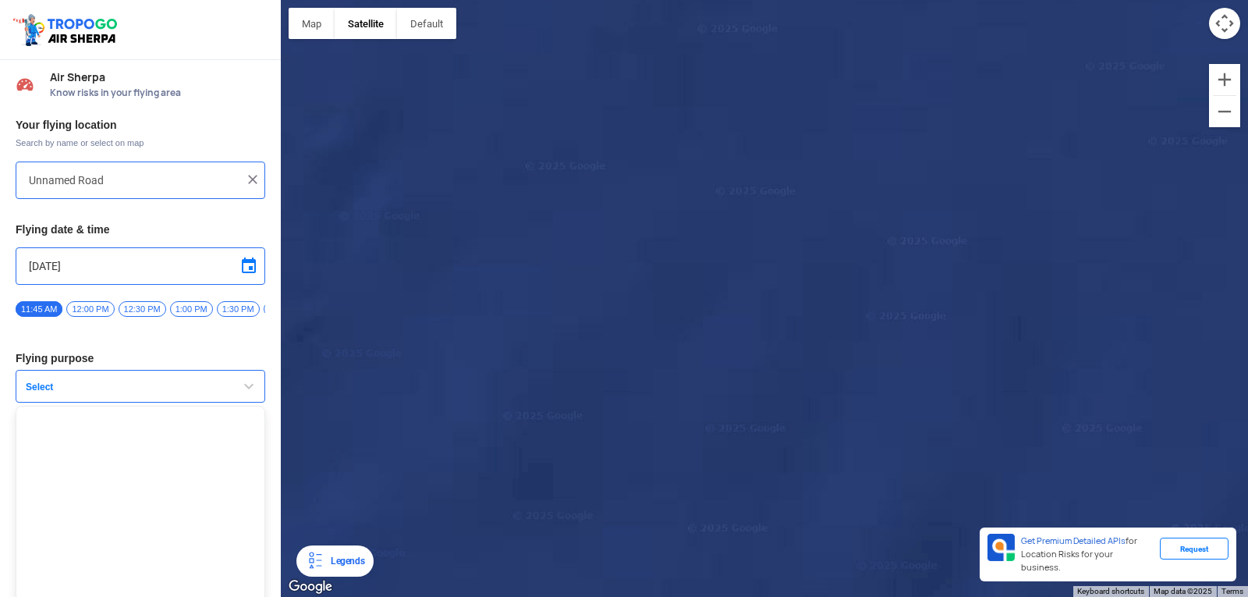
click at [105, 173] on input "Unnamed Road" at bounding box center [134, 180] width 211 height 19
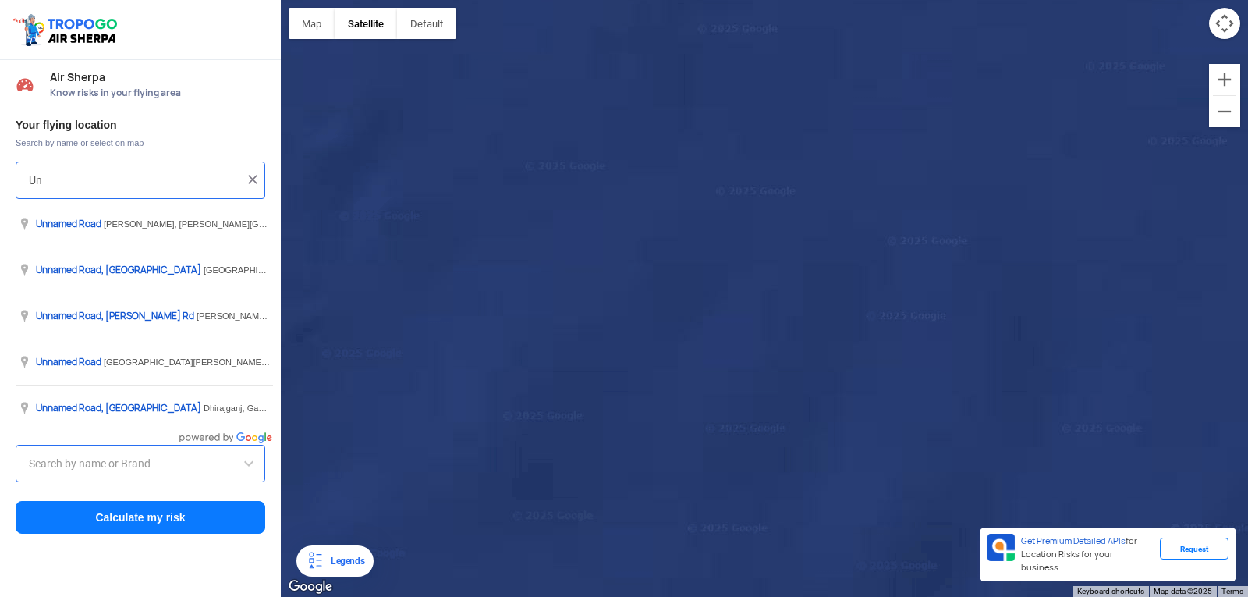
type input "U"
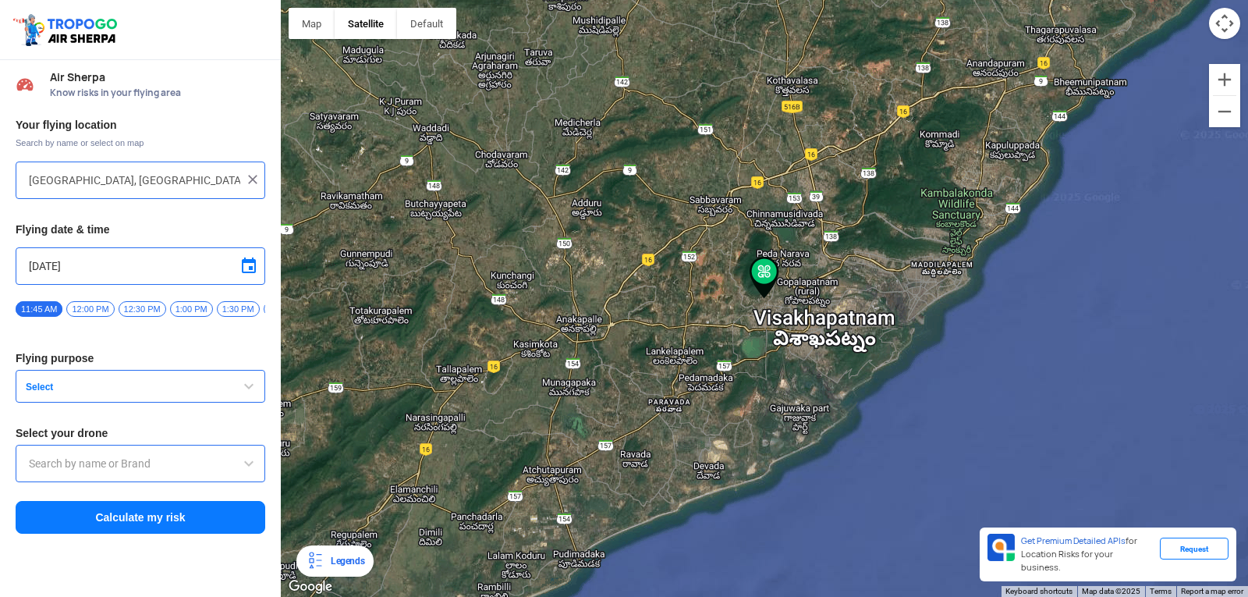
click at [62, 384] on button "Select" at bounding box center [141, 386] width 250 height 33
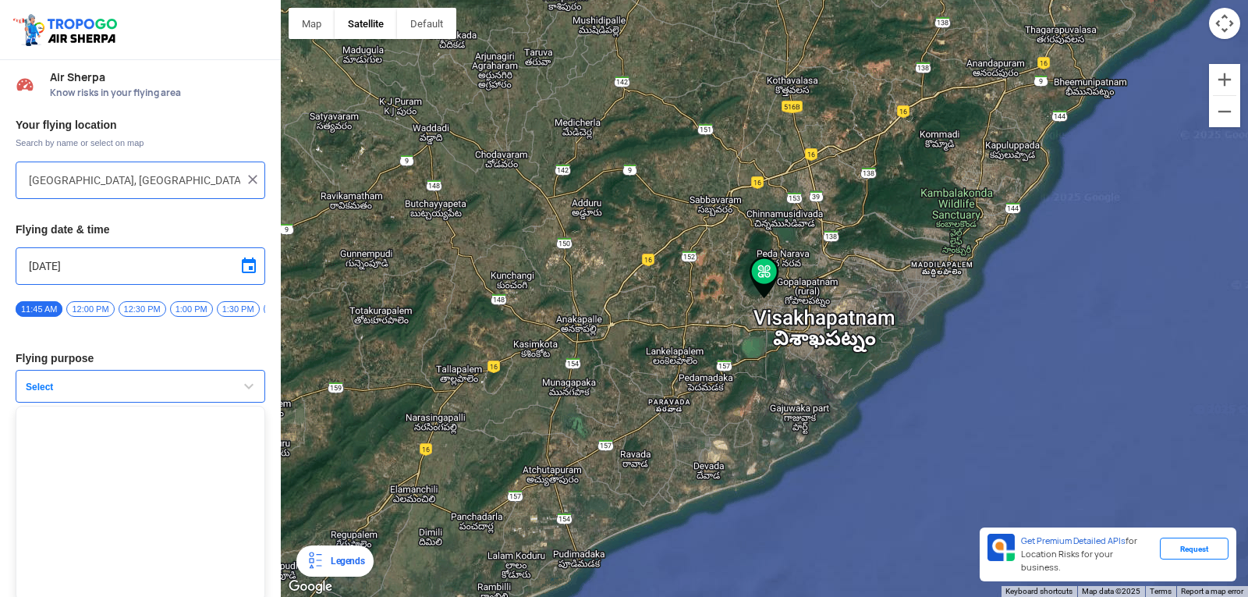
click at [242, 389] on span "button" at bounding box center [248, 386] width 19 height 19
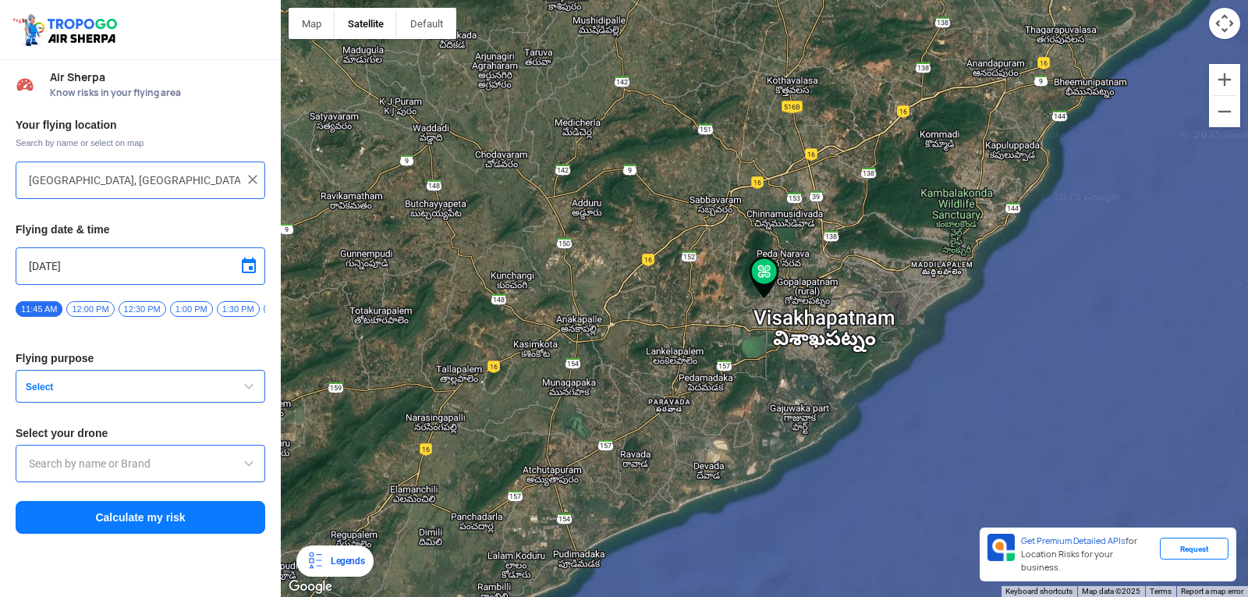
click at [102, 464] on input "text" at bounding box center [140, 463] width 223 height 19
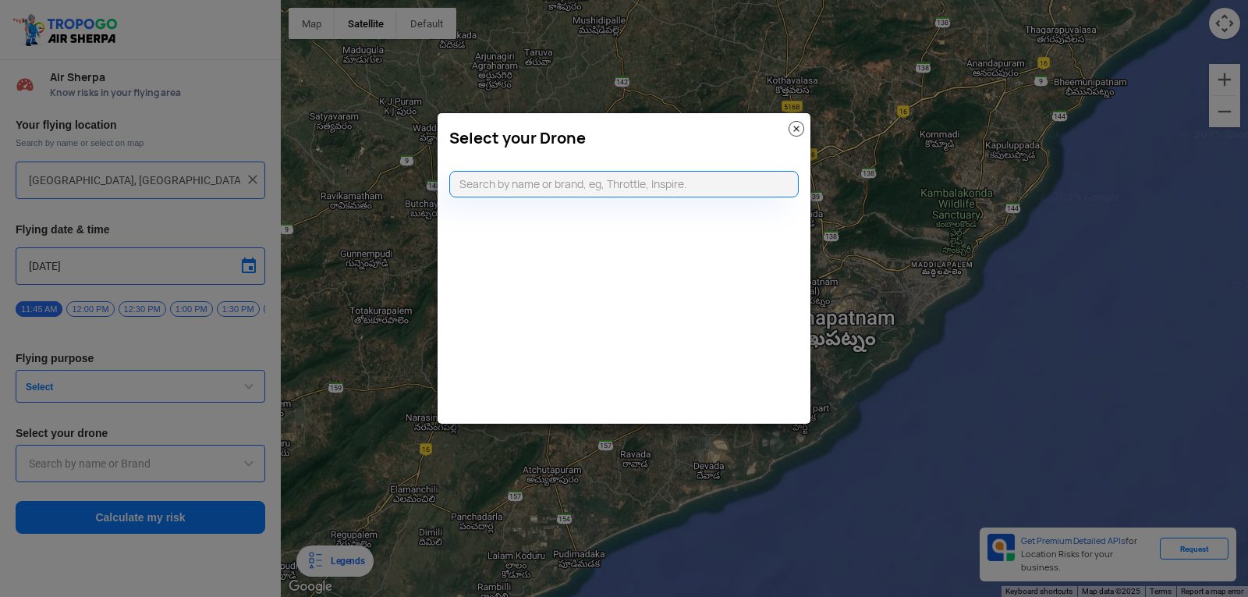
click at [796, 124] on img at bounding box center [797, 129] width 16 height 16
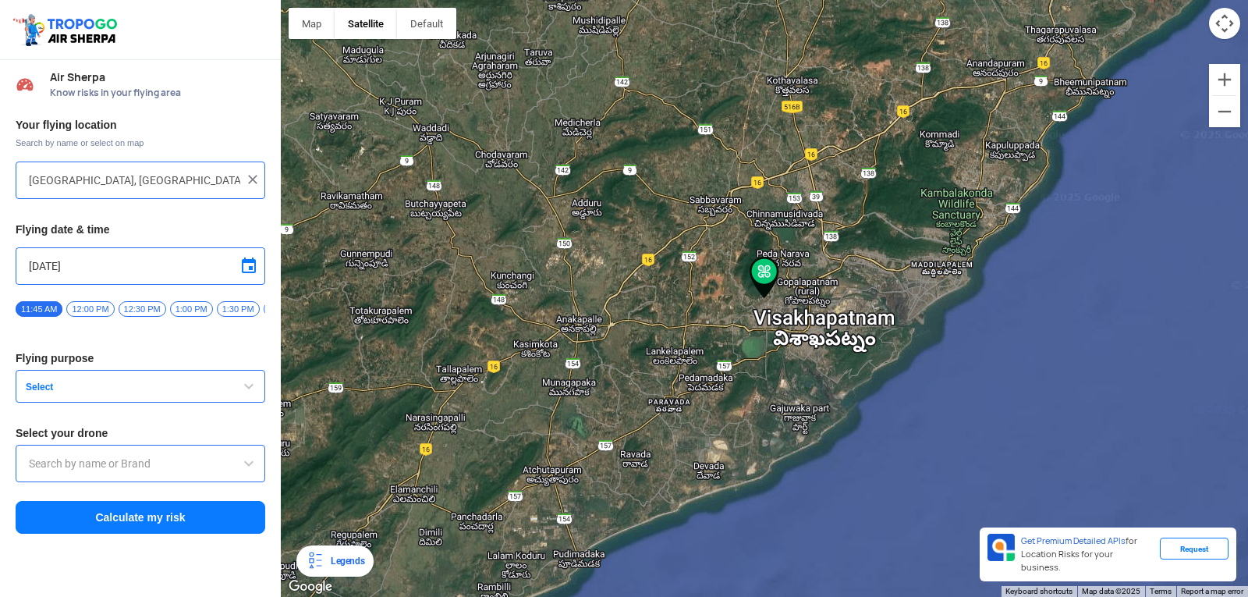
click at [51, 390] on span "Select" at bounding box center [117, 387] width 195 height 12
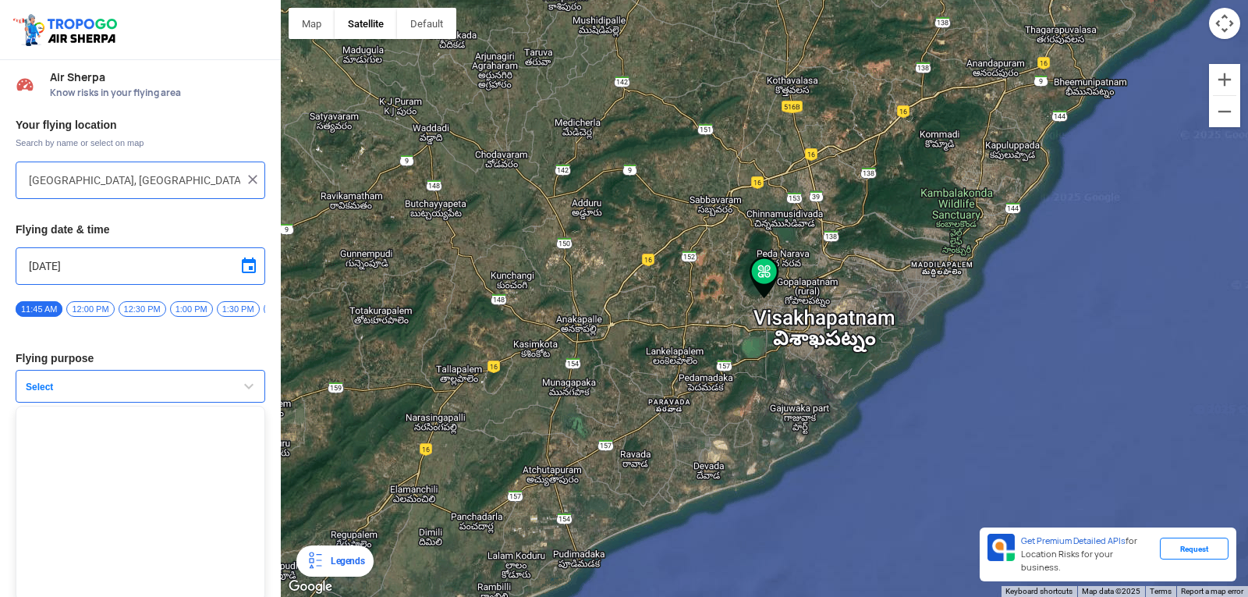
click at [51, 390] on span "Select" at bounding box center [117, 387] width 195 height 12
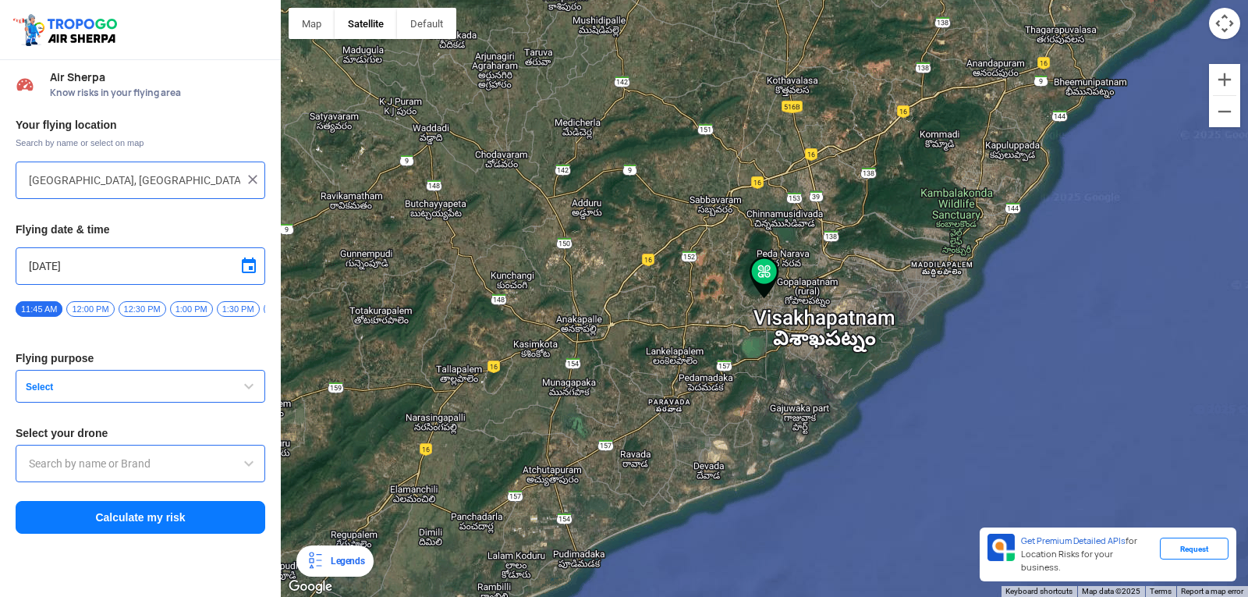
click at [252, 394] on span "button" at bounding box center [248, 386] width 19 height 19
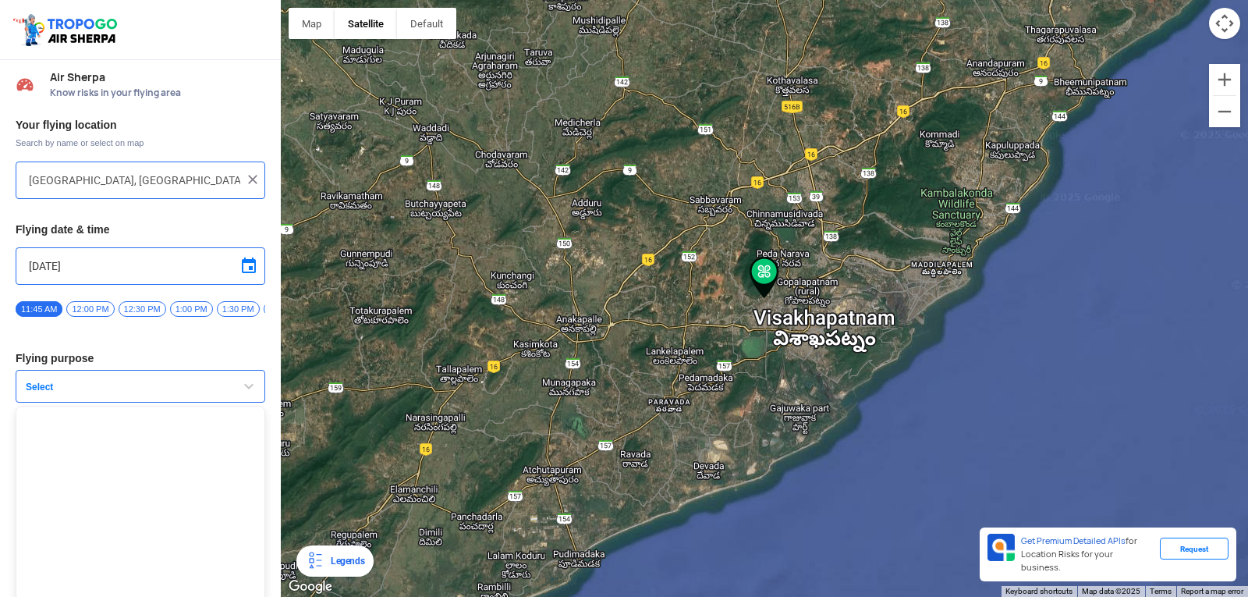
click at [254, 392] on span "button" at bounding box center [248, 386] width 19 height 19
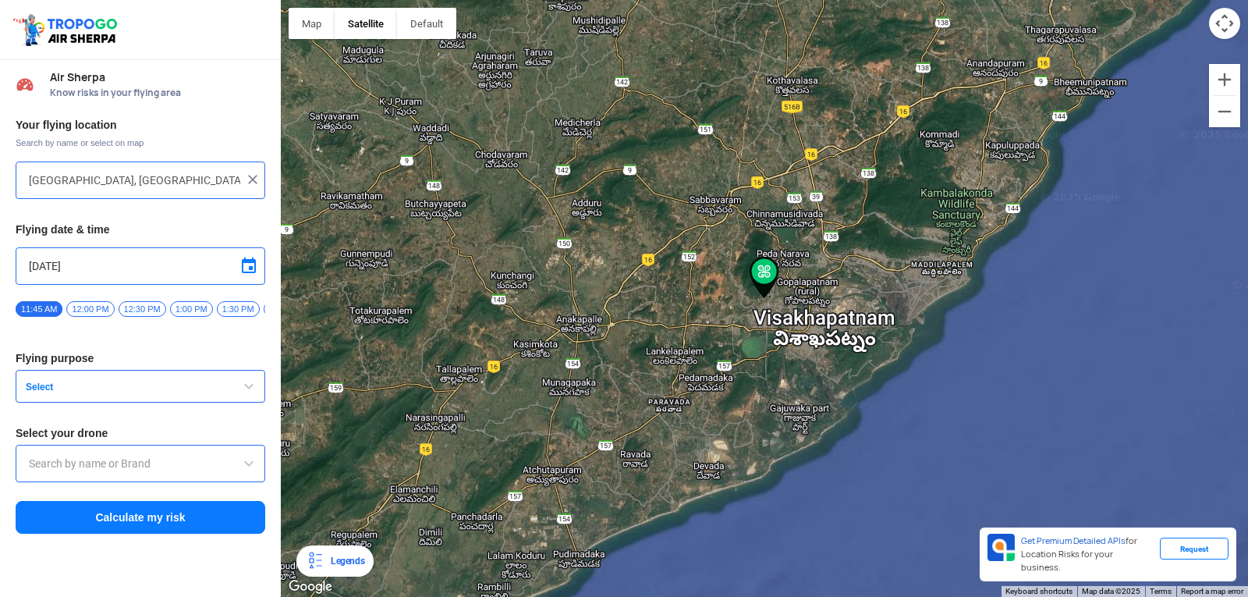
click at [254, 387] on span "button" at bounding box center [248, 386] width 19 height 19
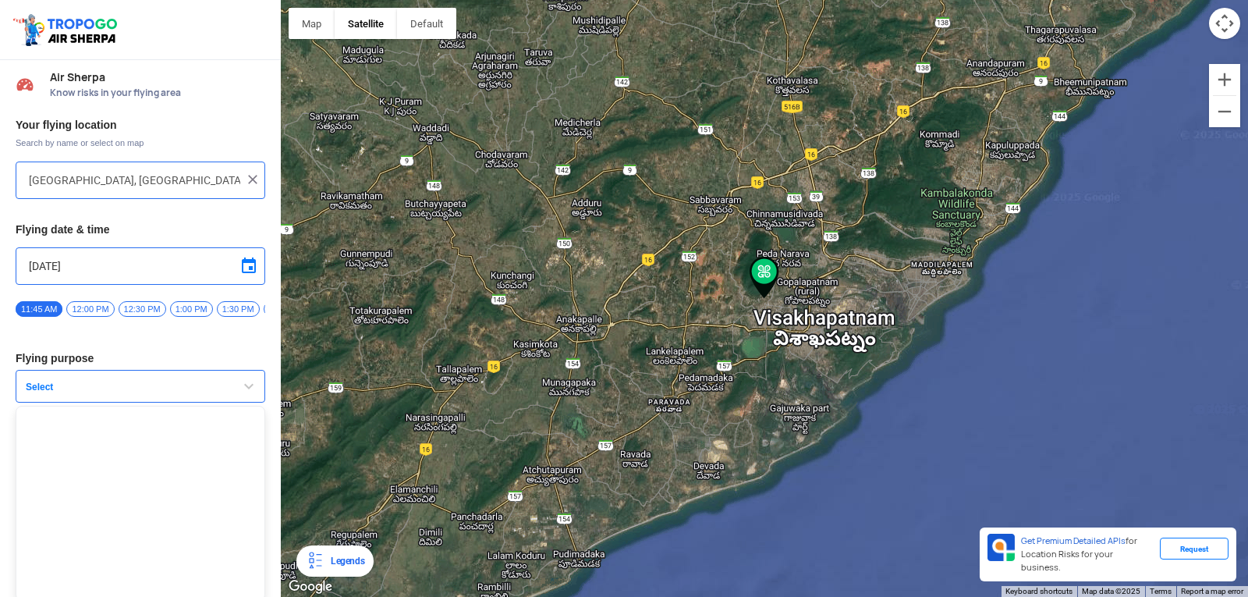
click at [254, 387] on span "button" at bounding box center [248, 386] width 19 height 19
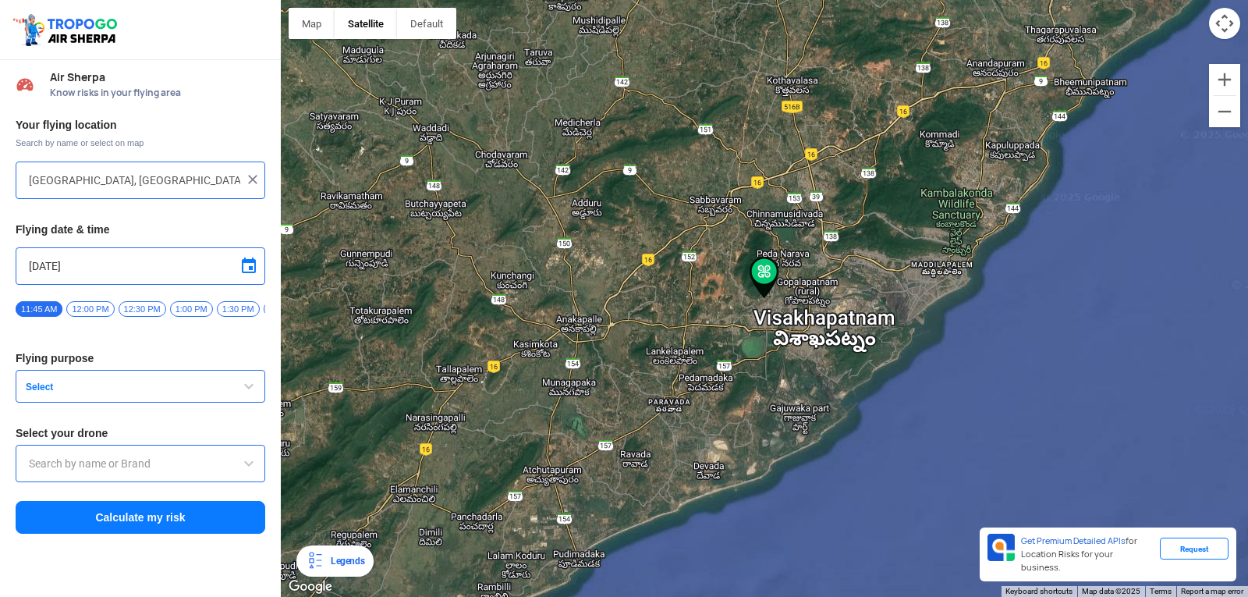
click at [34, 381] on button "Select" at bounding box center [141, 386] width 250 height 33
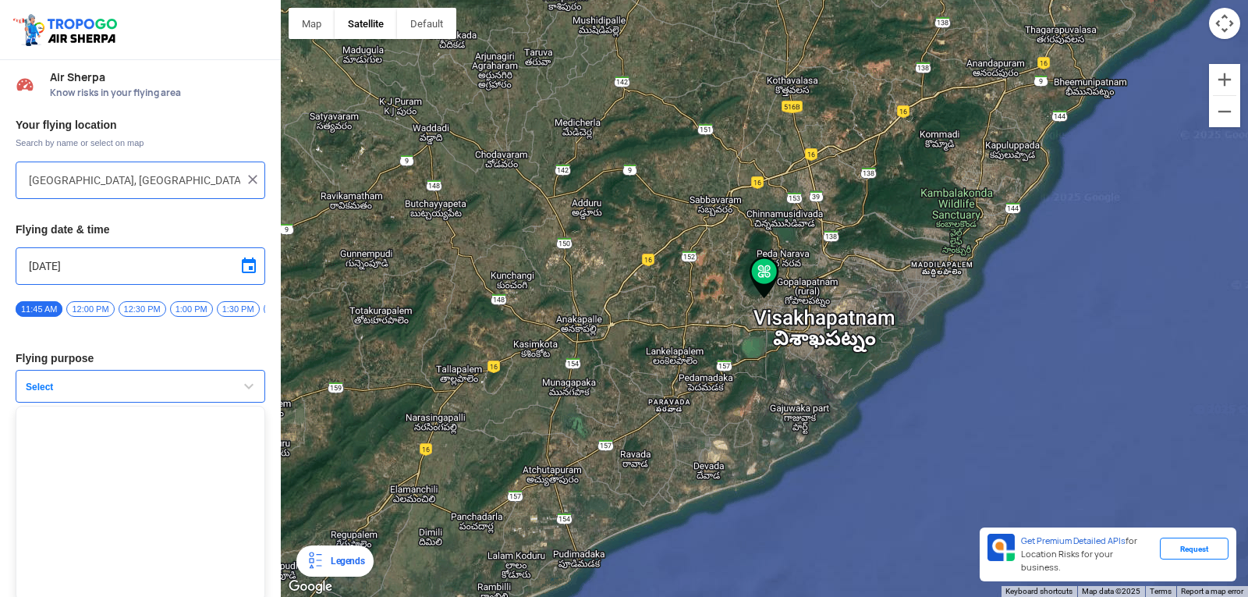
click at [34, 381] on button "Select" at bounding box center [141, 386] width 250 height 33
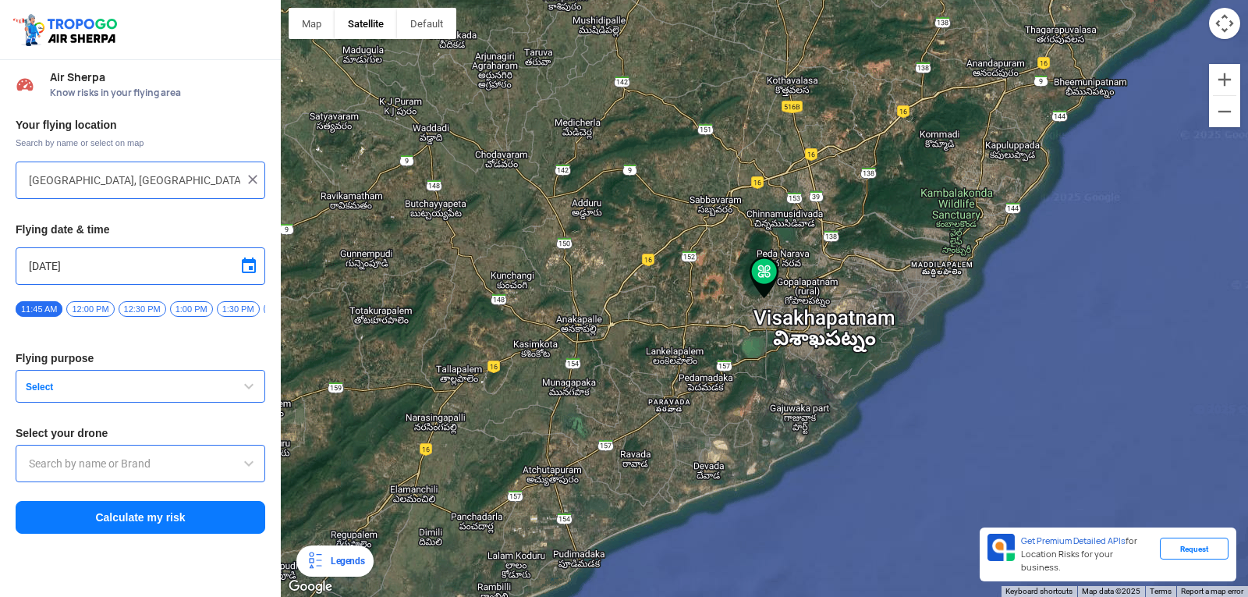
click at [34, 381] on button "Select" at bounding box center [141, 386] width 250 height 33
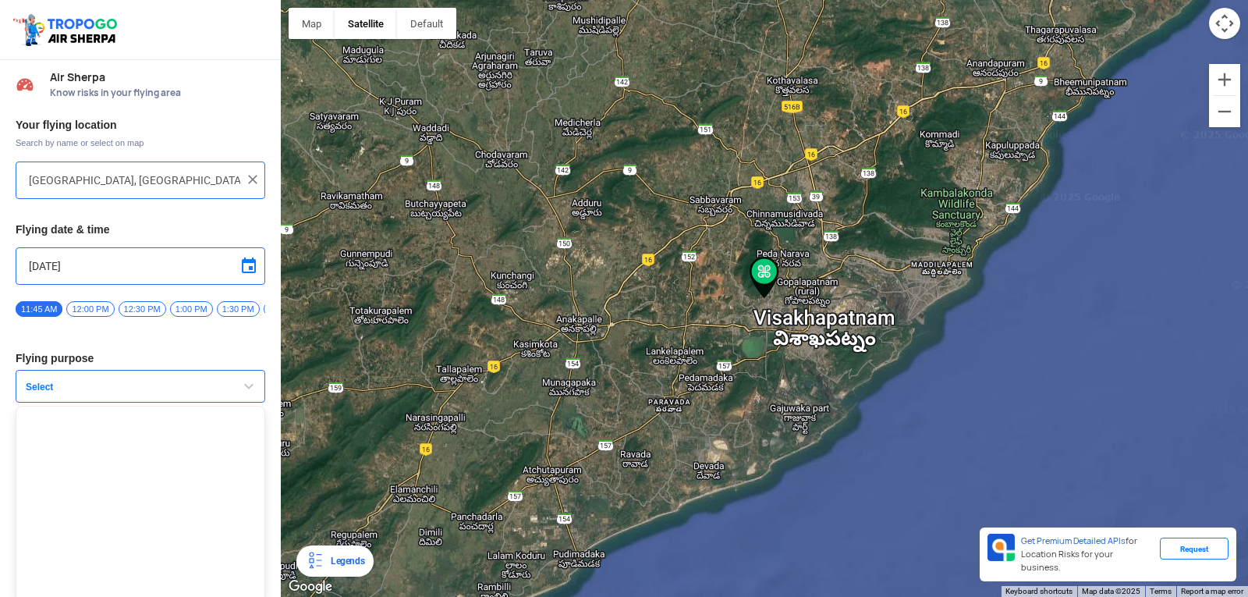
click at [34, 381] on button "Select" at bounding box center [141, 386] width 250 height 33
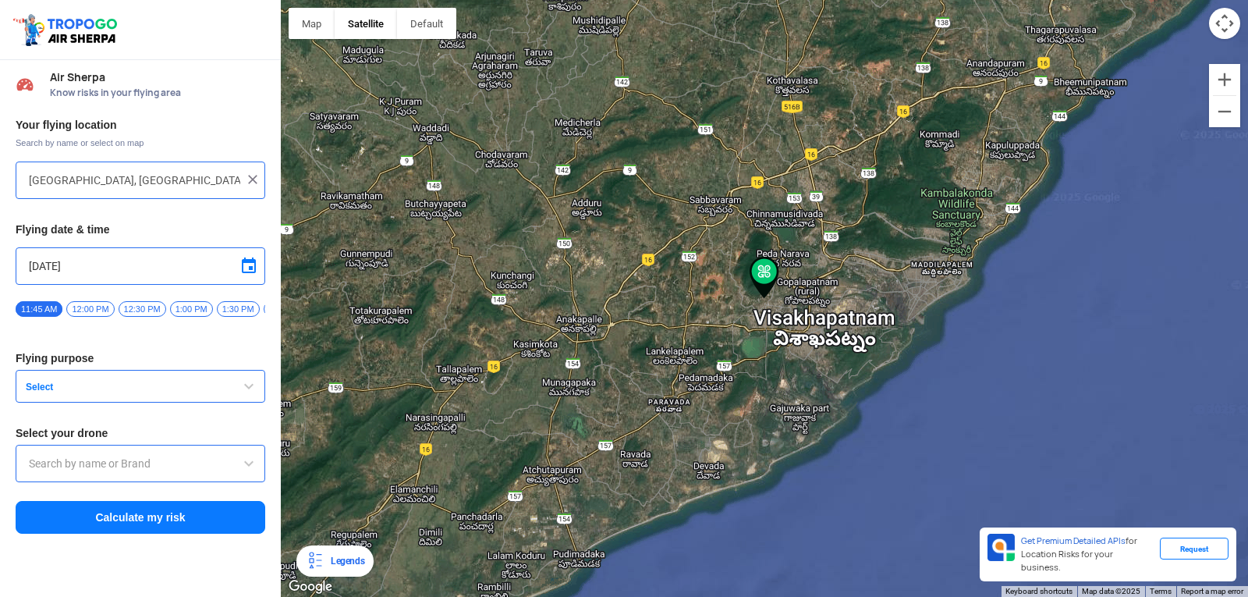
click at [34, 381] on button "Select" at bounding box center [141, 386] width 250 height 33
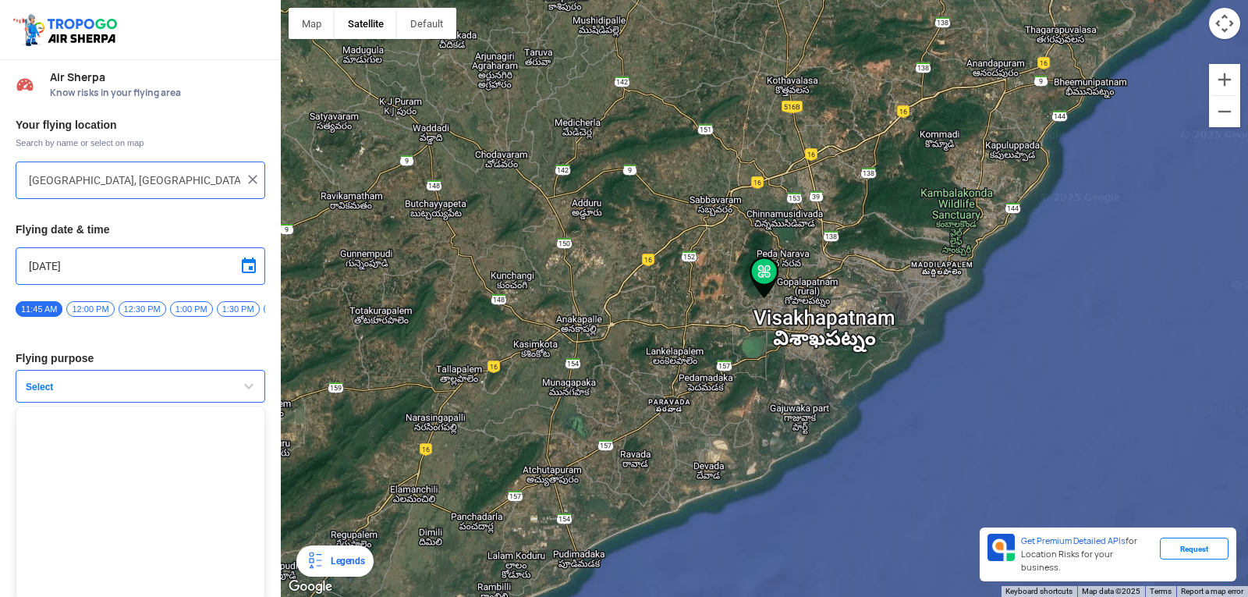
click at [34, 381] on button "Select" at bounding box center [141, 386] width 250 height 33
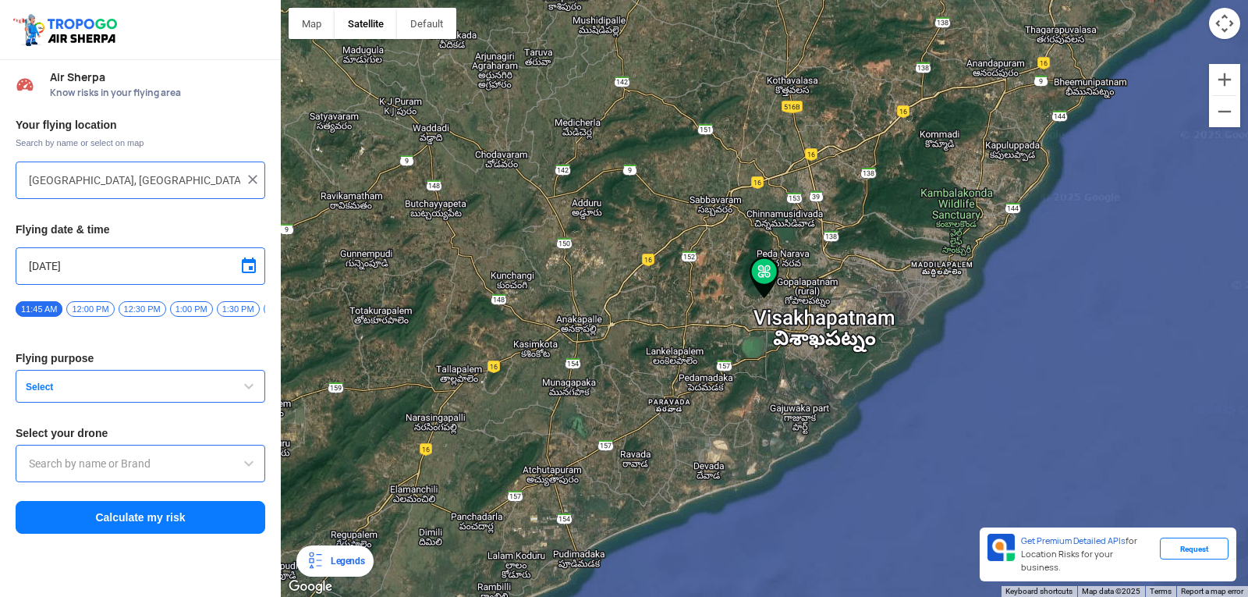
click at [34, 381] on button "Select" at bounding box center [141, 386] width 250 height 33
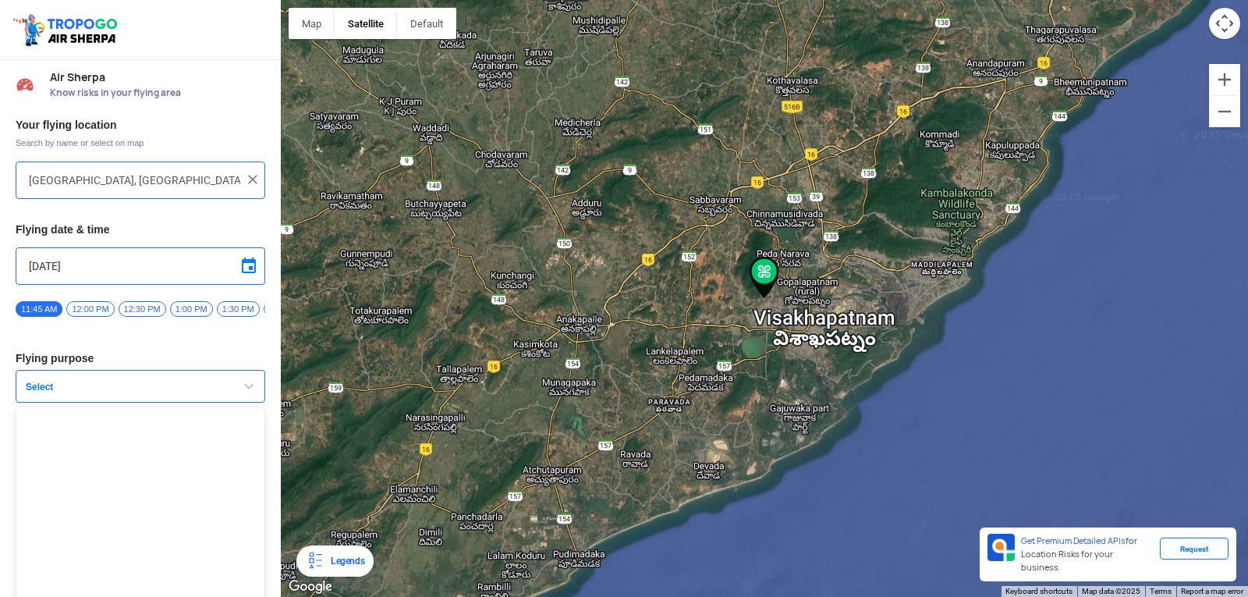
click at [34, 381] on button "Select" at bounding box center [141, 386] width 250 height 33
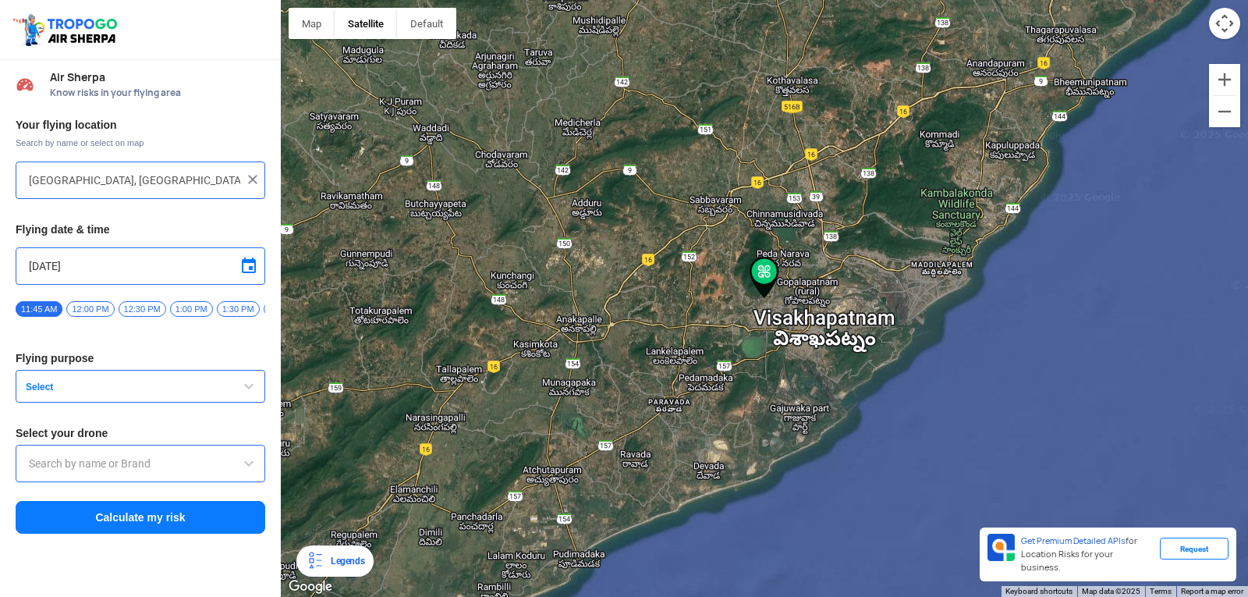
click at [34, 381] on button "Select" at bounding box center [141, 386] width 250 height 33
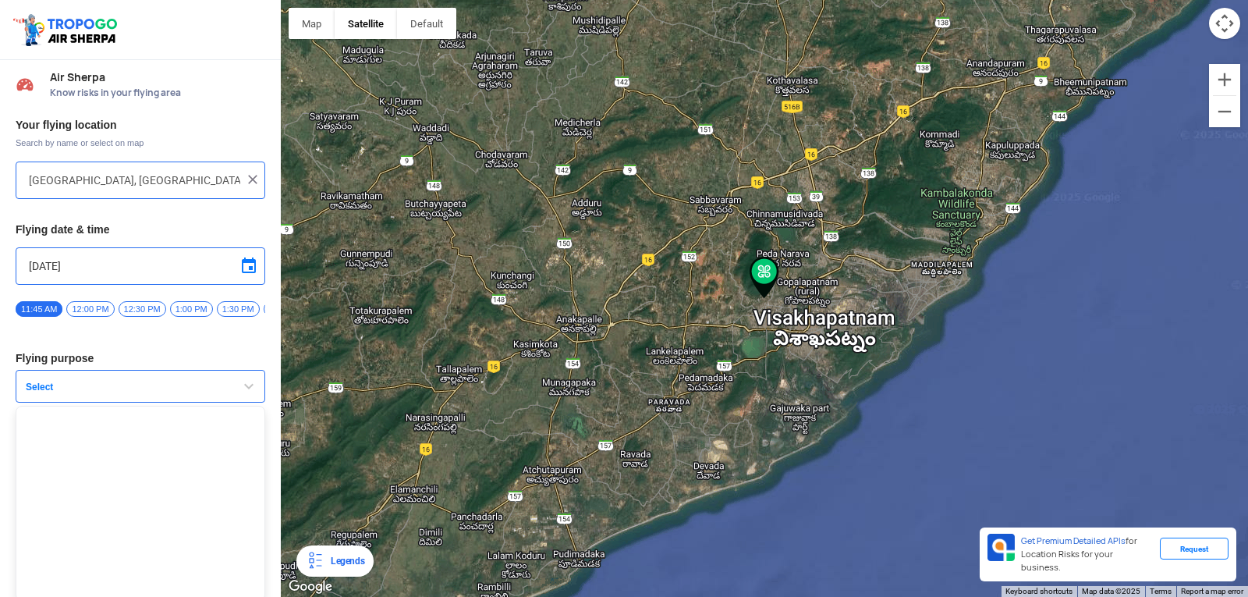
click at [32, 381] on button "Select" at bounding box center [141, 386] width 250 height 33
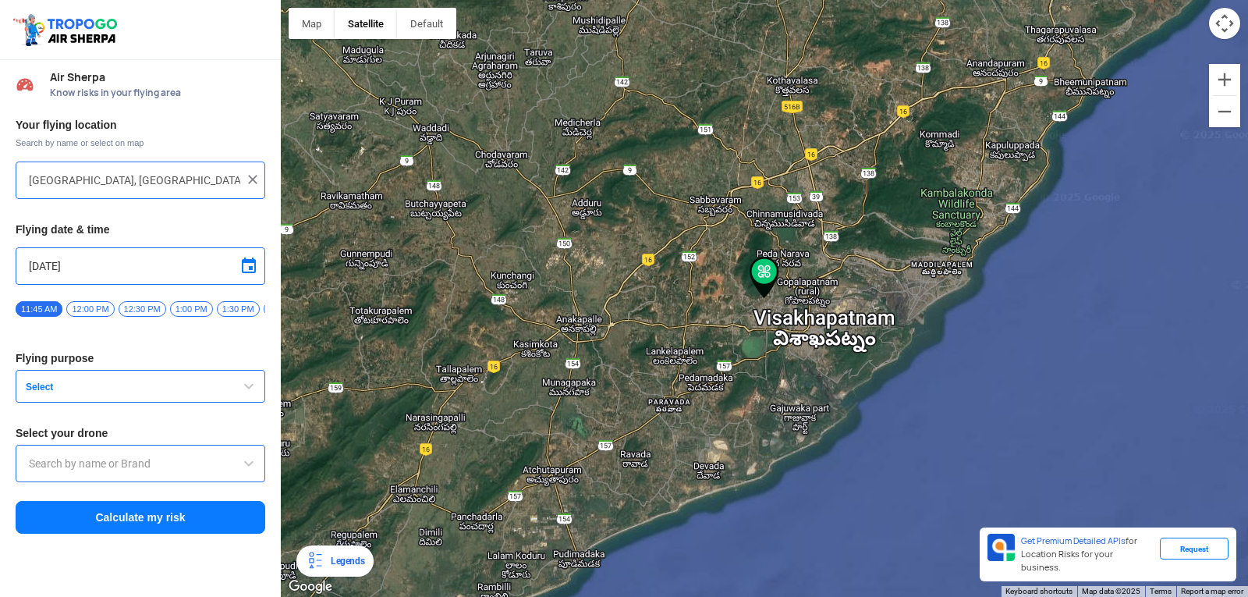
click at [32, 381] on button "Select" at bounding box center [141, 386] width 250 height 33
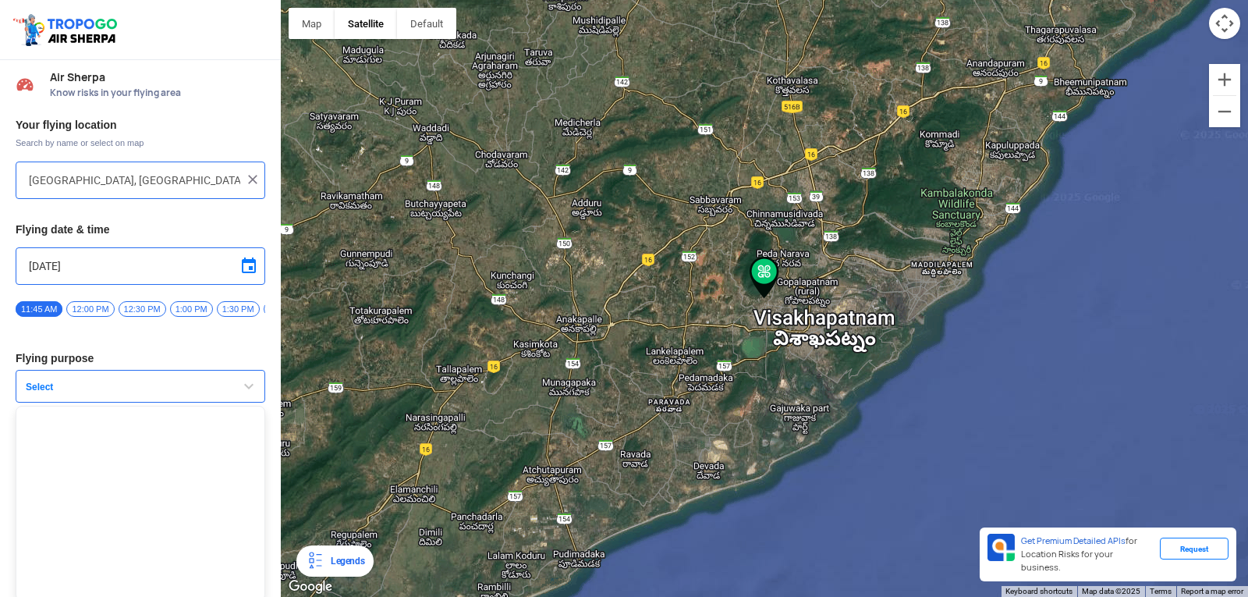
click at [32, 381] on button "Select" at bounding box center [141, 386] width 250 height 33
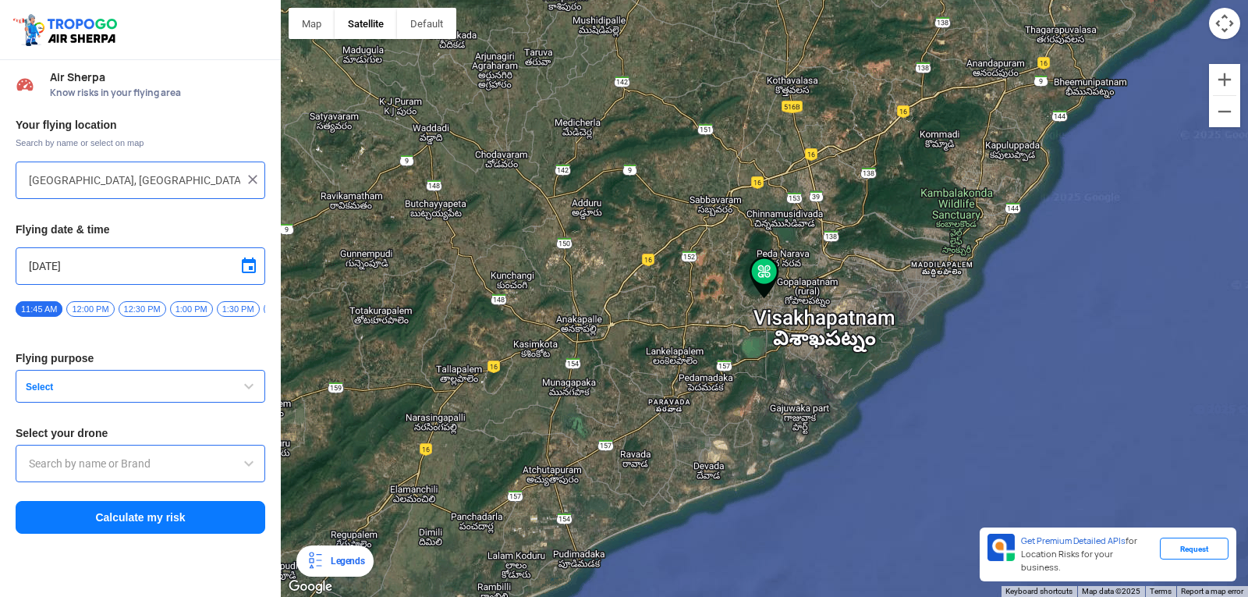
click at [32, 381] on button "Select" at bounding box center [141, 386] width 250 height 33
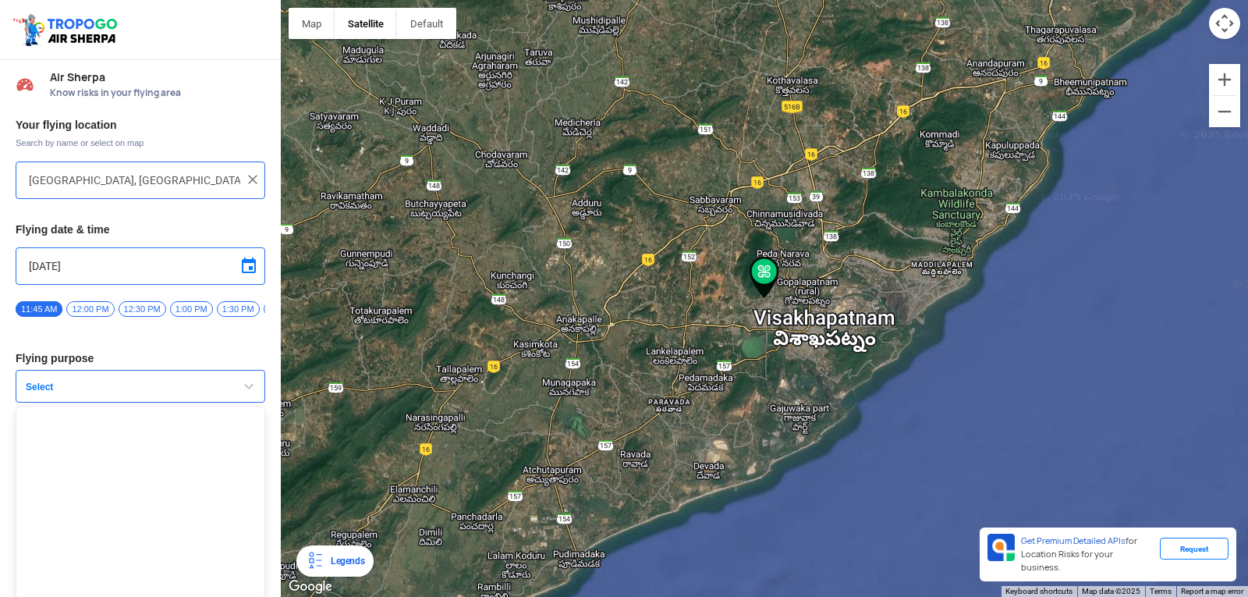
click at [32, 381] on button "Select" at bounding box center [141, 386] width 250 height 33
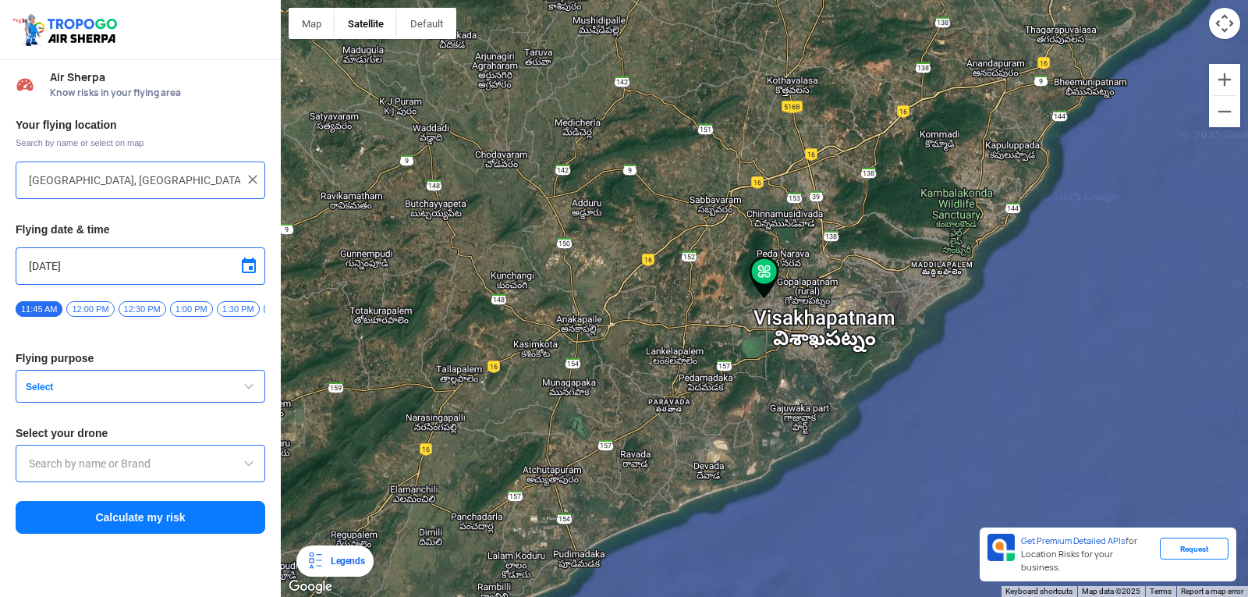
click at [32, 381] on button "Select" at bounding box center [141, 386] width 250 height 33
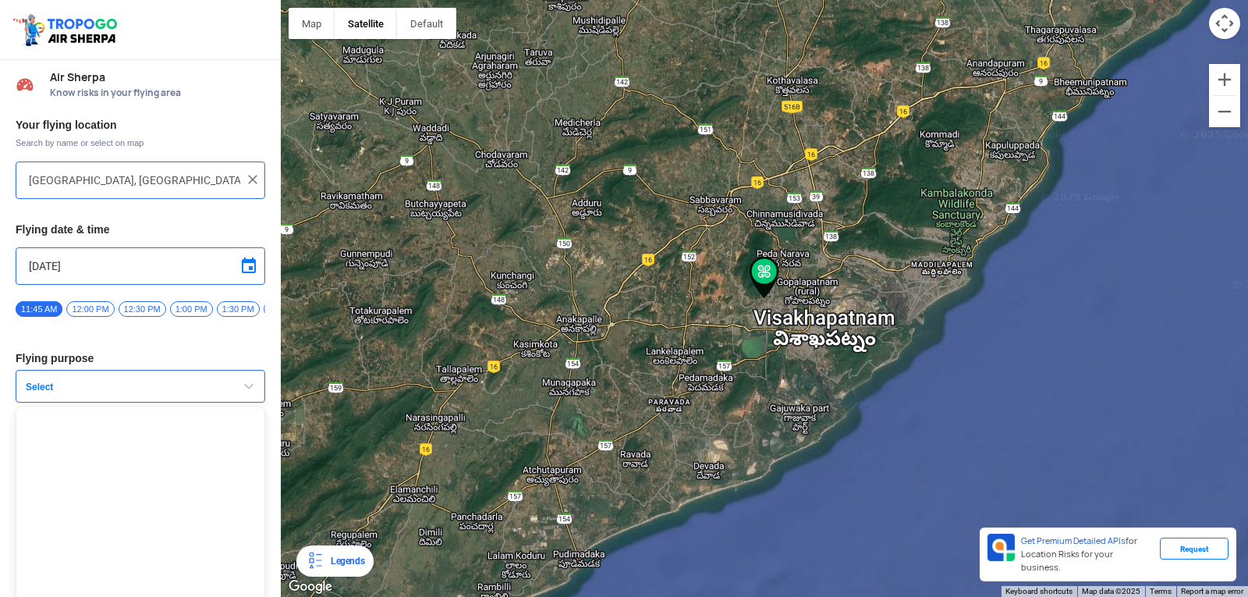
click at [32, 381] on button "Select" at bounding box center [141, 386] width 250 height 33
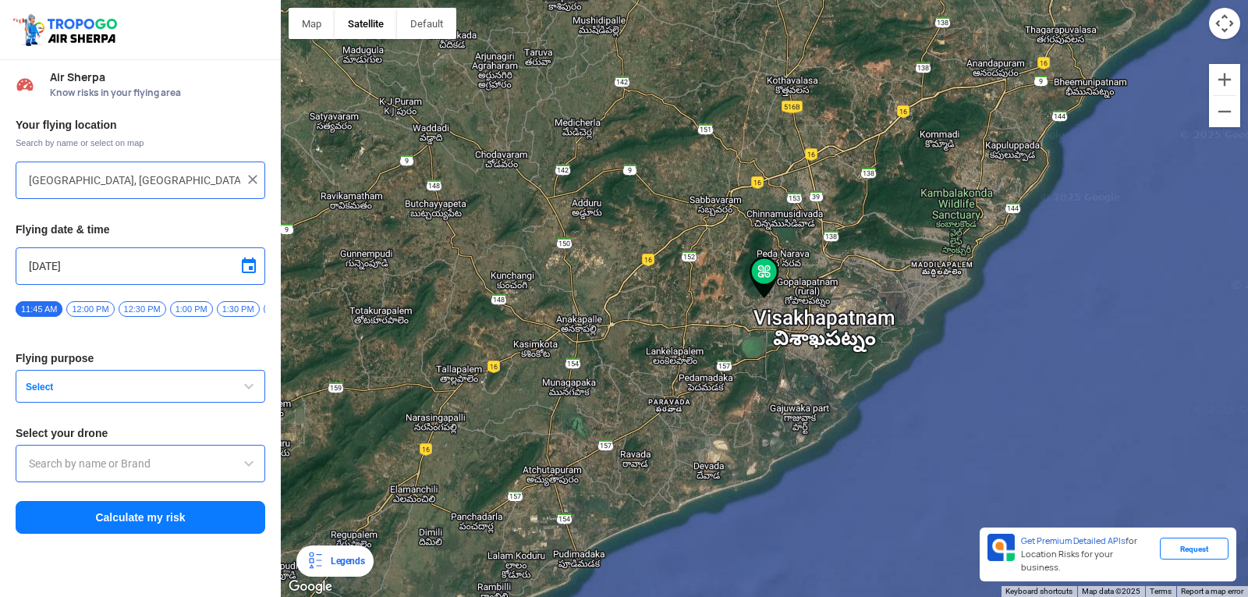
click at [32, 381] on button "Select" at bounding box center [141, 386] width 250 height 33
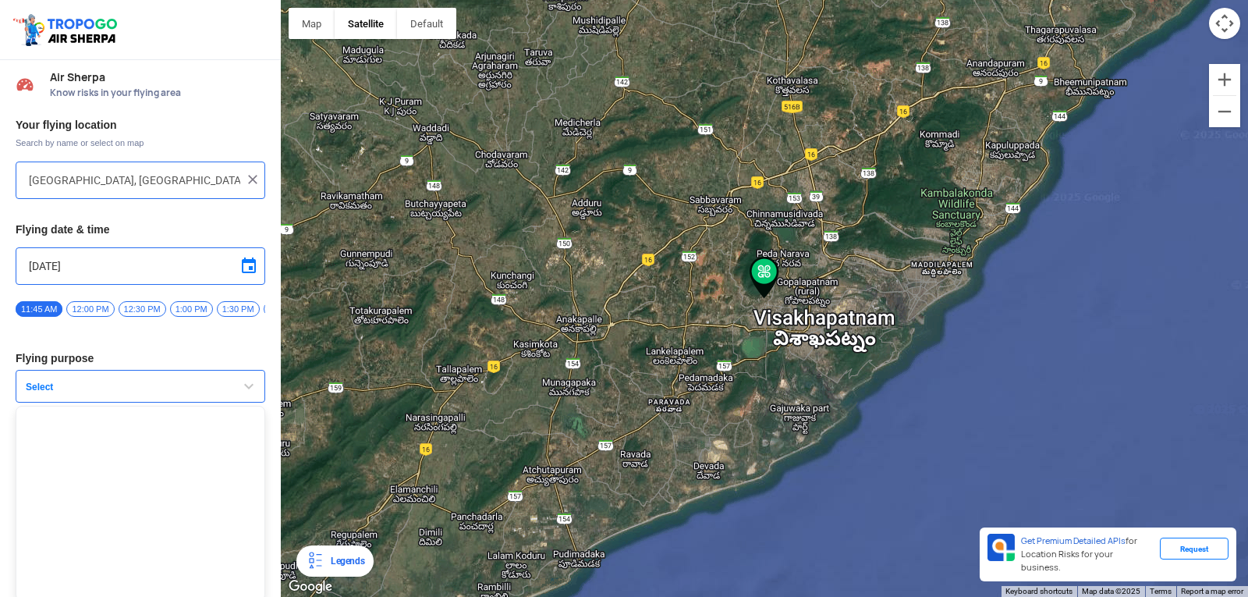
click at [32, 381] on button "Select" at bounding box center [141, 386] width 250 height 33
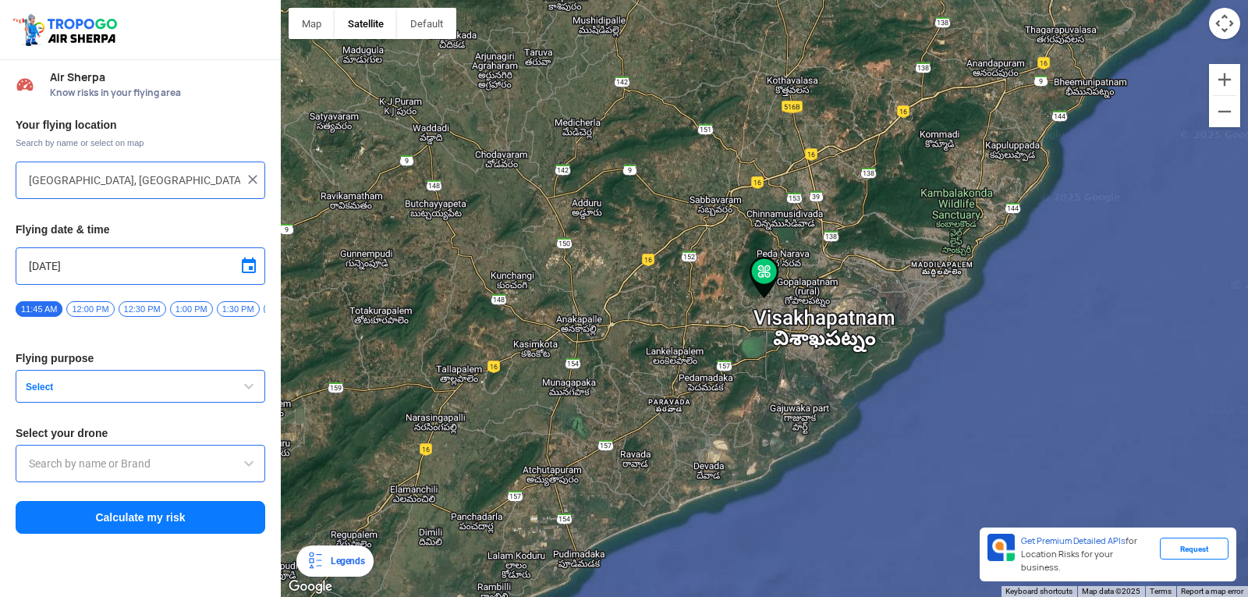
click at [32, 381] on button "Select" at bounding box center [141, 386] width 250 height 33
click at [247, 396] on span "button" at bounding box center [248, 386] width 19 height 19
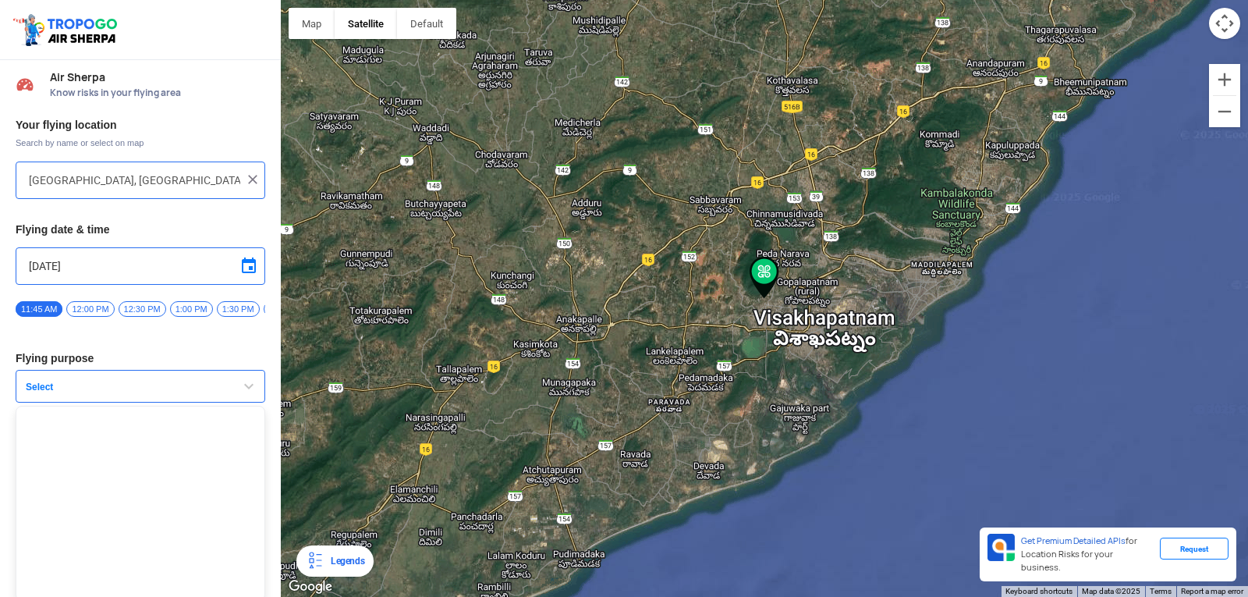
click at [37, 383] on button "Select" at bounding box center [141, 386] width 250 height 33
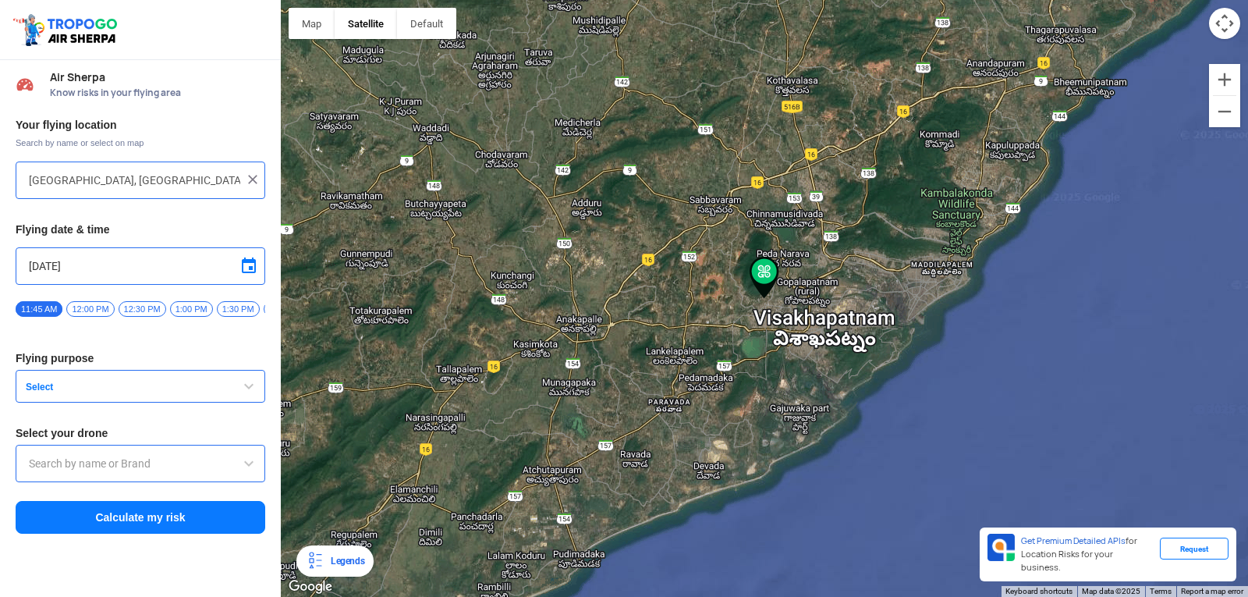
click at [55, 468] on input "text" at bounding box center [140, 463] width 223 height 19
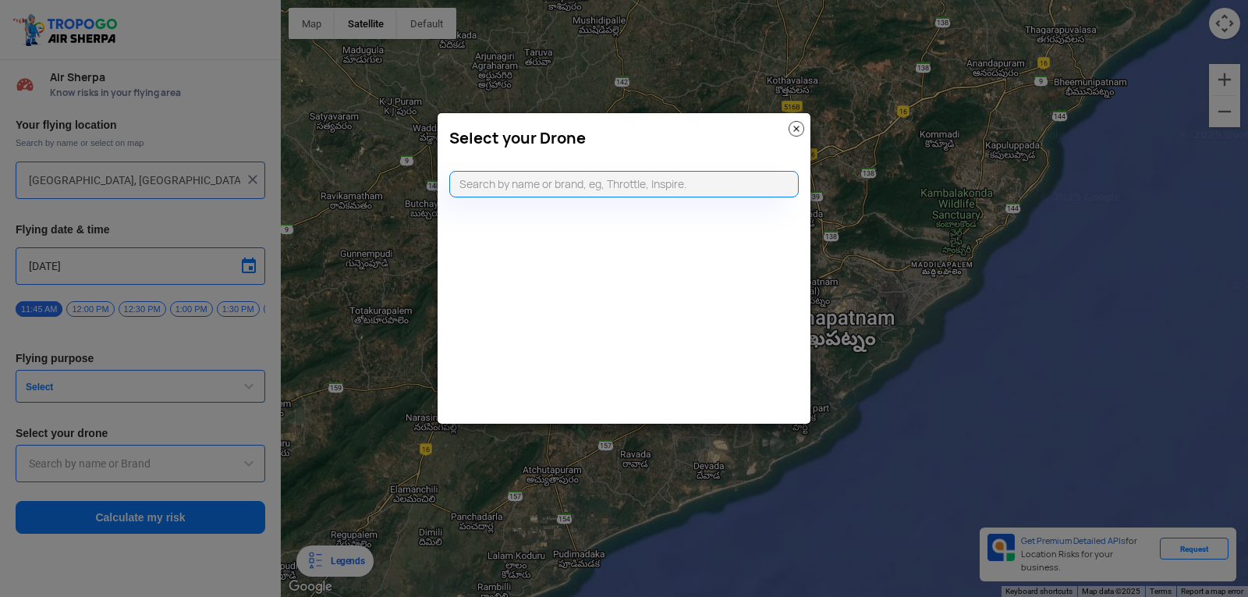
click at [799, 123] on img at bounding box center [797, 129] width 16 height 16
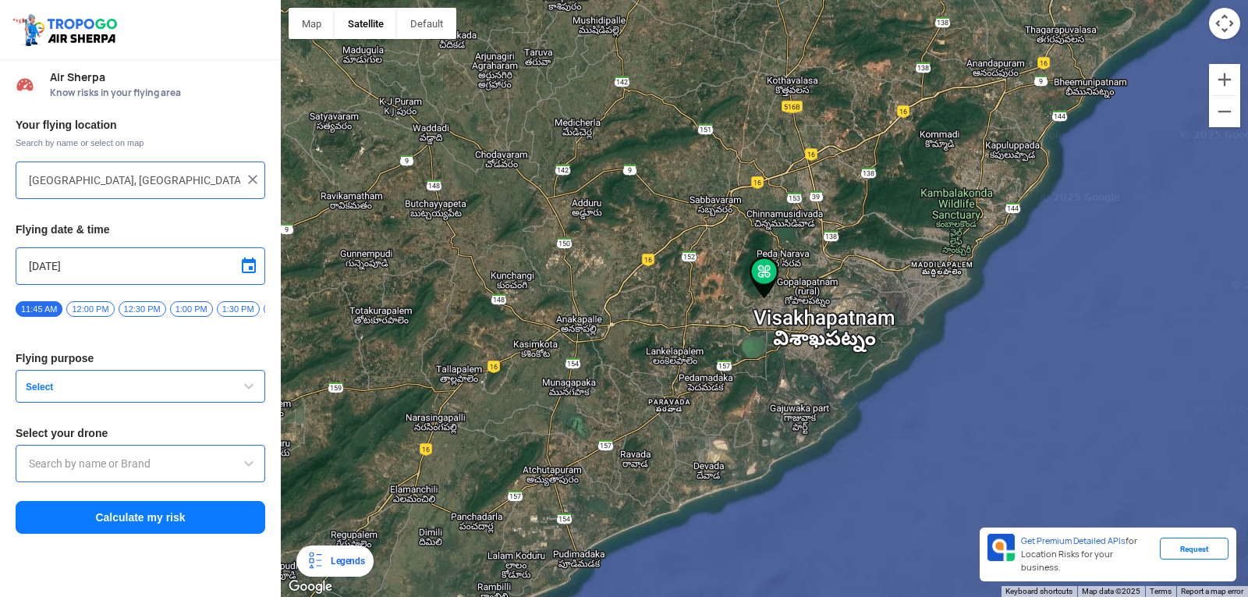
click at [913, 75] on div at bounding box center [764, 298] width 967 height 597
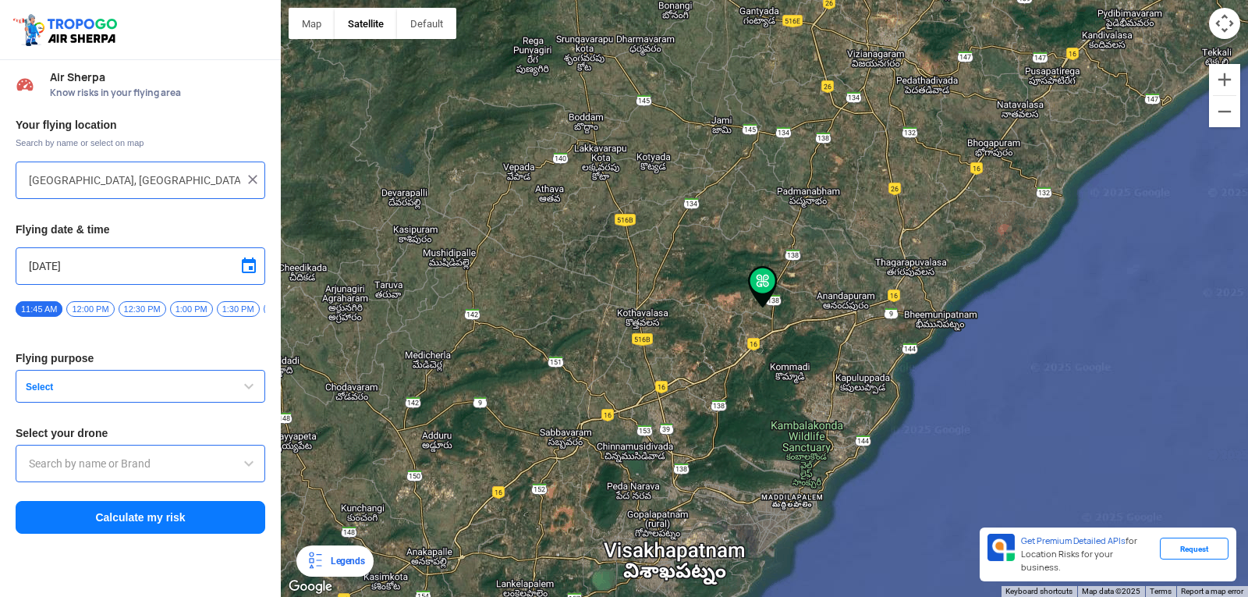
click at [841, 268] on div at bounding box center [764, 298] width 967 height 597
click at [866, 331] on div at bounding box center [764, 298] width 967 height 597
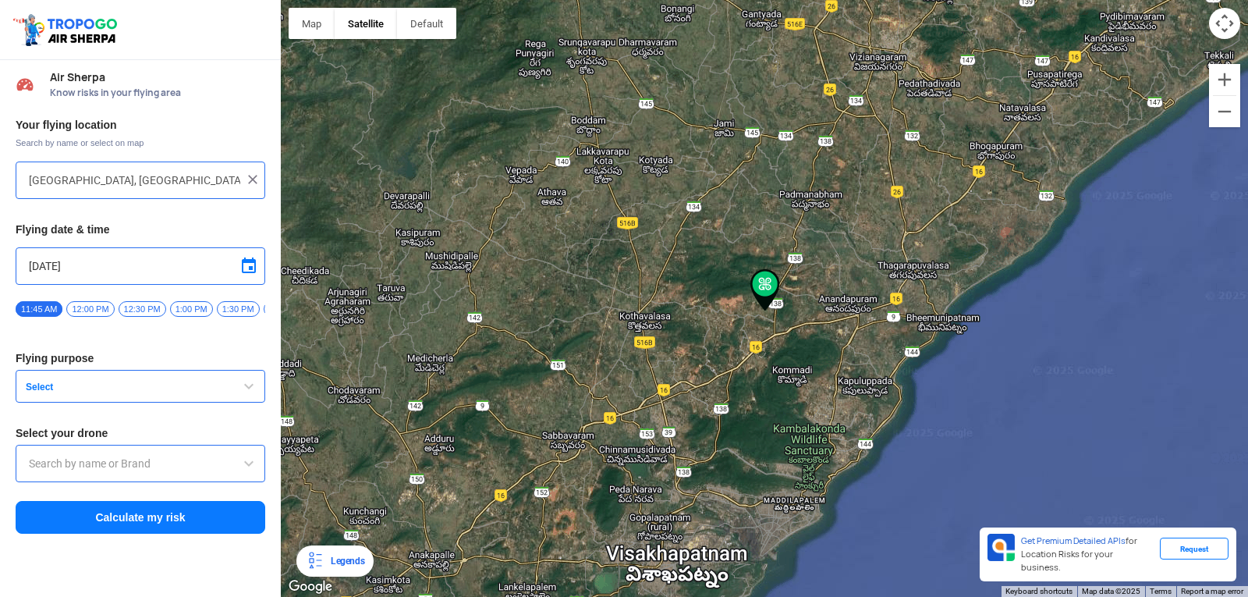
click at [820, 370] on div at bounding box center [764, 298] width 967 height 597
click at [892, 349] on div at bounding box center [764, 298] width 967 height 597
click at [992, 129] on div at bounding box center [764, 298] width 967 height 597
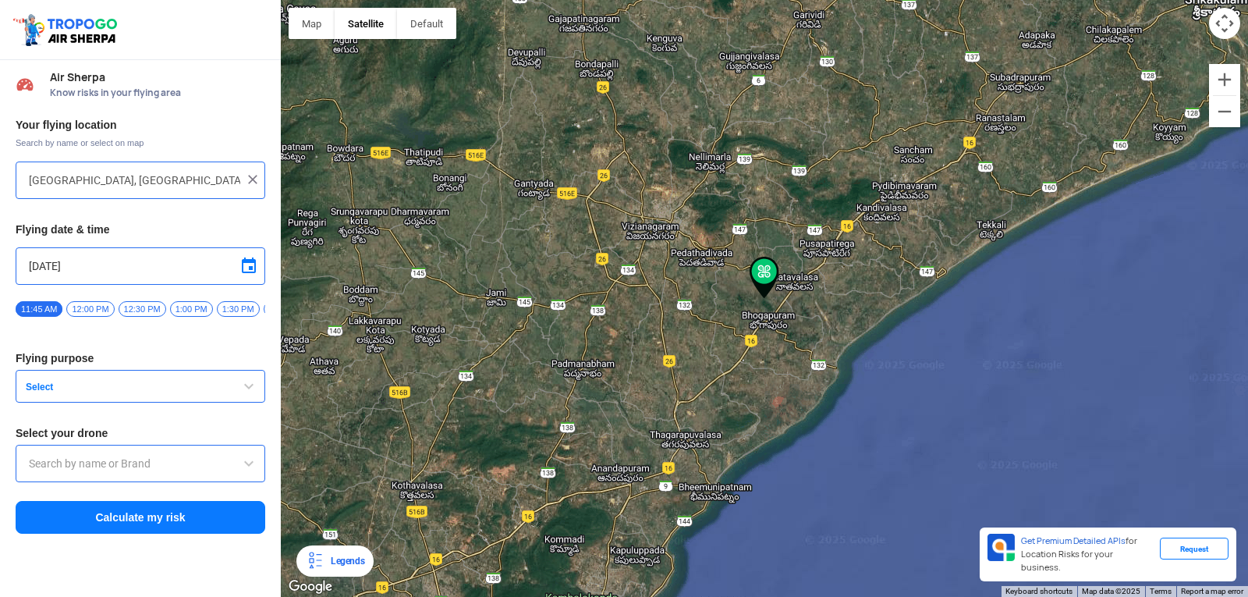
click at [979, 164] on div at bounding box center [764, 298] width 967 height 597
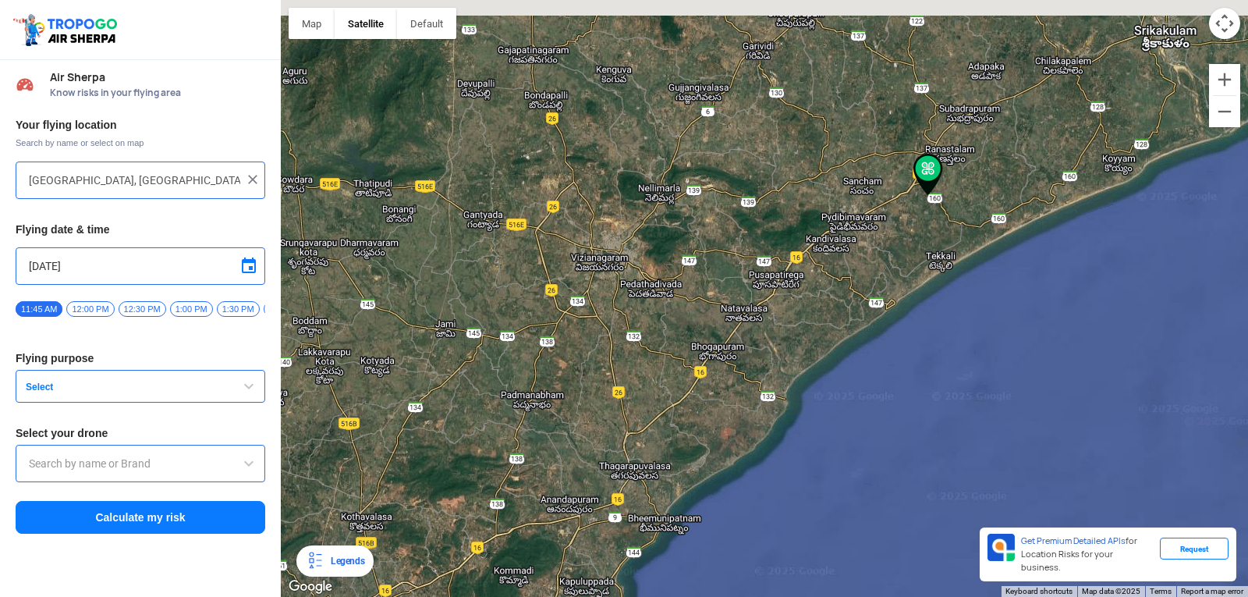
type input "Pishini, Andhra Pradesh, India"
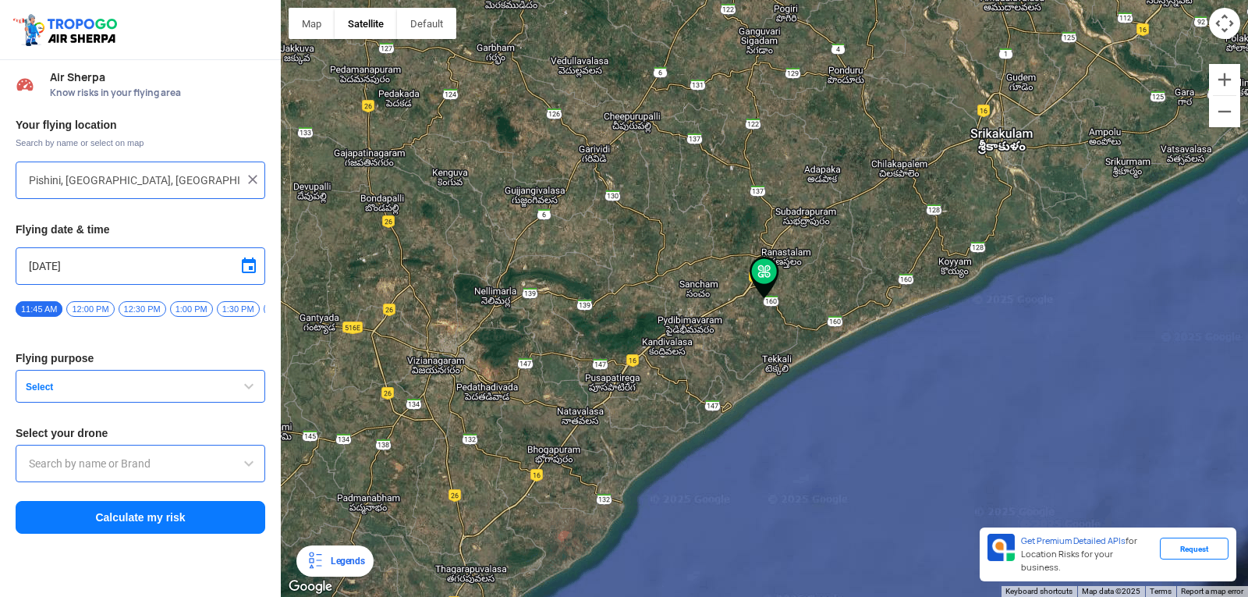
drag, startPoint x: 0, startPoint y: 539, endPoint x: 0, endPoint y: 633, distance: 94.4
